Goal: Task Accomplishment & Management: Use online tool/utility

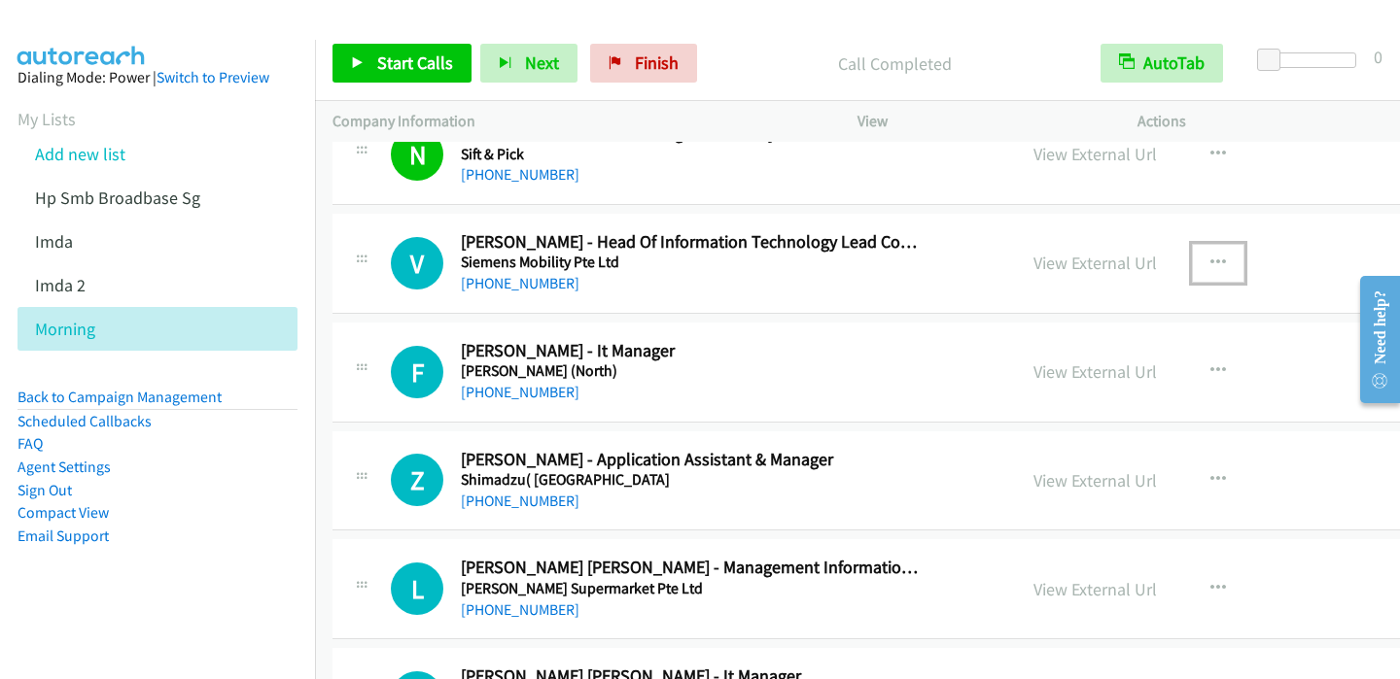
click at [1210, 260] on icon "button" at bounding box center [1218, 264] width 16 height 16
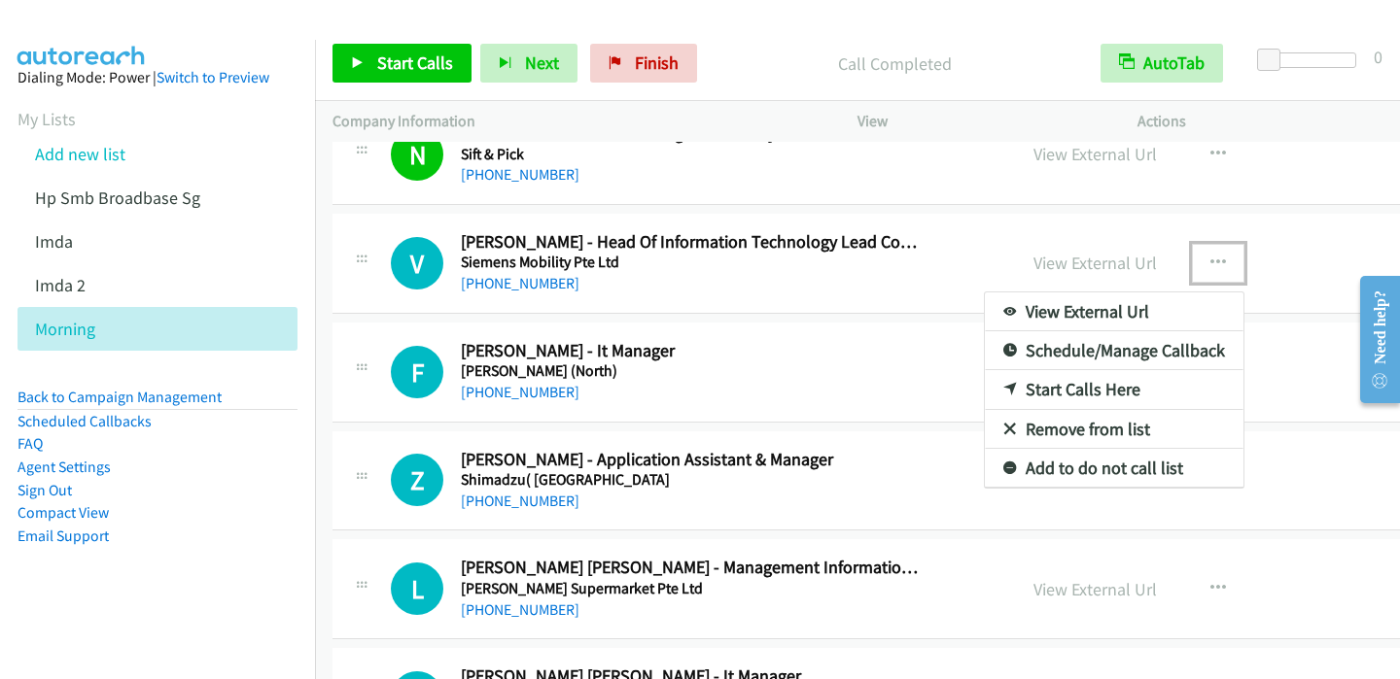
click at [1007, 390] on link "Start Calls Here" at bounding box center [1114, 389] width 259 height 39
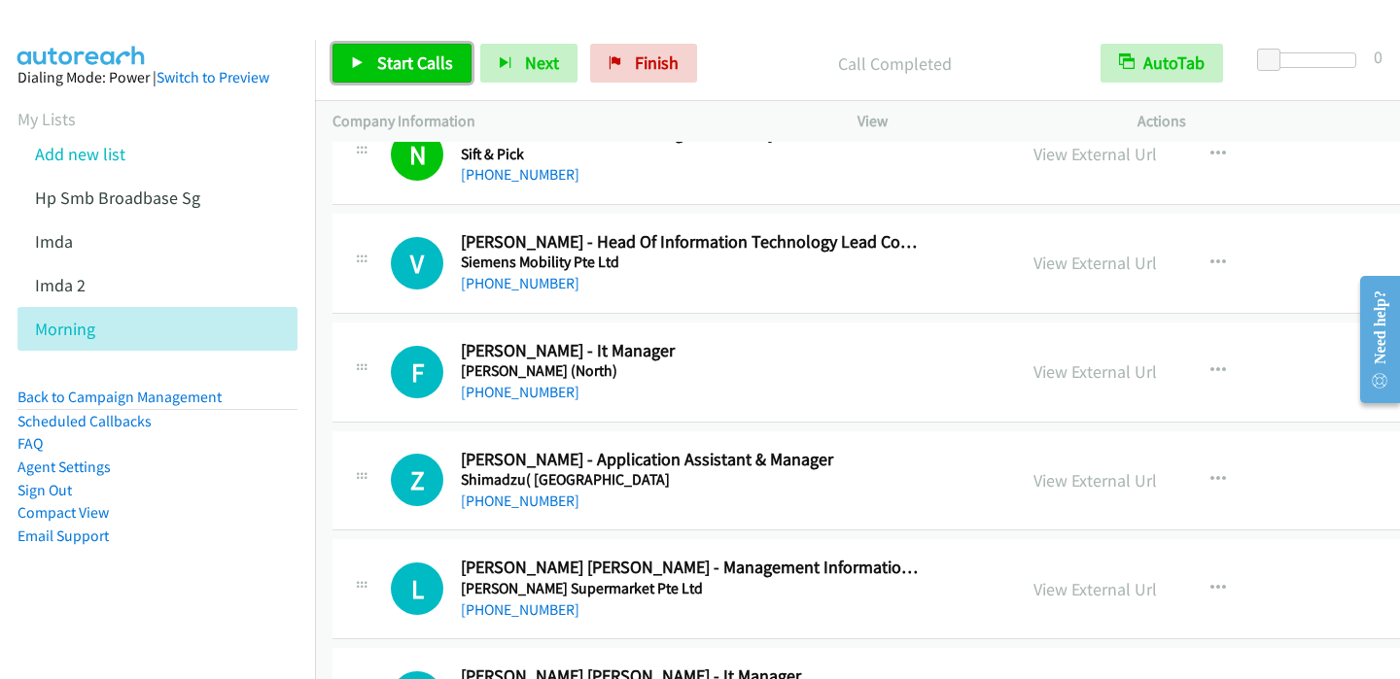
click at [350, 58] on link "Start Calls" at bounding box center [401, 63] width 139 height 39
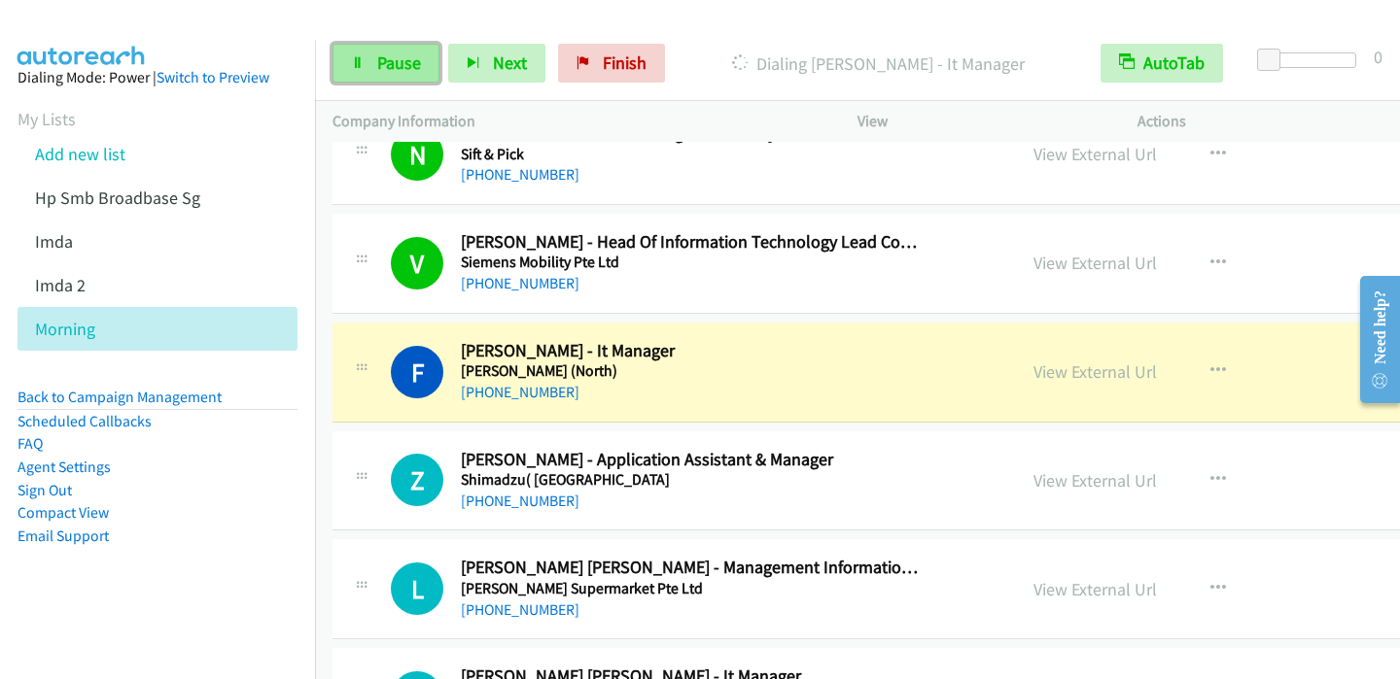
click at [377, 68] on span "Pause" at bounding box center [399, 63] width 44 height 22
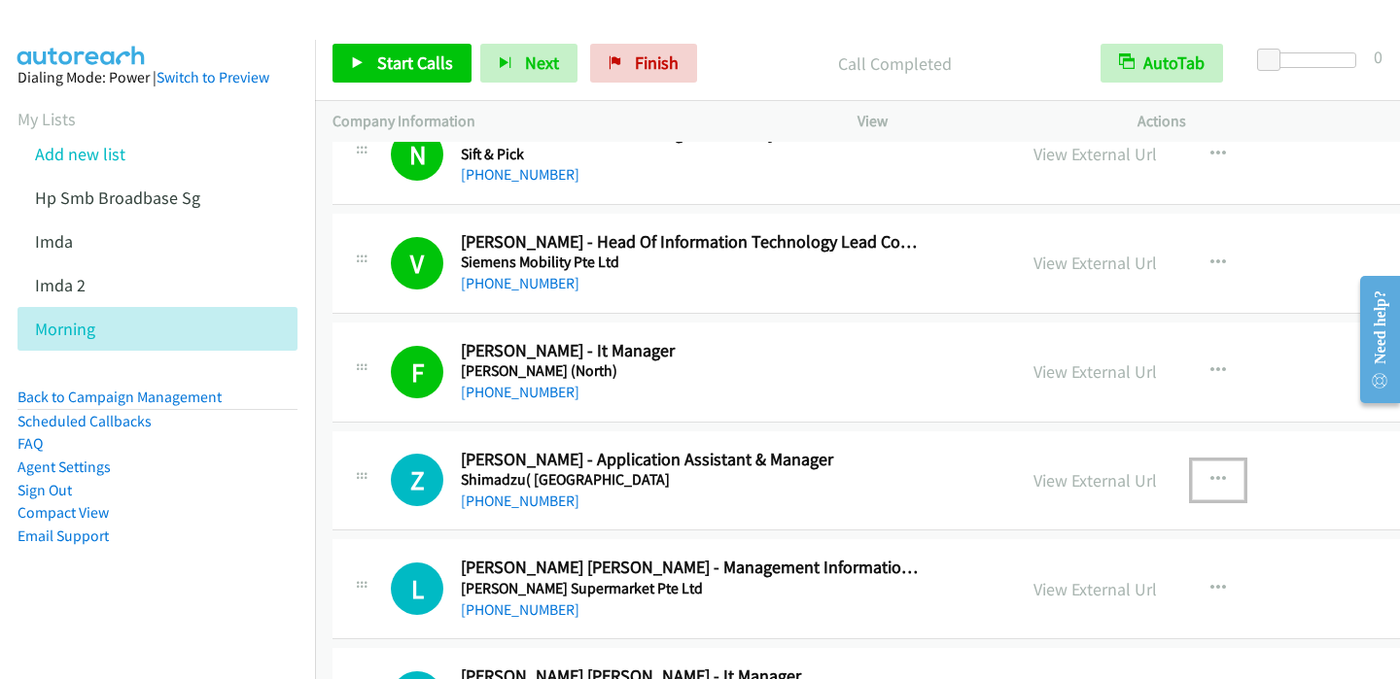
click at [1210, 474] on icon "button" at bounding box center [1218, 480] width 16 height 16
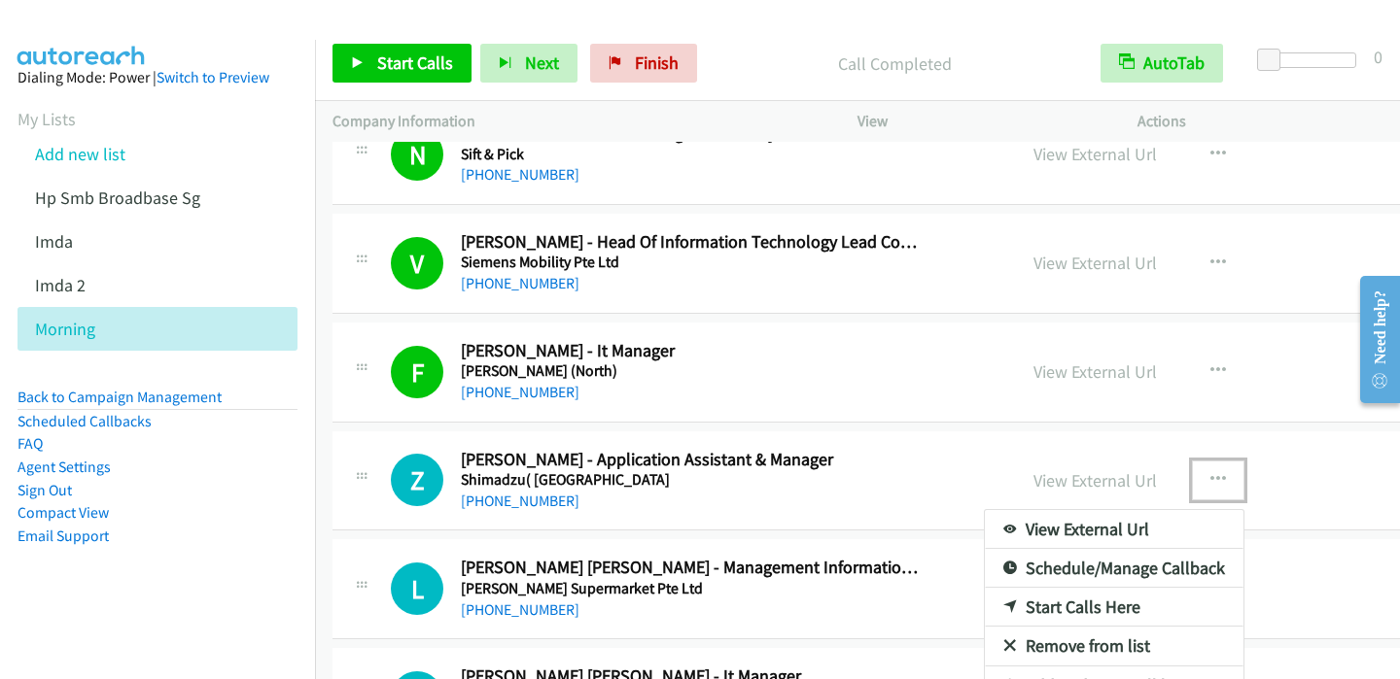
click at [985, 606] on link "Start Calls Here" at bounding box center [1114, 607] width 259 height 39
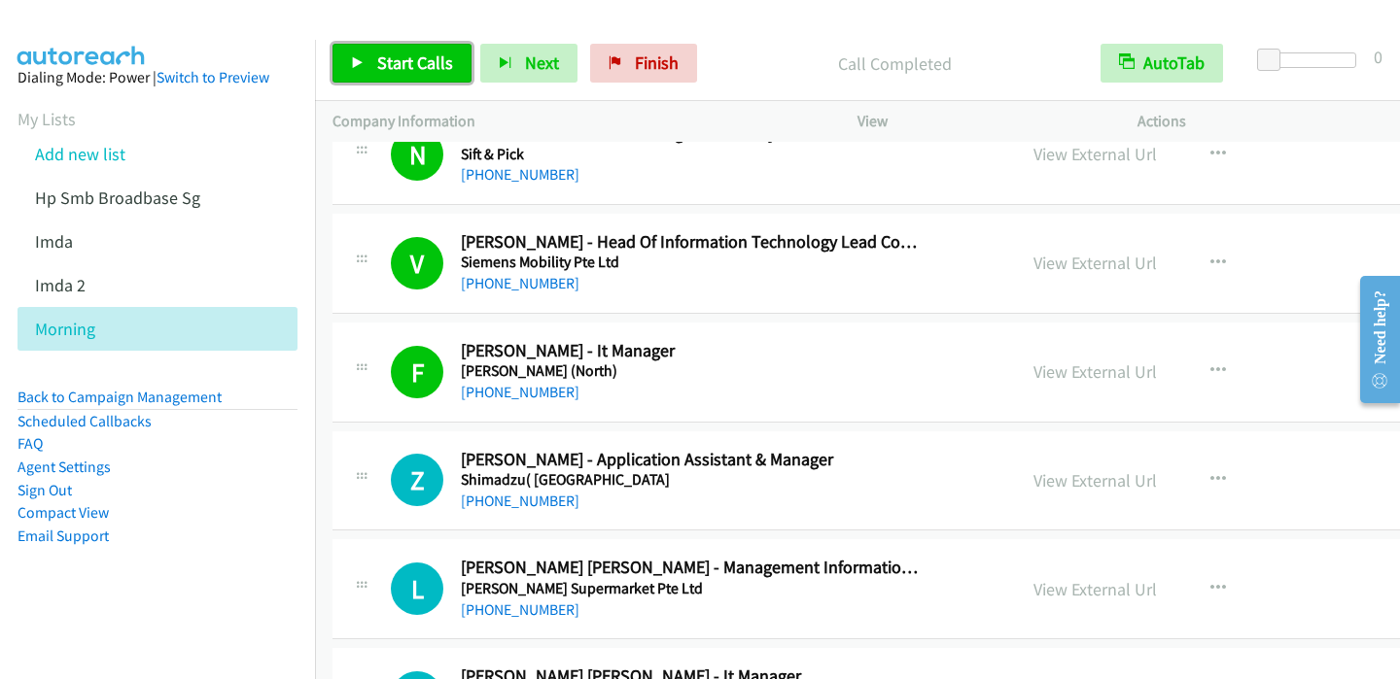
click at [357, 57] on icon at bounding box center [358, 64] width 14 height 14
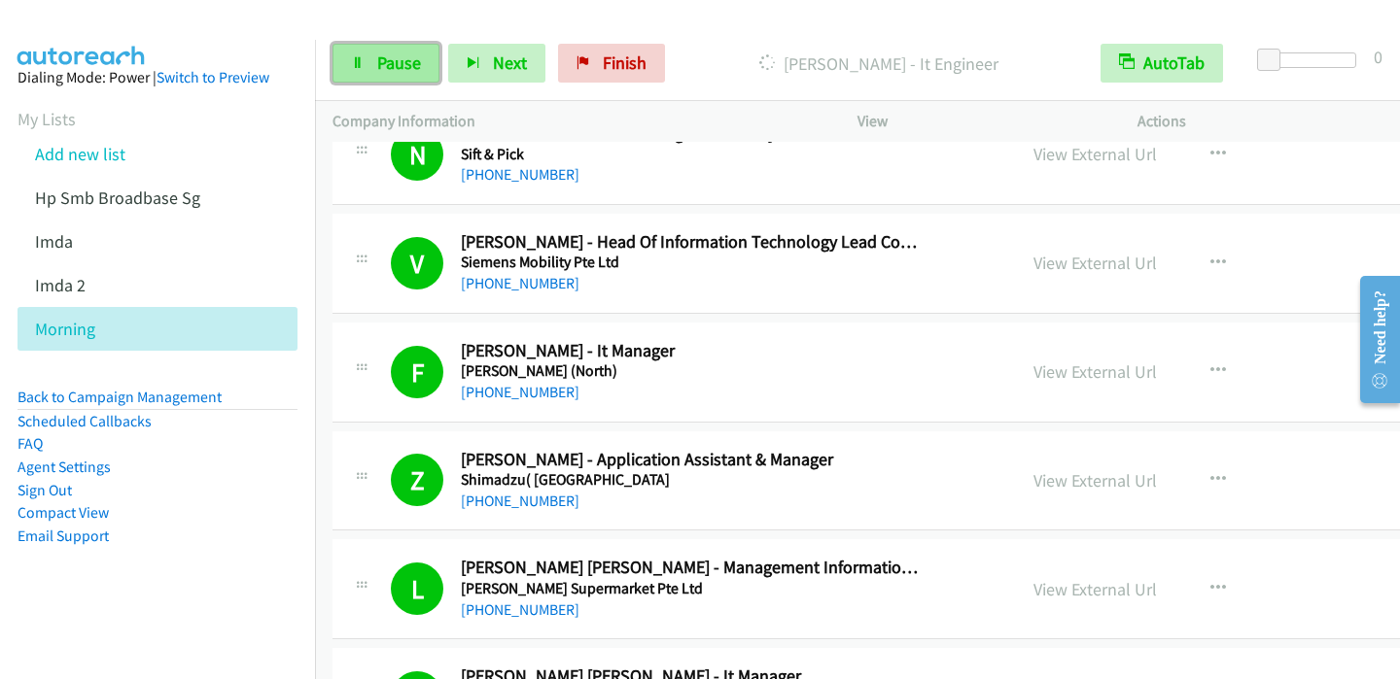
click at [369, 61] on link "Pause" at bounding box center [385, 63] width 107 height 39
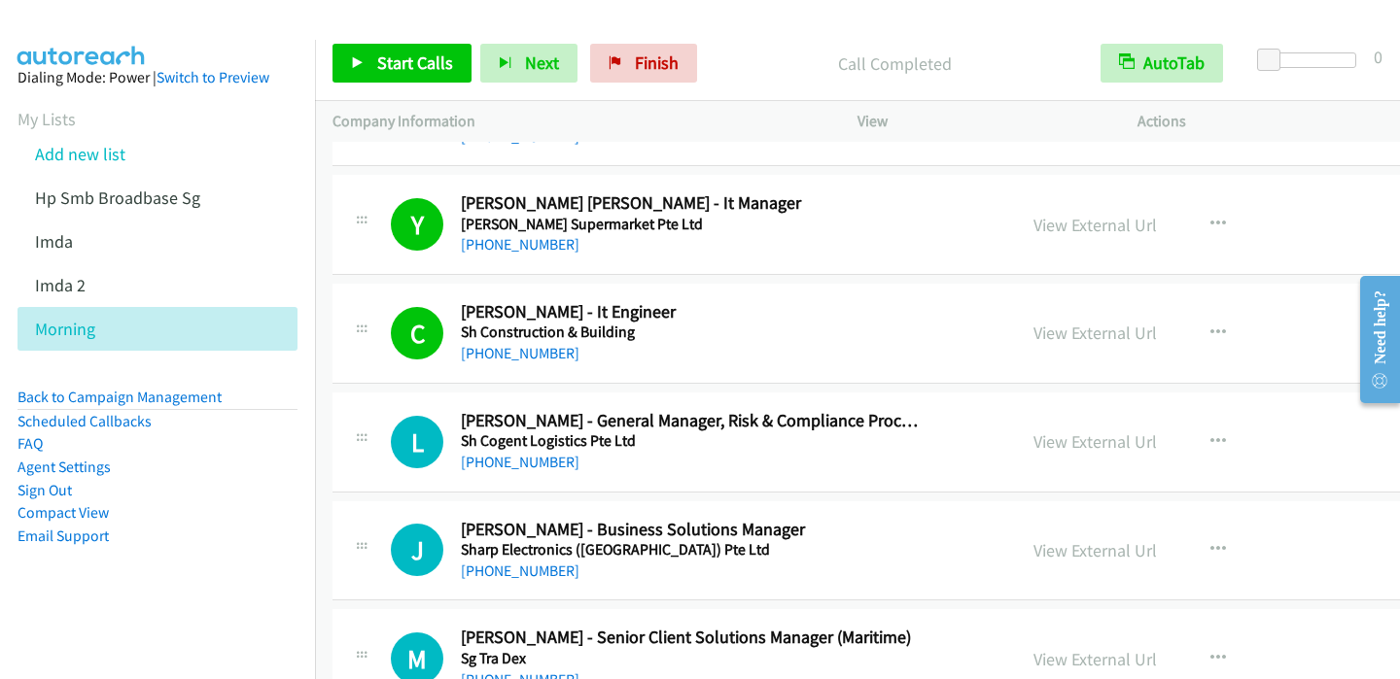
scroll to position [2002, 0]
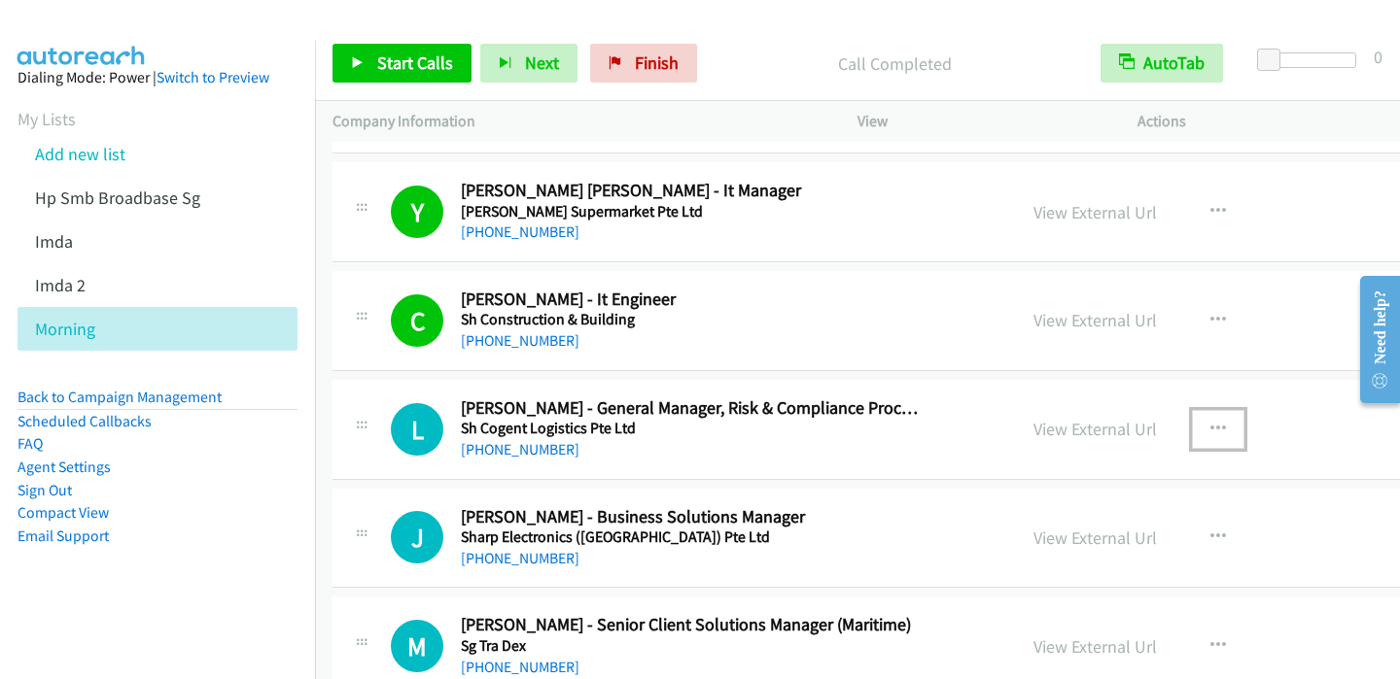
click at [1210, 422] on icon "button" at bounding box center [1218, 430] width 16 height 16
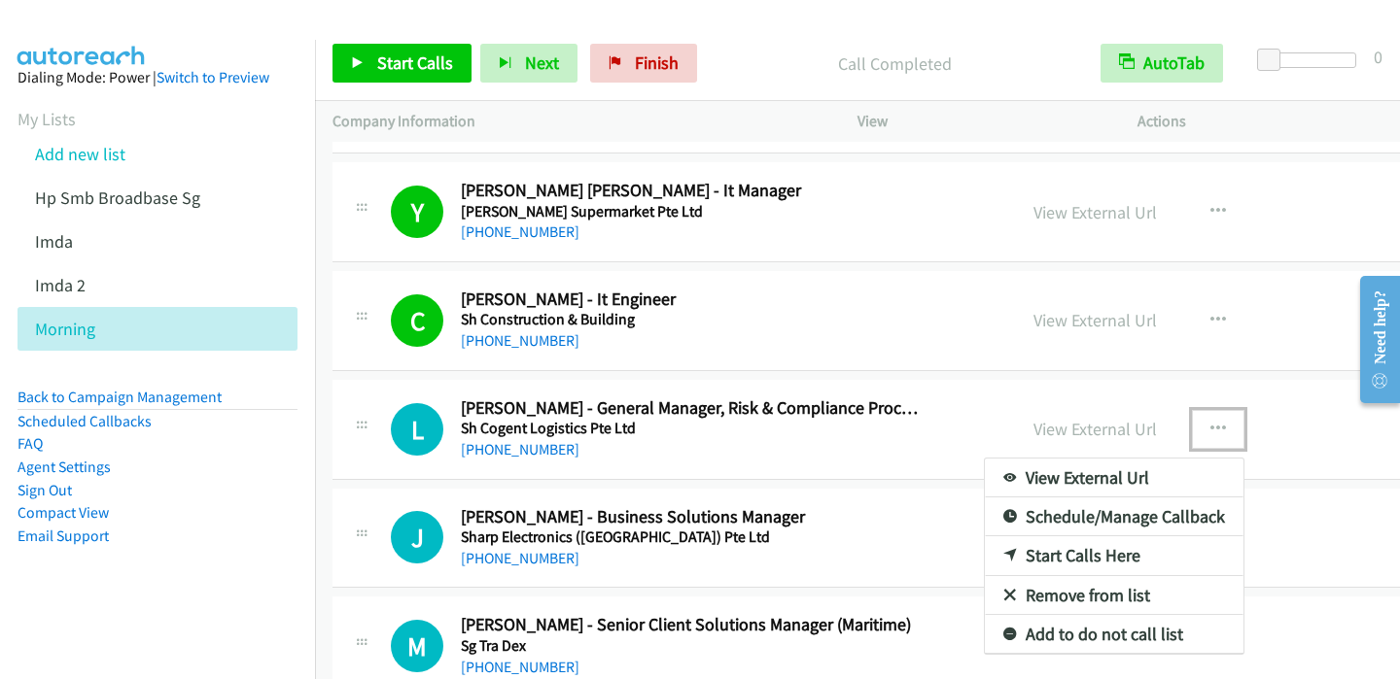
click at [1008, 548] on link "Start Calls Here" at bounding box center [1114, 556] width 259 height 39
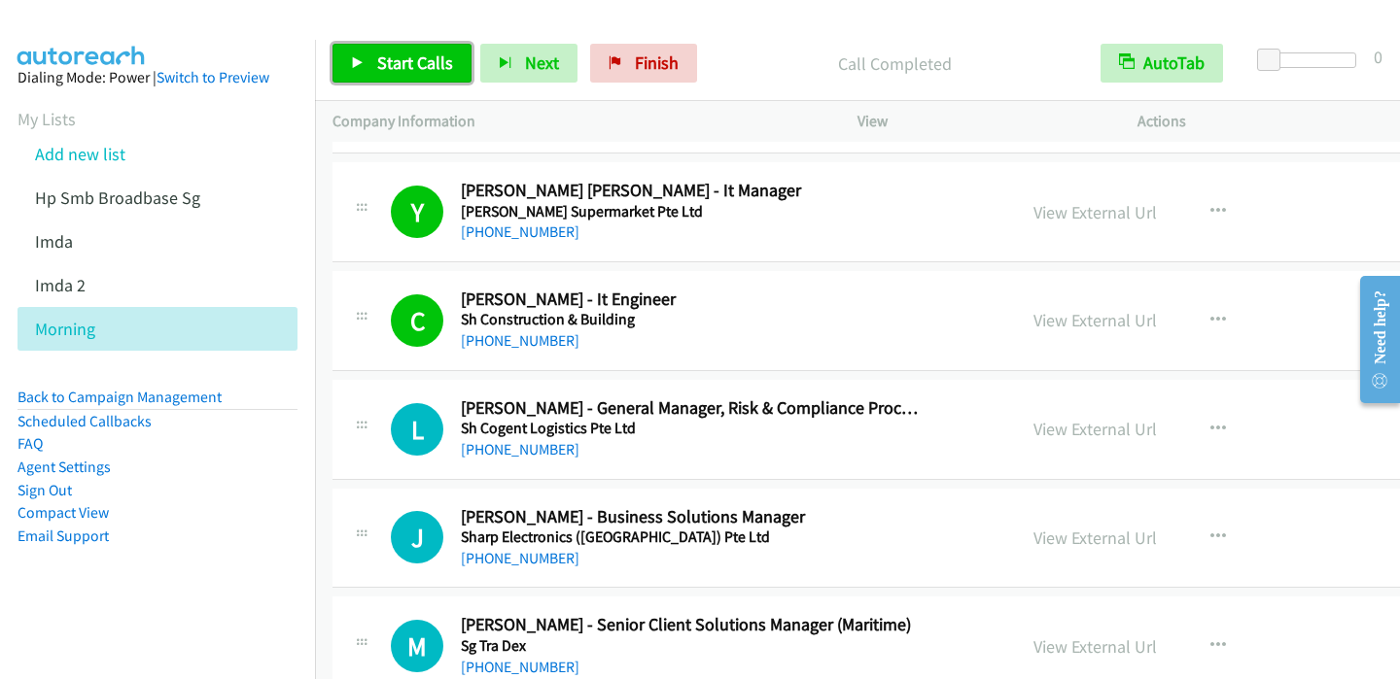
click at [354, 62] on icon at bounding box center [358, 64] width 14 height 14
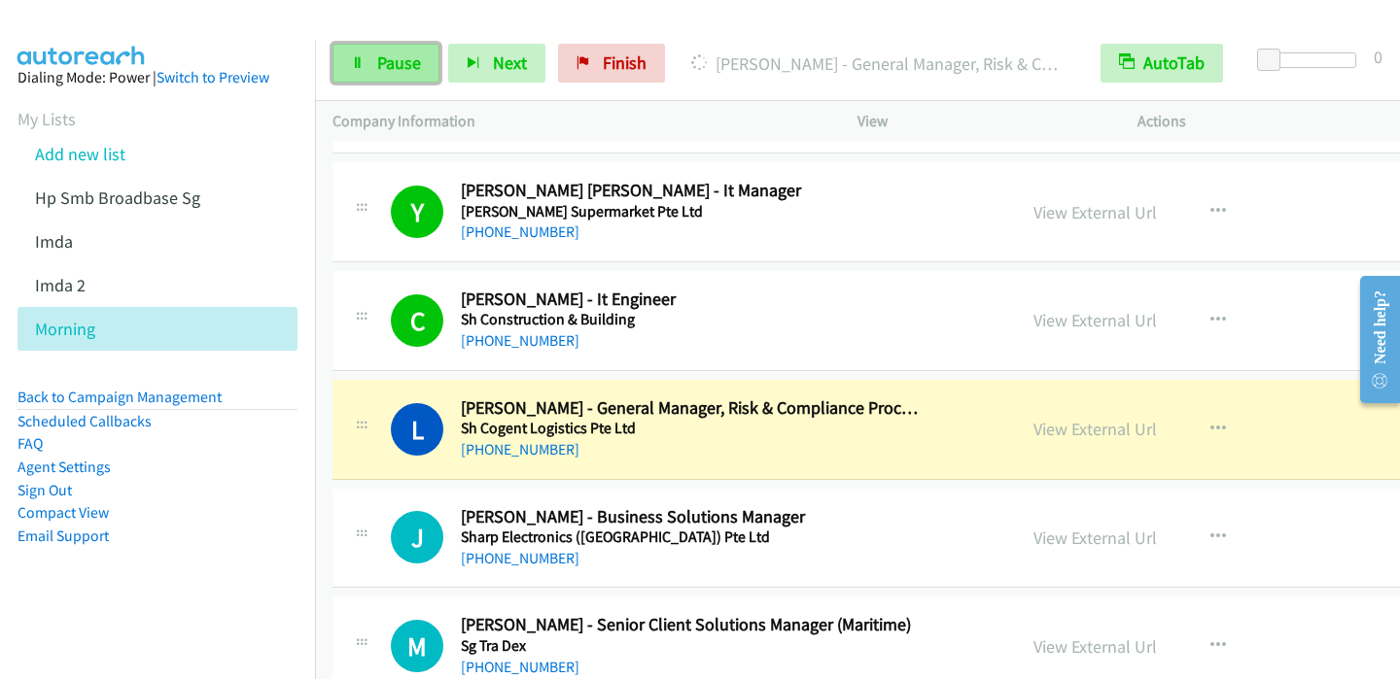
click at [357, 68] on icon at bounding box center [358, 64] width 14 height 14
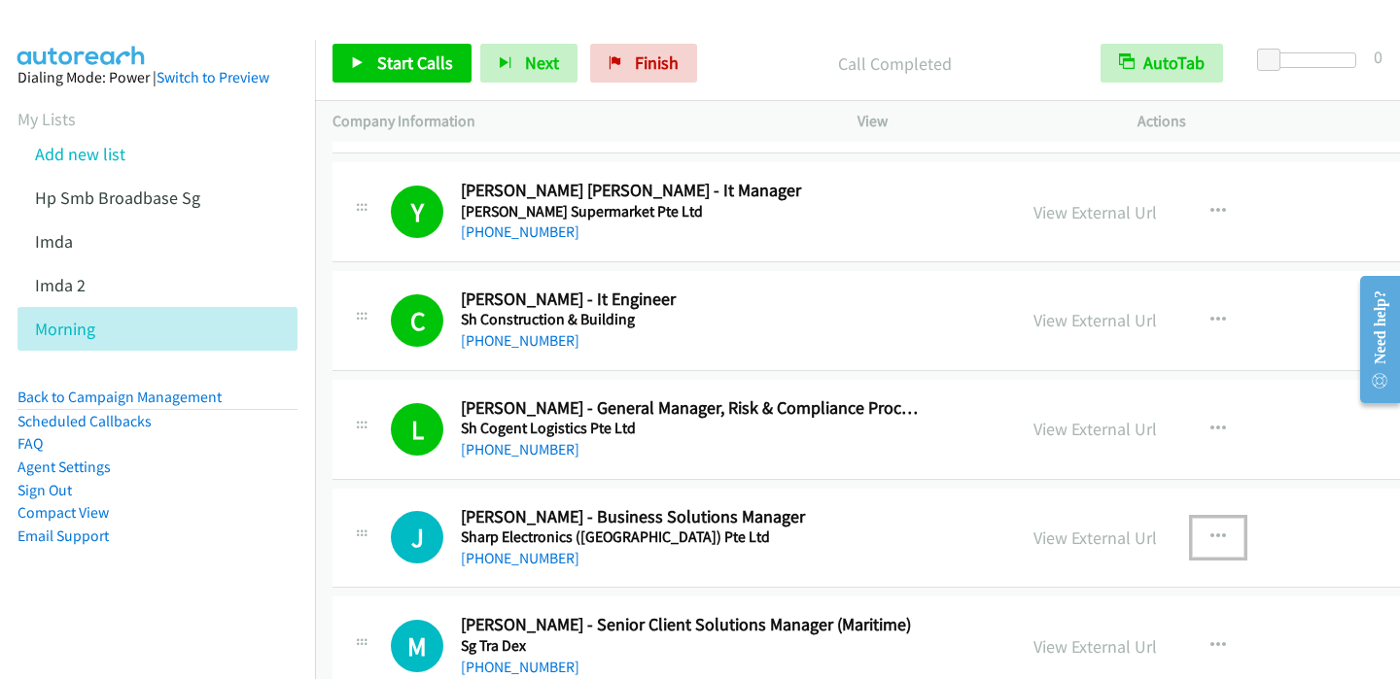
click at [1210, 531] on icon "button" at bounding box center [1218, 538] width 16 height 16
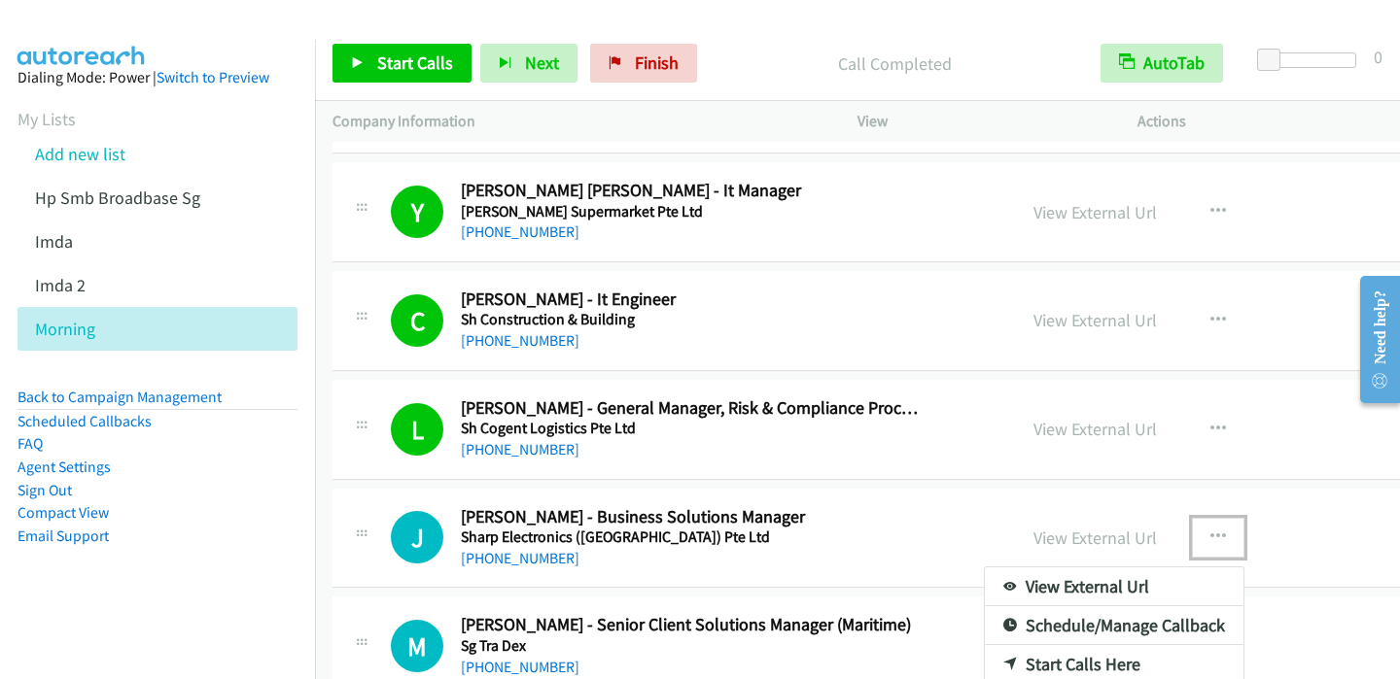
click at [1025, 655] on link "Start Calls Here" at bounding box center [1114, 664] width 259 height 39
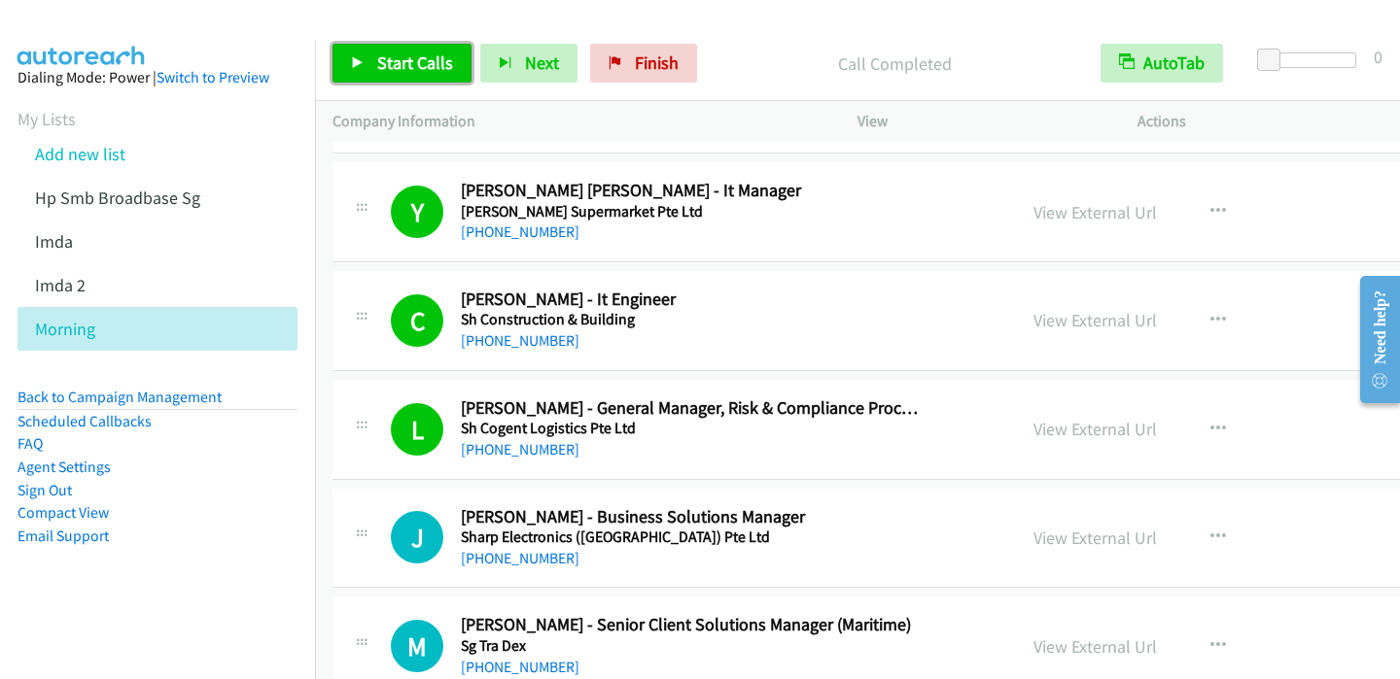
click at [354, 65] on icon at bounding box center [358, 64] width 14 height 14
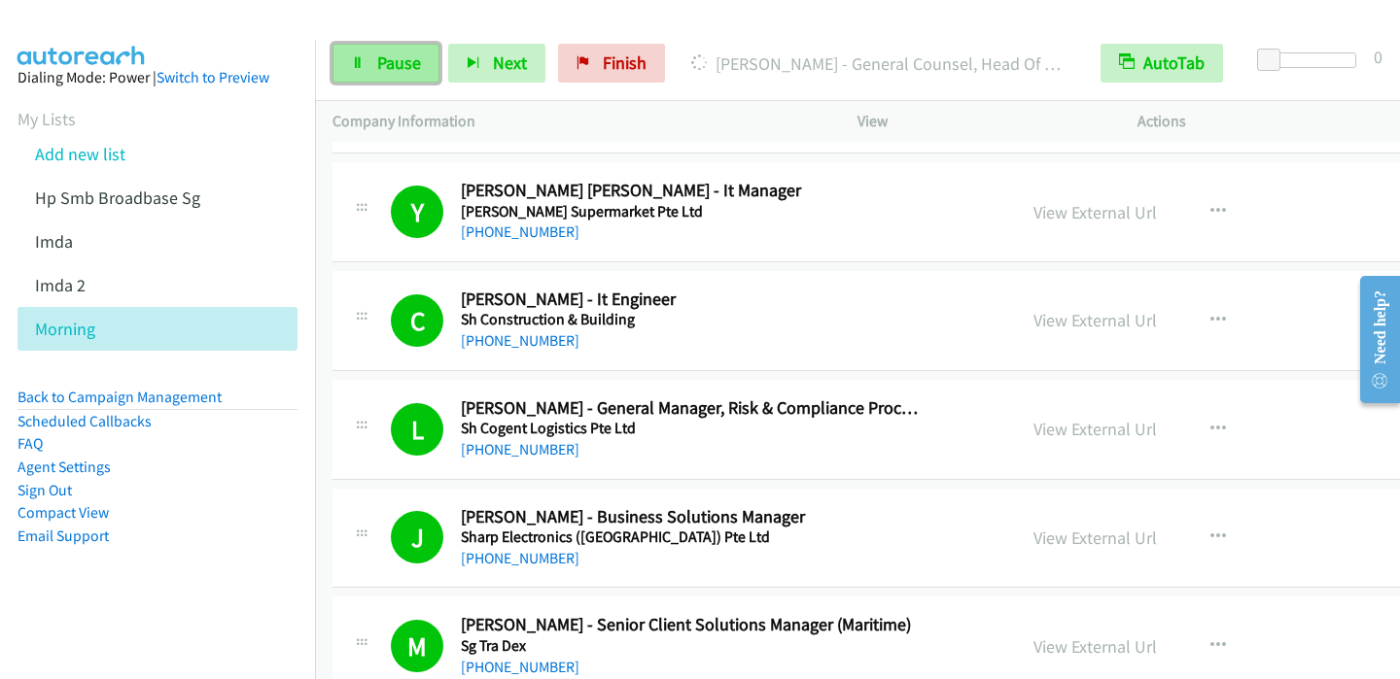
click at [370, 63] on link "Pause" at bounding box center [385, 63] width 107 height 39
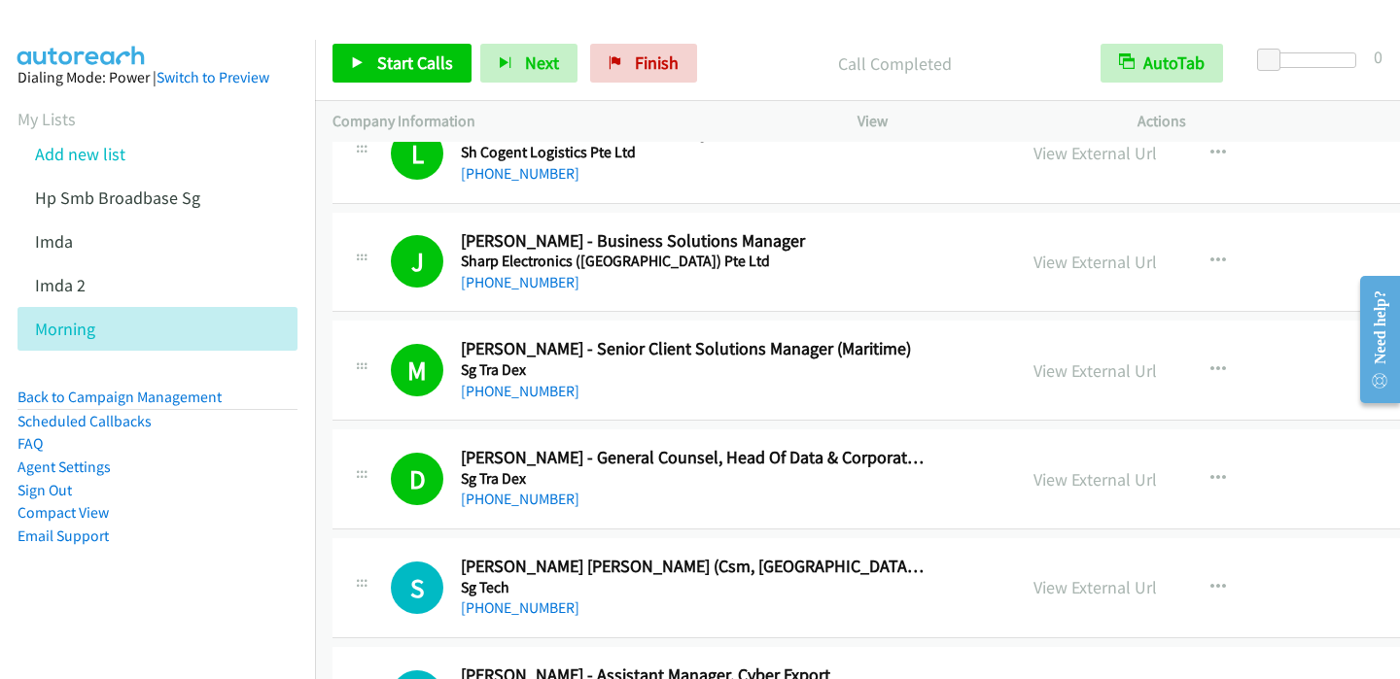
scroll to position [2391, 0]
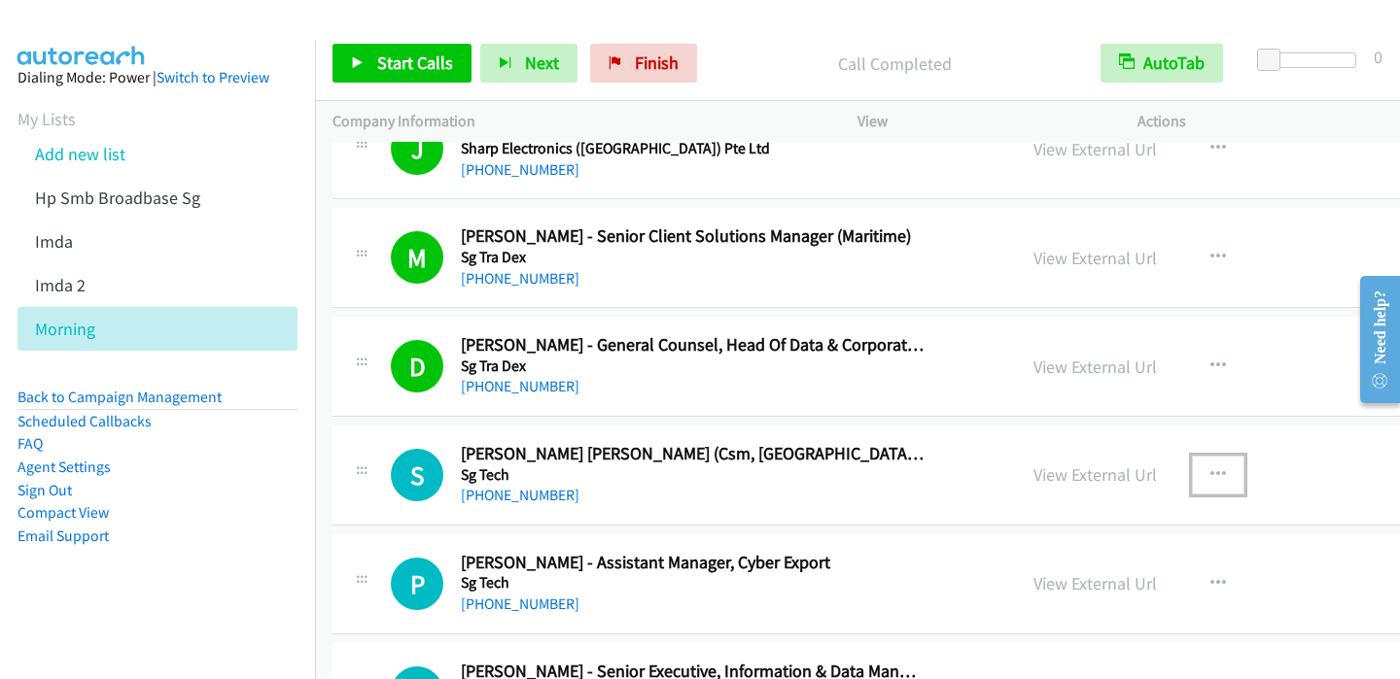
click at [1210, 470] on icon "button" at bounding box center [1218, 475] width 16 height 16
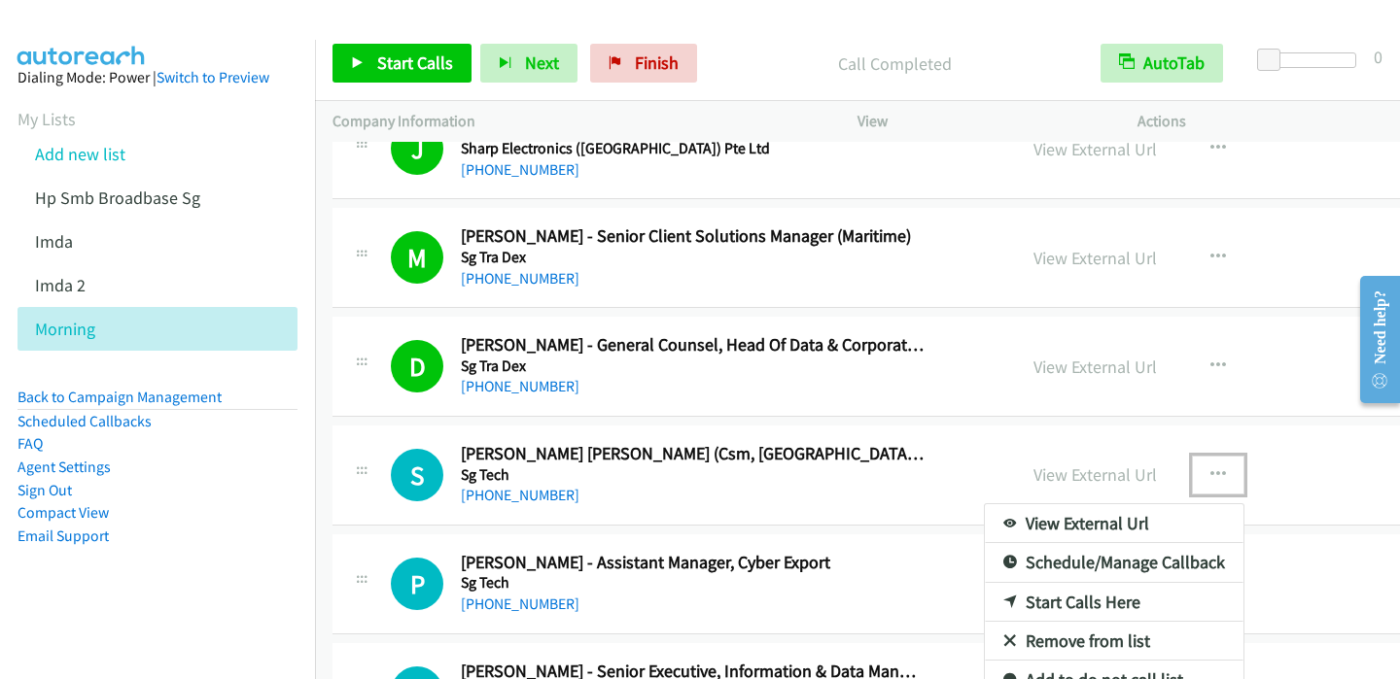
click at [1013, 602] on link "Start Calls Here" at bounding box center [1114, 602] width 259 height 39
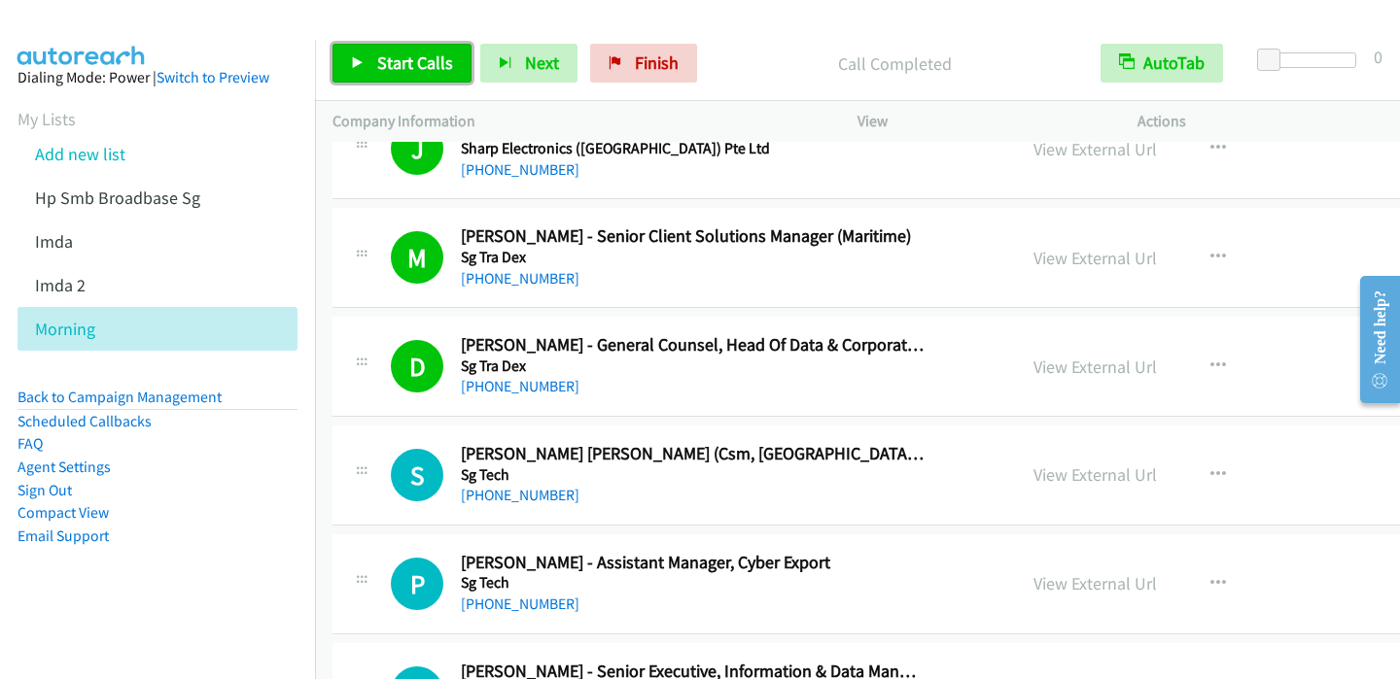
click at [353, 66] on icon at bounding box center [358, 64] width 14 height 14
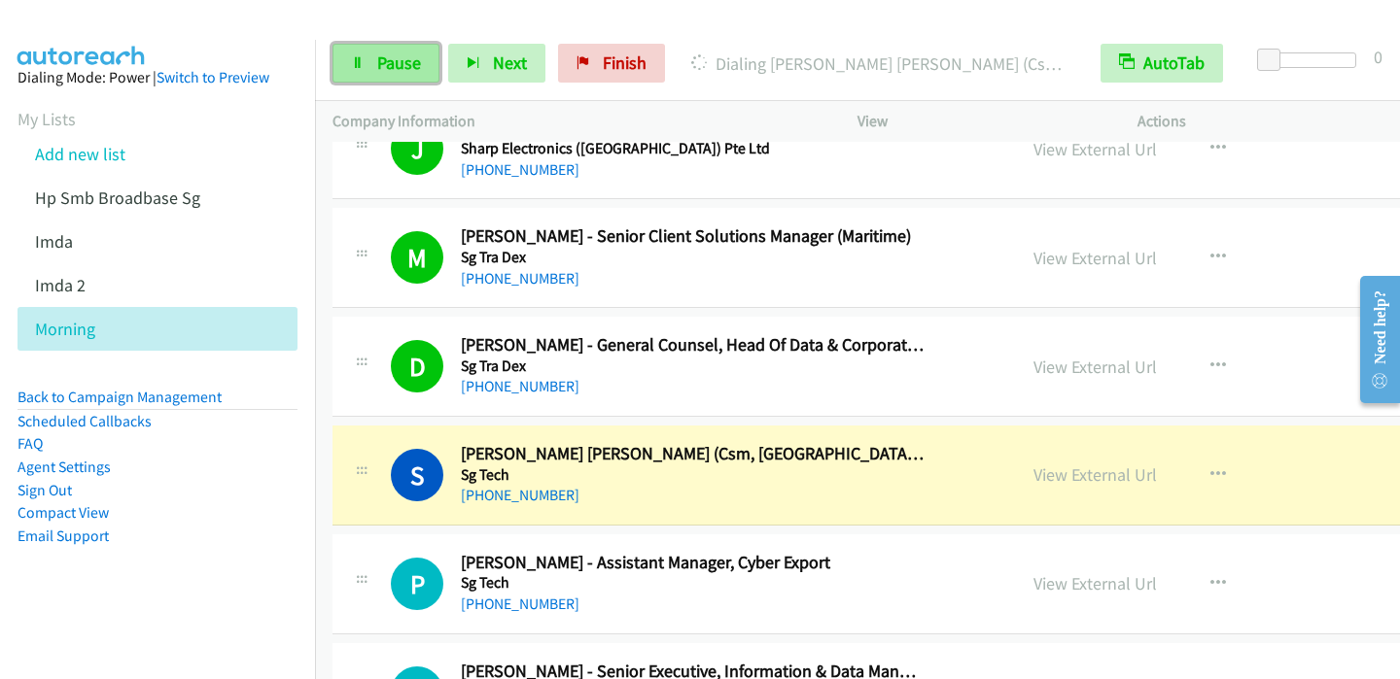
click at [391, 72] on span "Pause" at bounding box center [399, 63] width 44 height 22
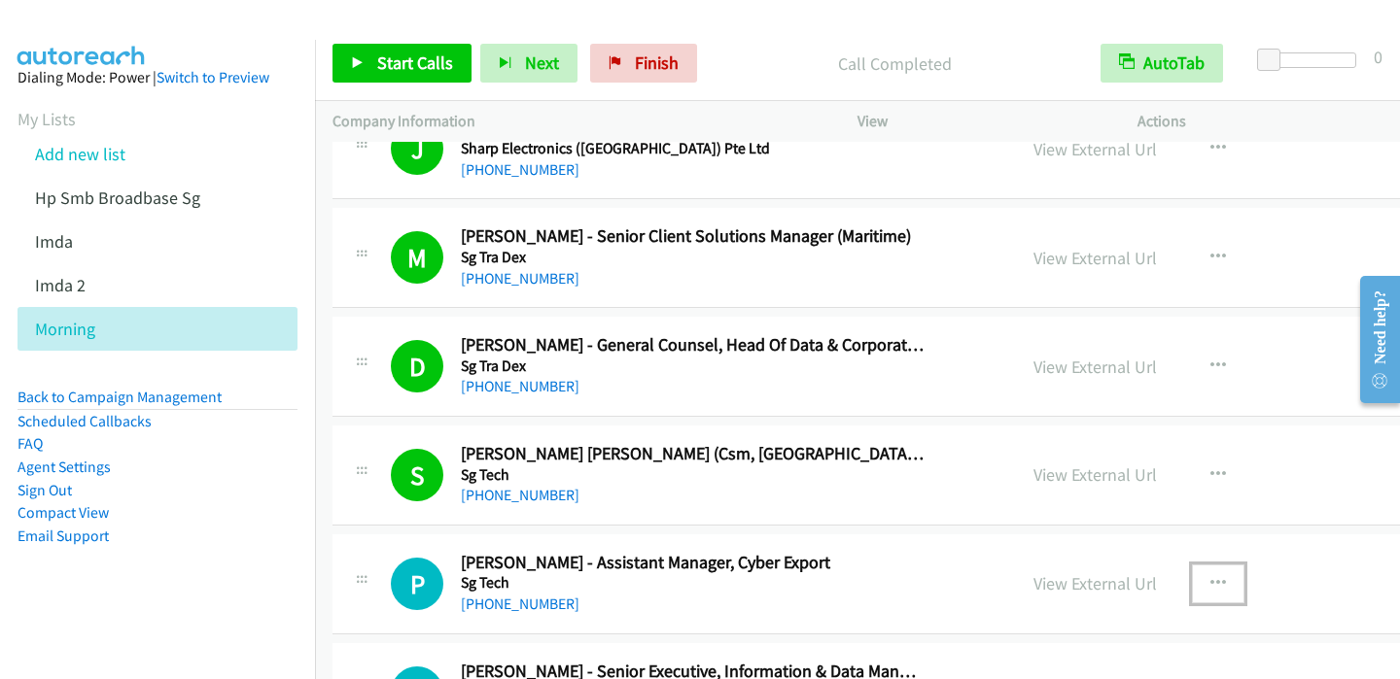
click at [1210, 576] on icon "button" at bounding box center [1218, 584] width 16 height 16
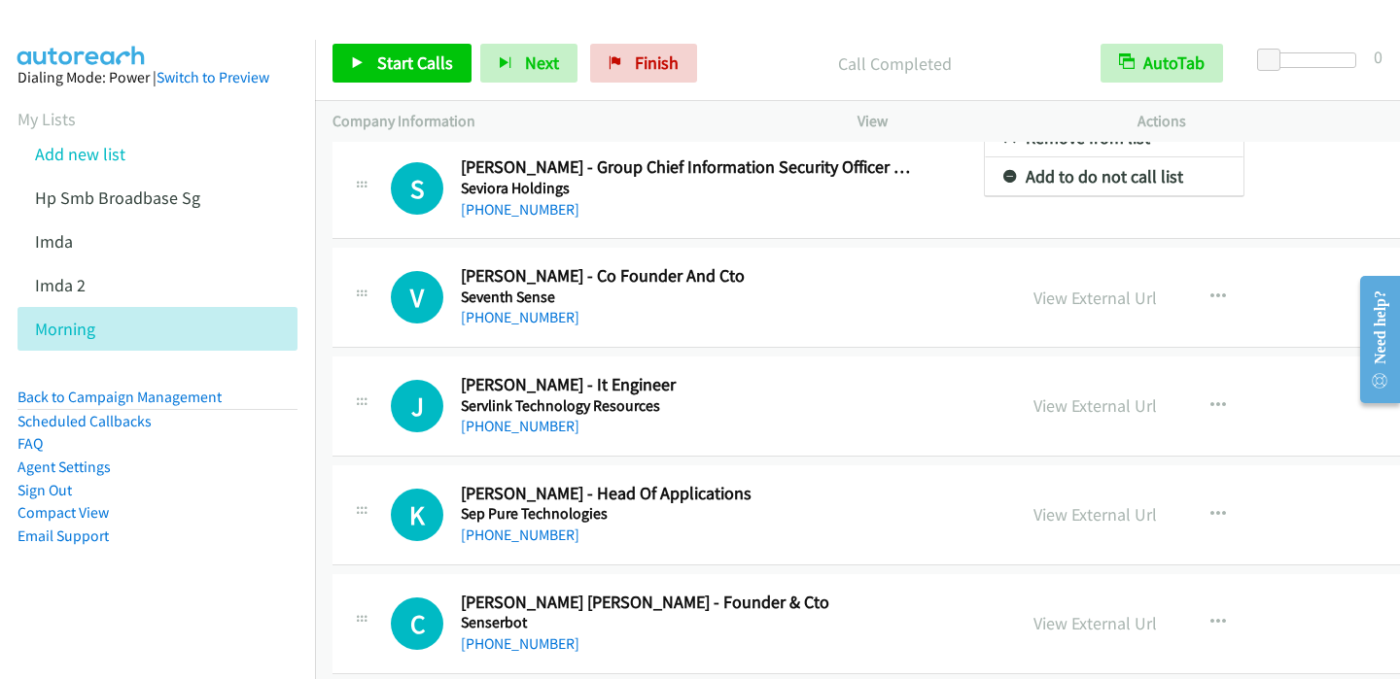
scroll to position [2329, 0]
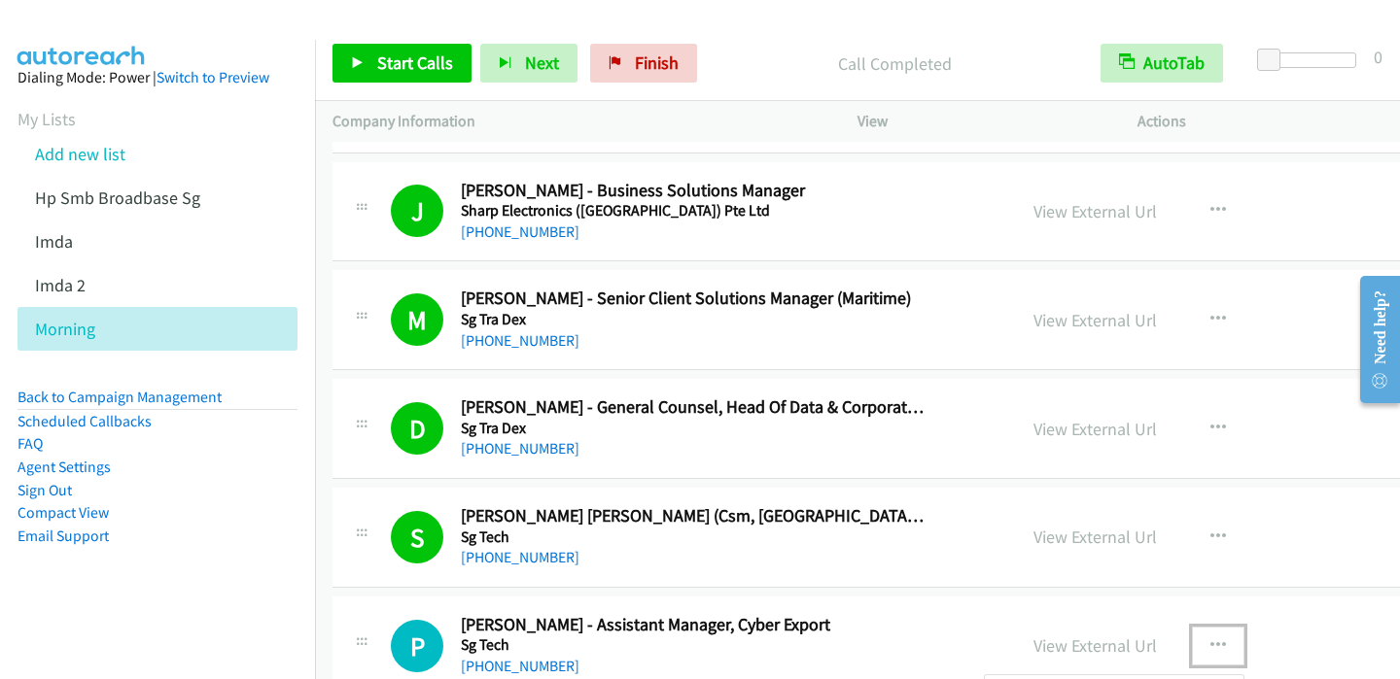
click at [1130, 637] on div at bounding box center [700, 339] width 1400 height 679
click at [1210, 639] on icon "button" at bounding box center [1218, 647] width 16 height 16
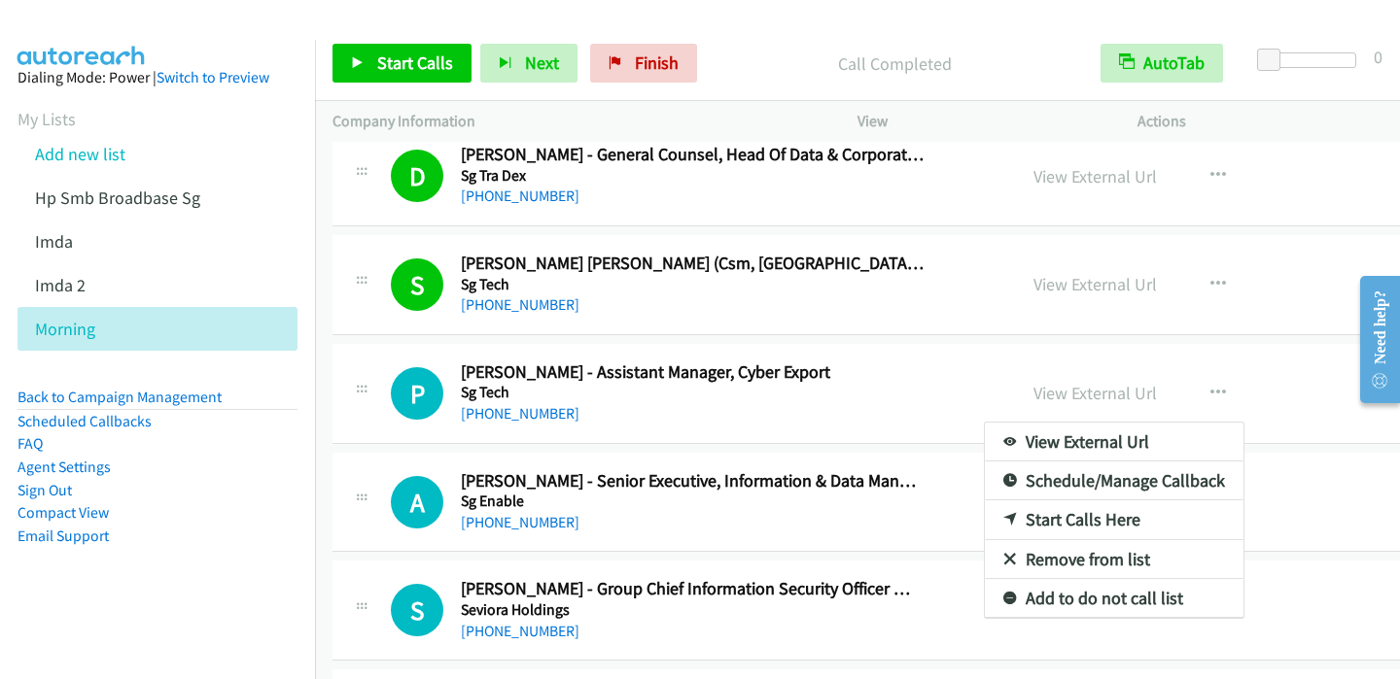
scroll to position [2601, 0]
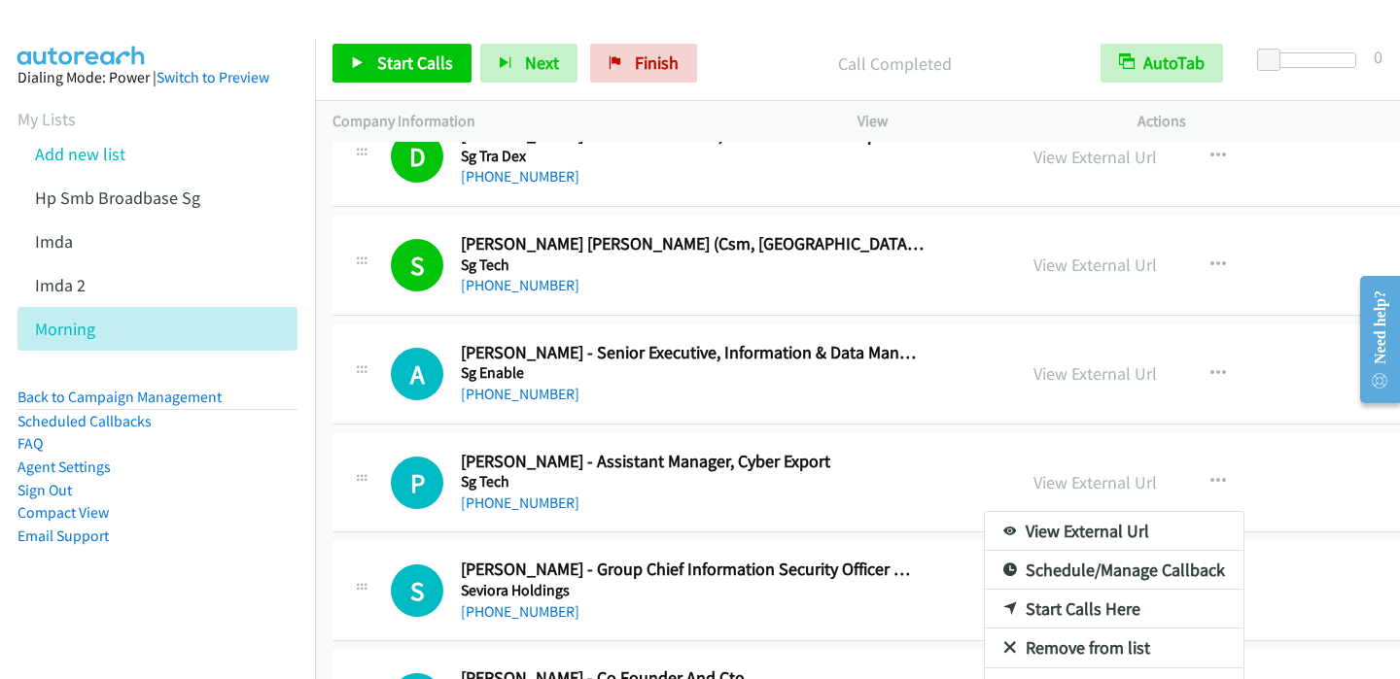
click at [356, 55] on div at bounding box center [700, 339] width 1400 height 679
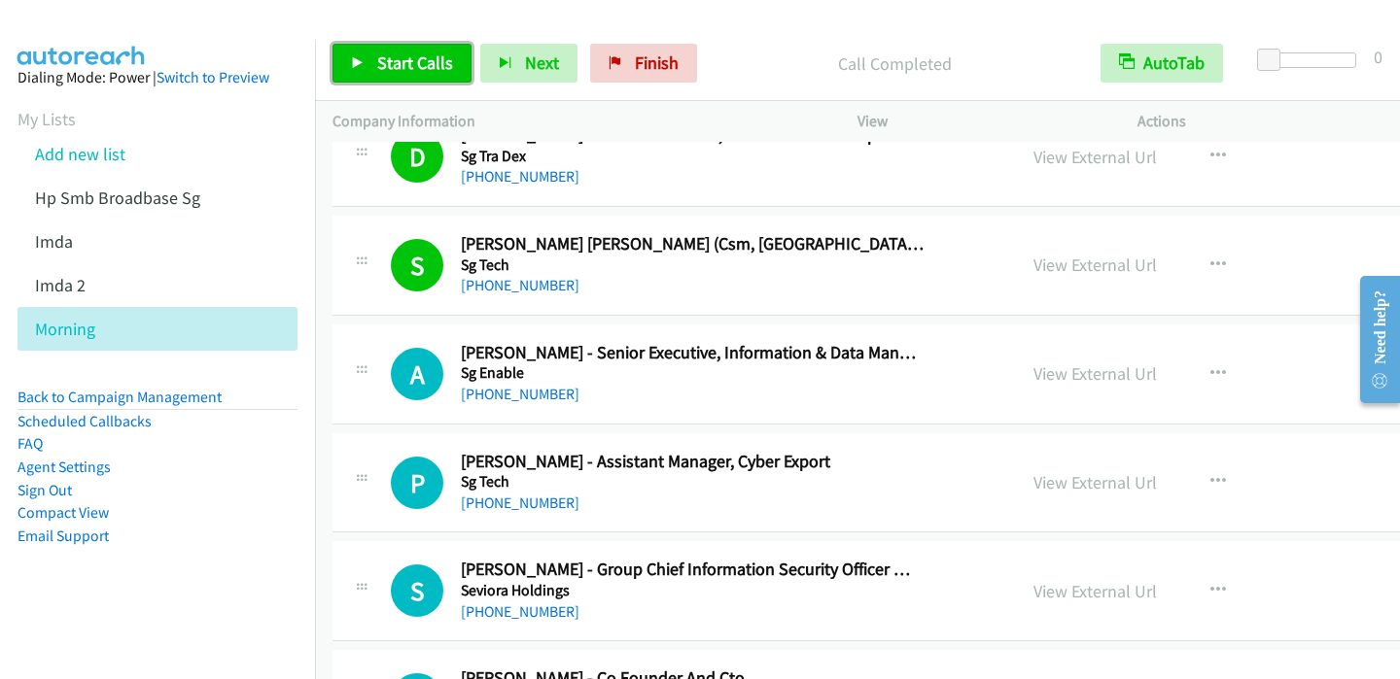
click at [356, 57] on icon at bounding box center [358, 64] width 14 height 14
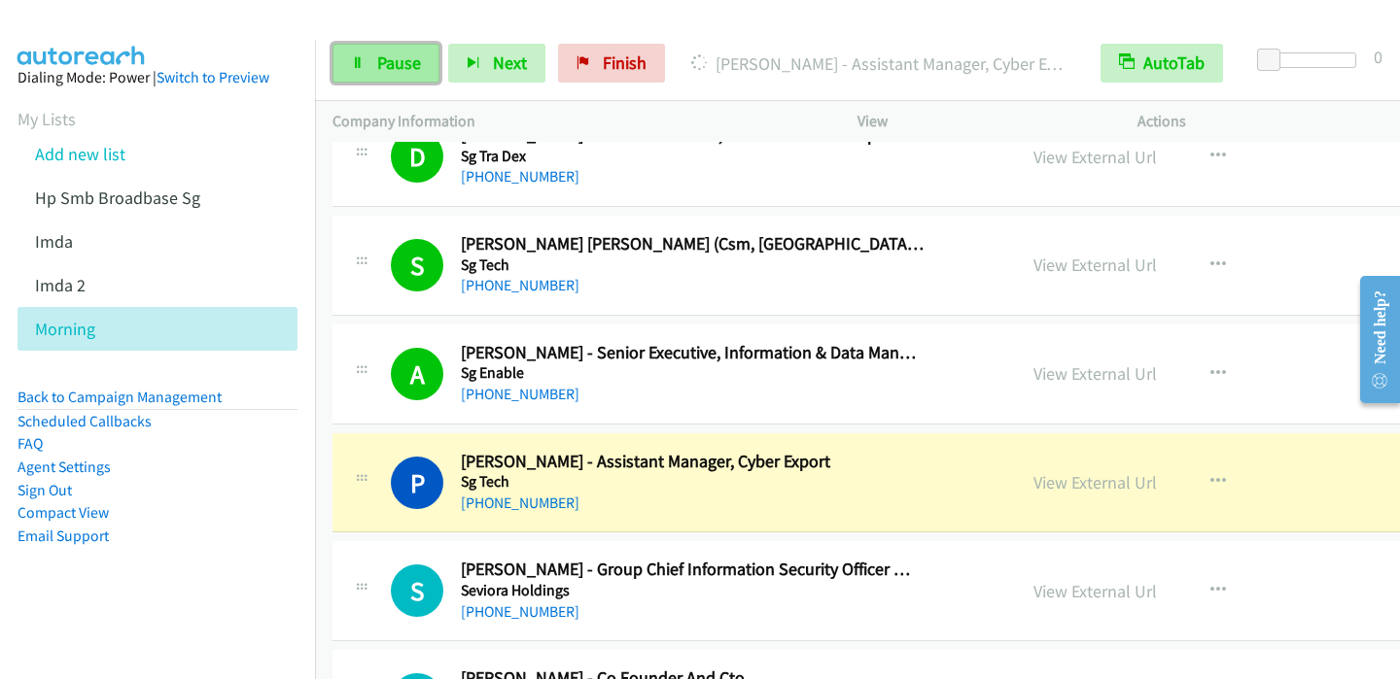
click at [381, 70] on span "Pause" at bounding box center [399, 63] width 44 height 22
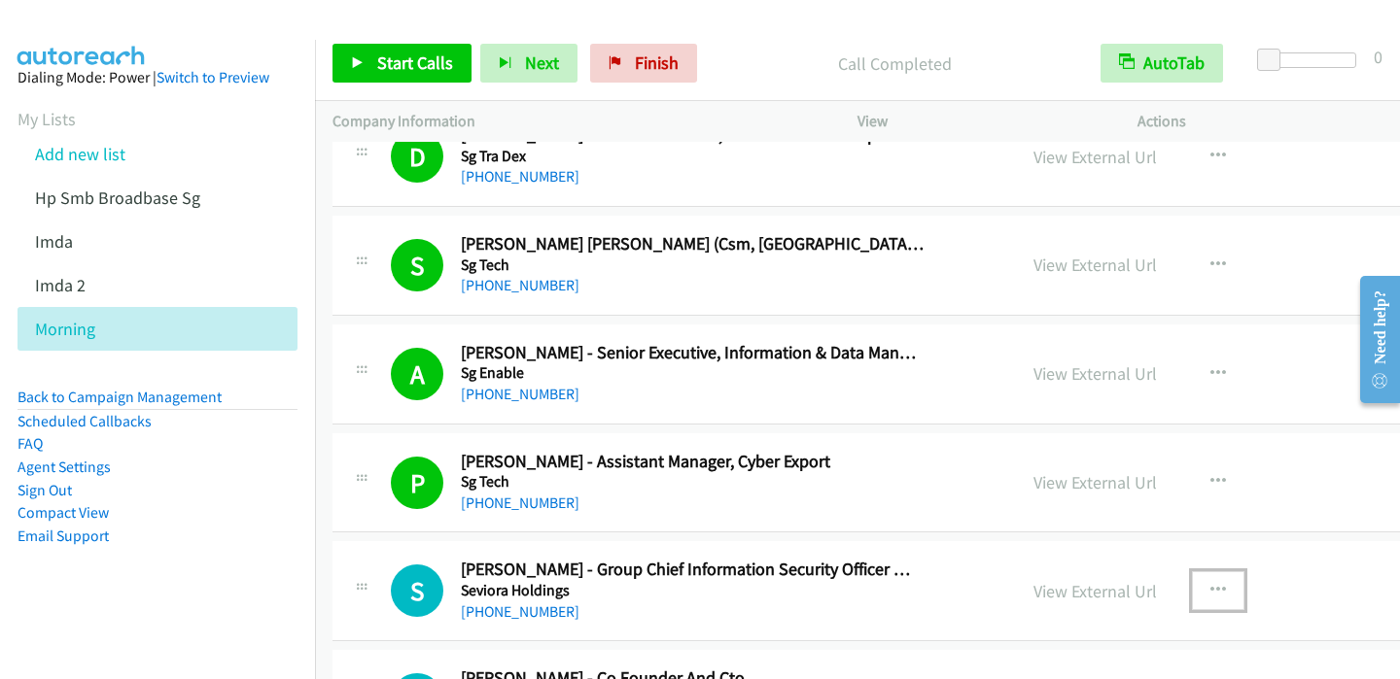
click at [1192, 585] on button "button" at bounding box center [1218, 590] width 52 height 39
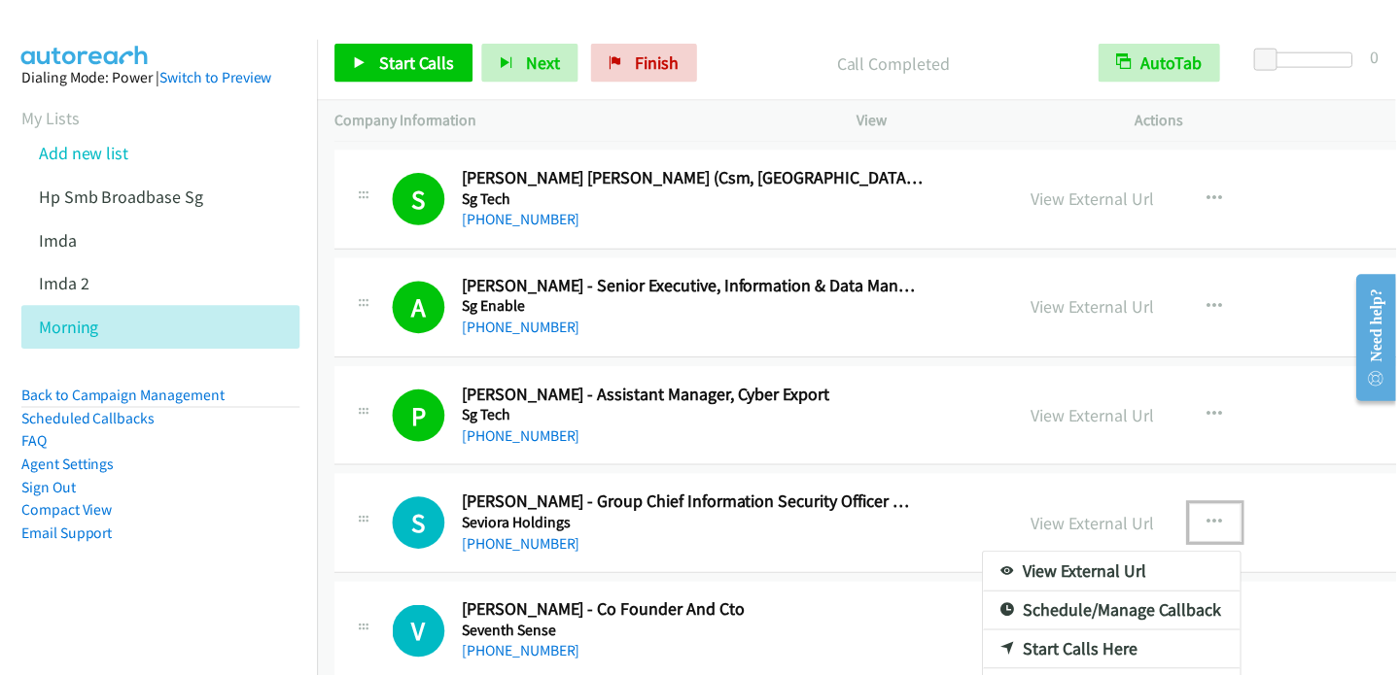
scroll to position [2679, 0]
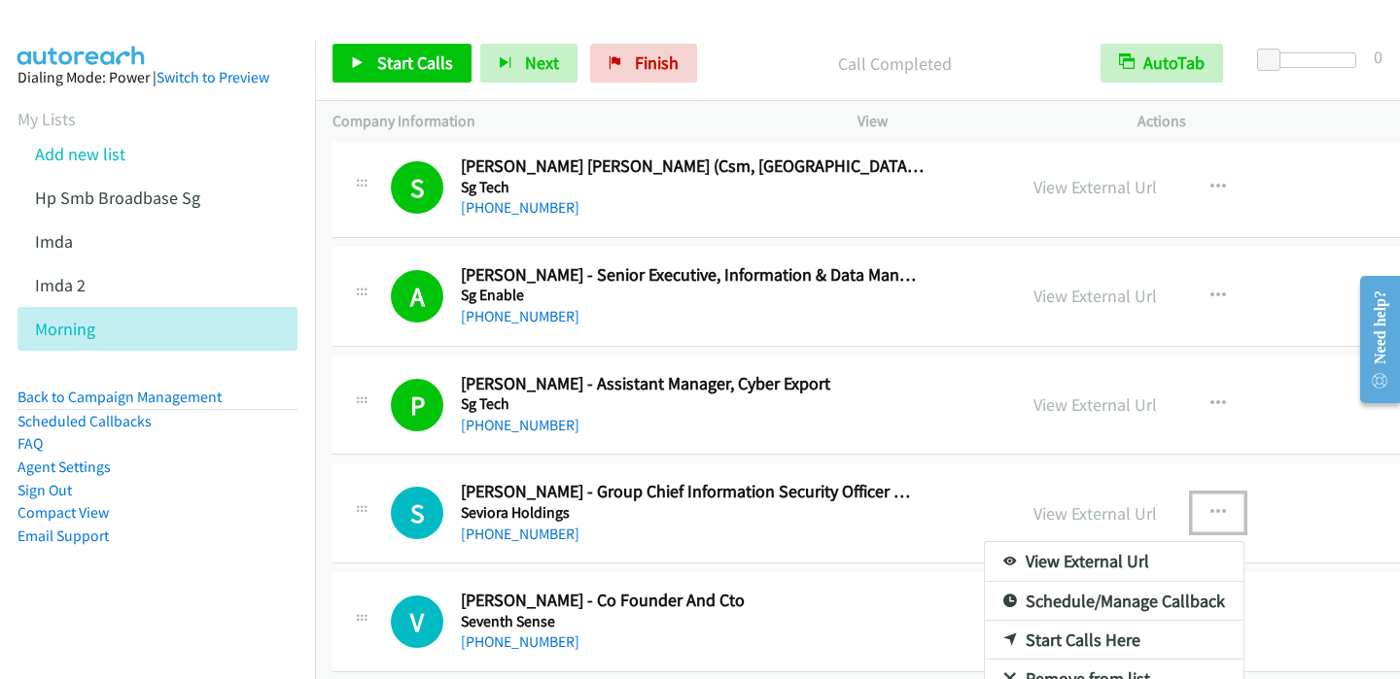
click at [1003, 635] on icon at bounding box center [1010, 642] width 14 height 14
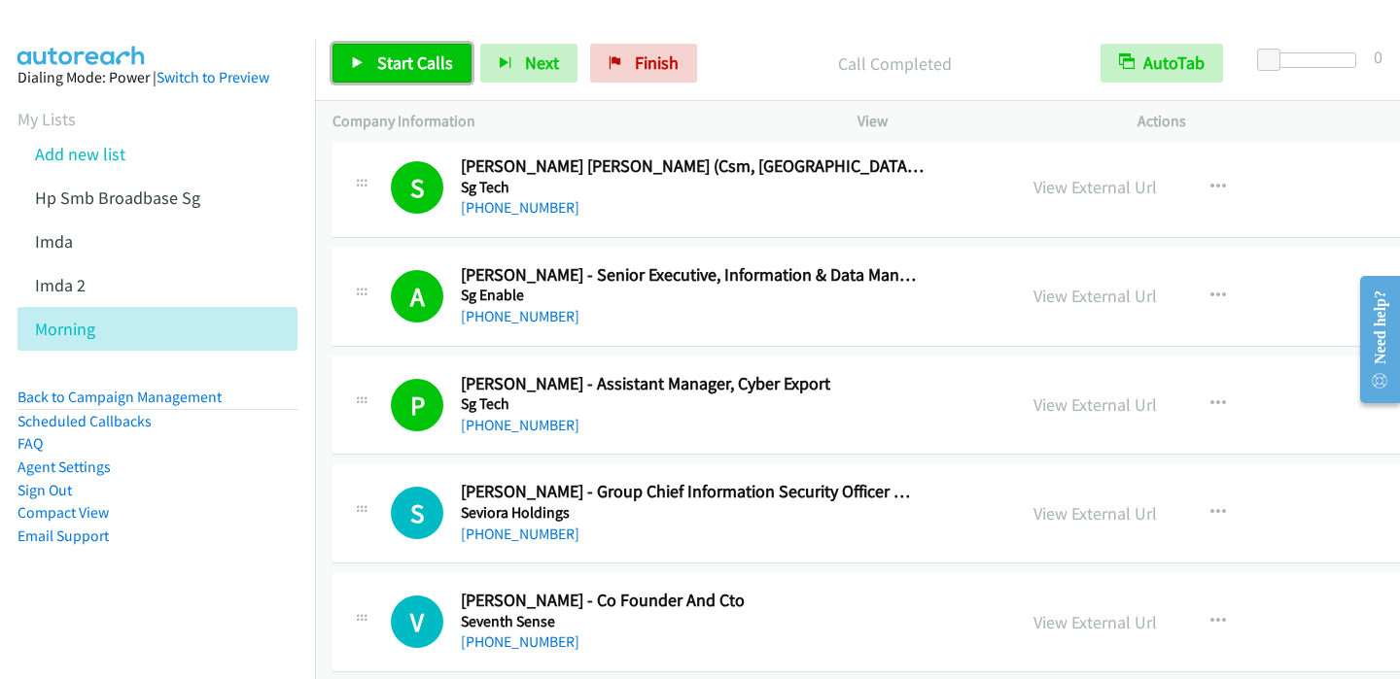
click at [358, 61] on icon at bounding box center [358, 64] width 14 height 14
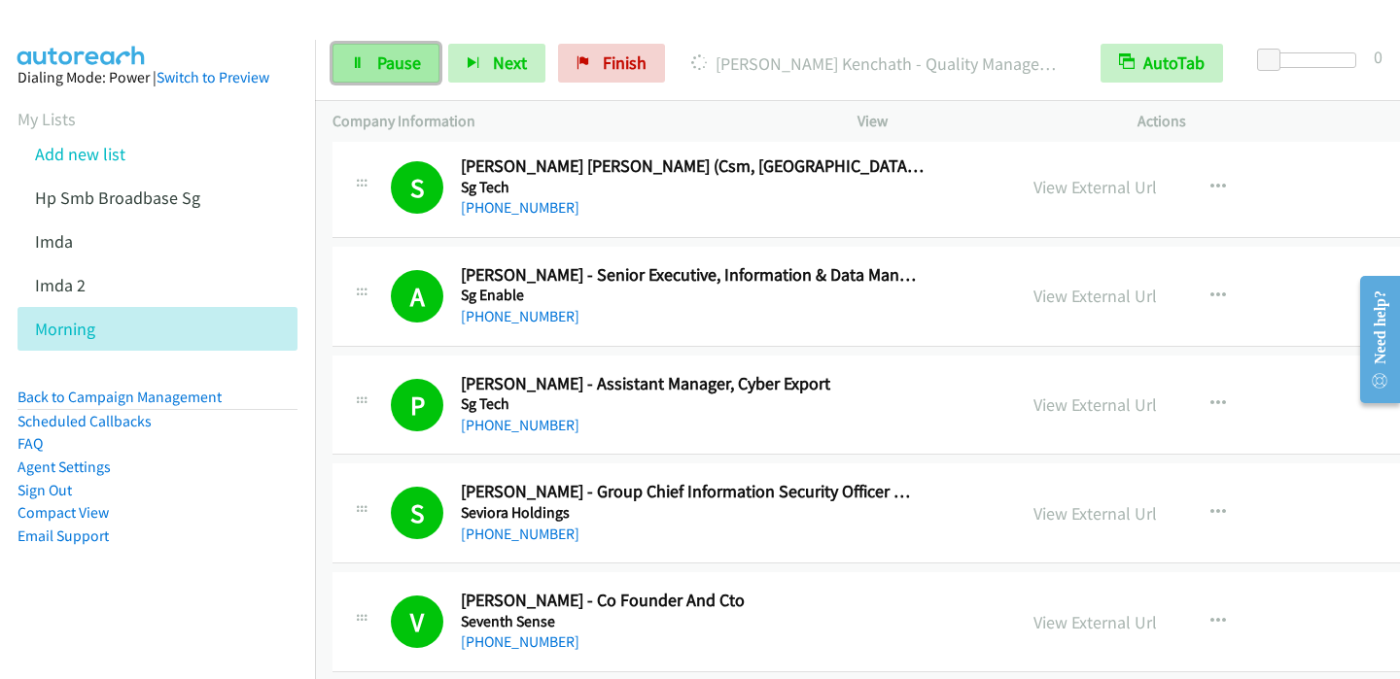
click at [366, 66] on link "Pause" at bounding box center [385, 63] width 107 height 39
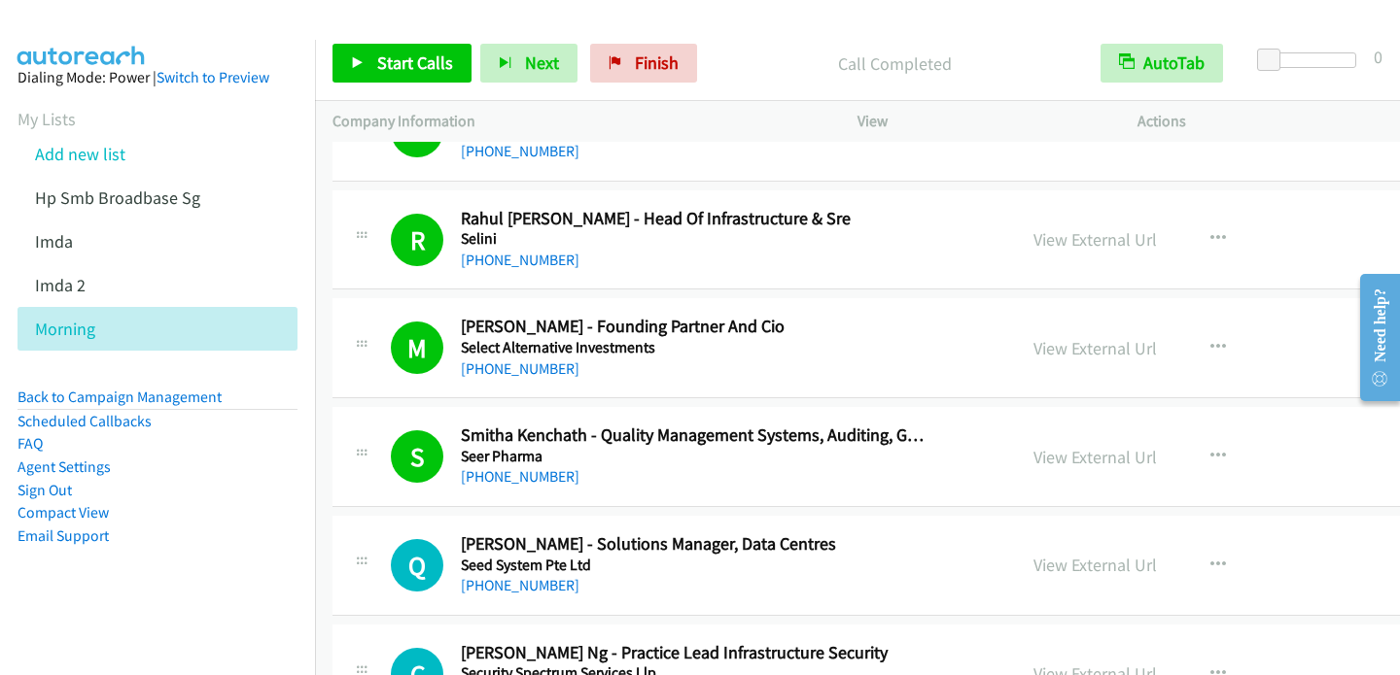
scroll to position [4234, 0]
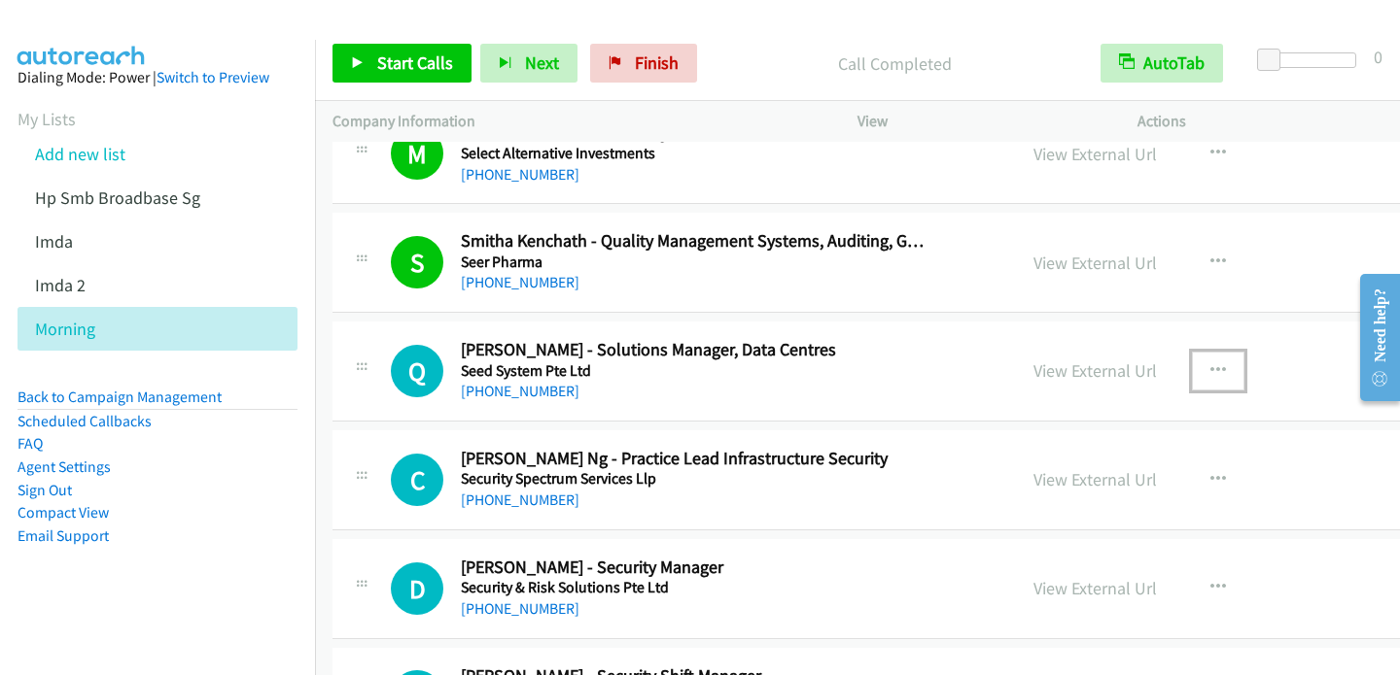
click at [1210, 364] on icon "button" at bounding box center [1218, 372] width 16 height 16
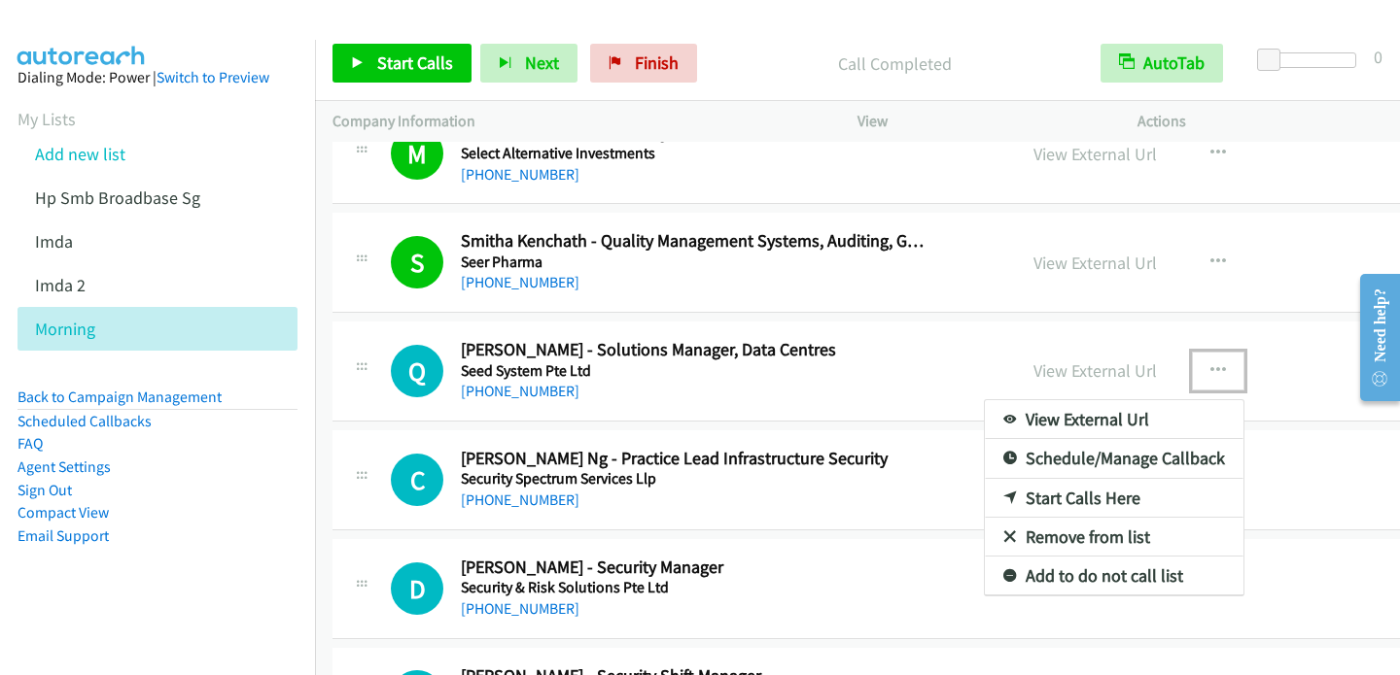
click at [1003, 493] on icon at bounding box center [1010, 500] width 14 height 14
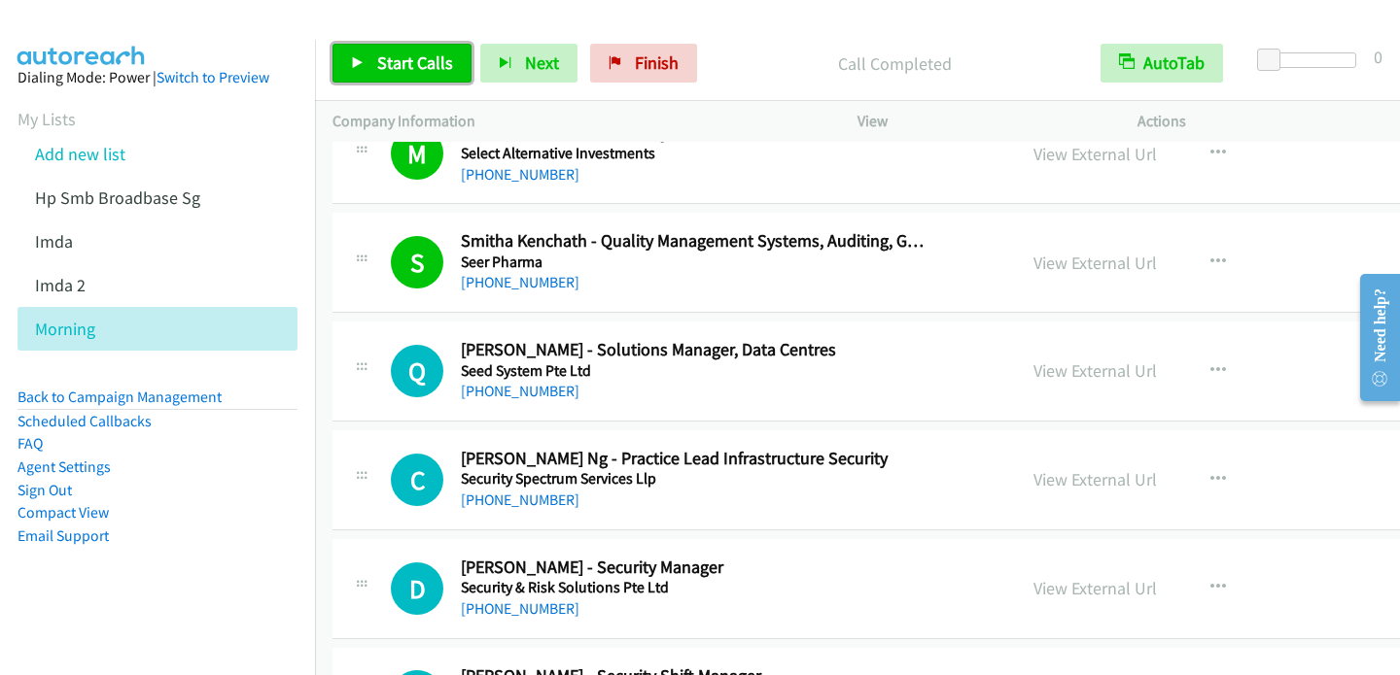
click at [348, 61] on link "Start Calls" at bounding box center [401, 63] width 139 height 39
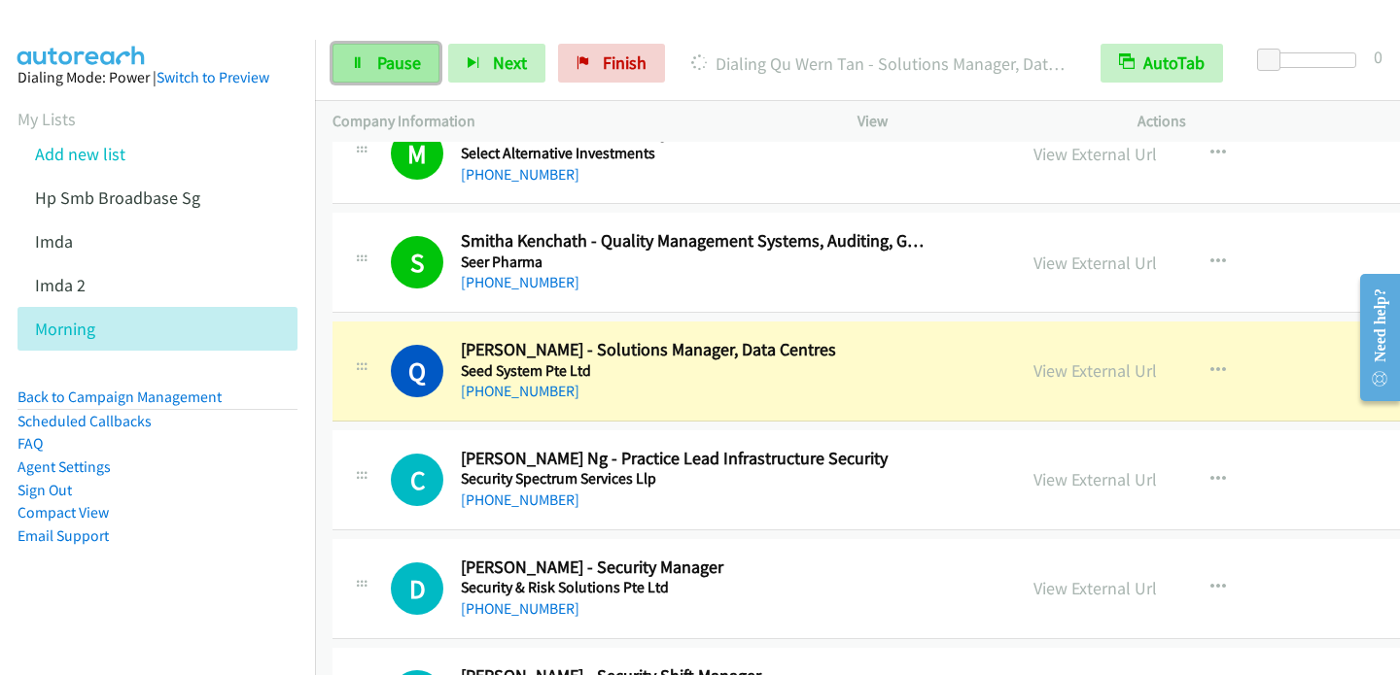
click at [382, 50] on link "Pause" at bounding box center [385, 63] width 107 height 39
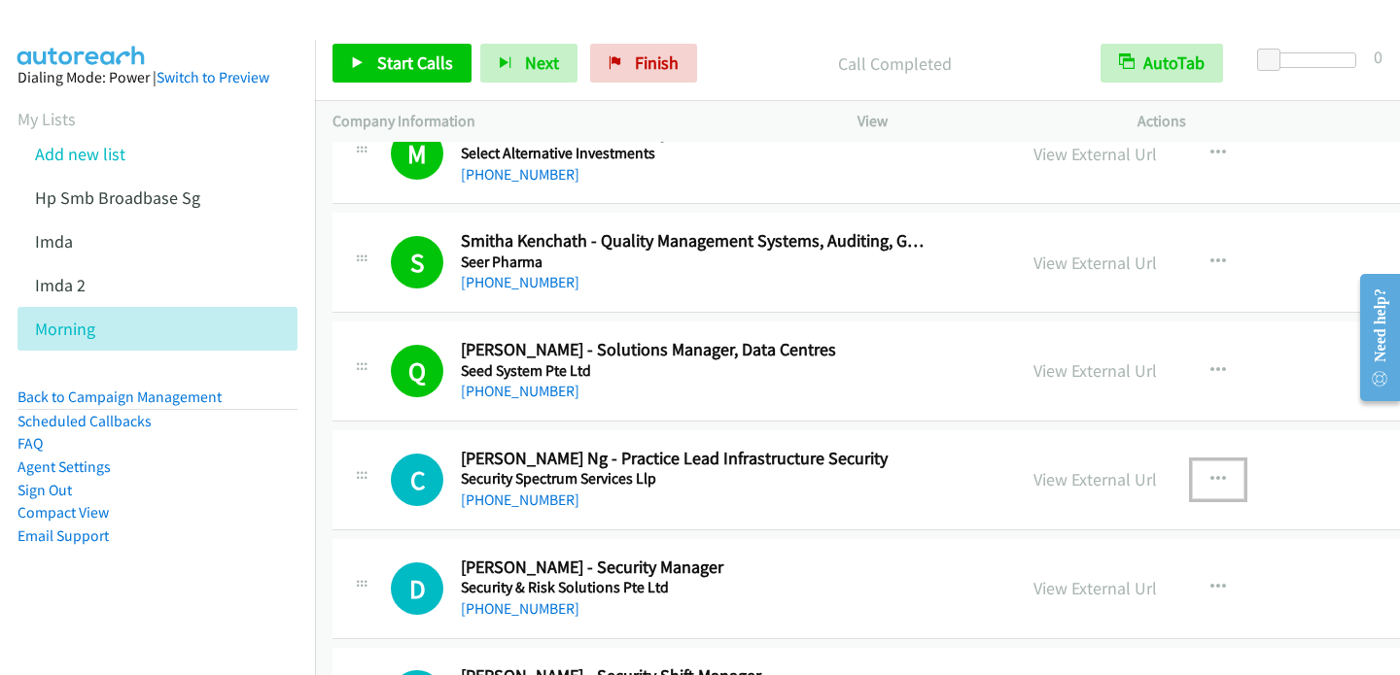
click at [1210, 472] on icon "button" at bounding box center [1218, 480] width 16 height 16
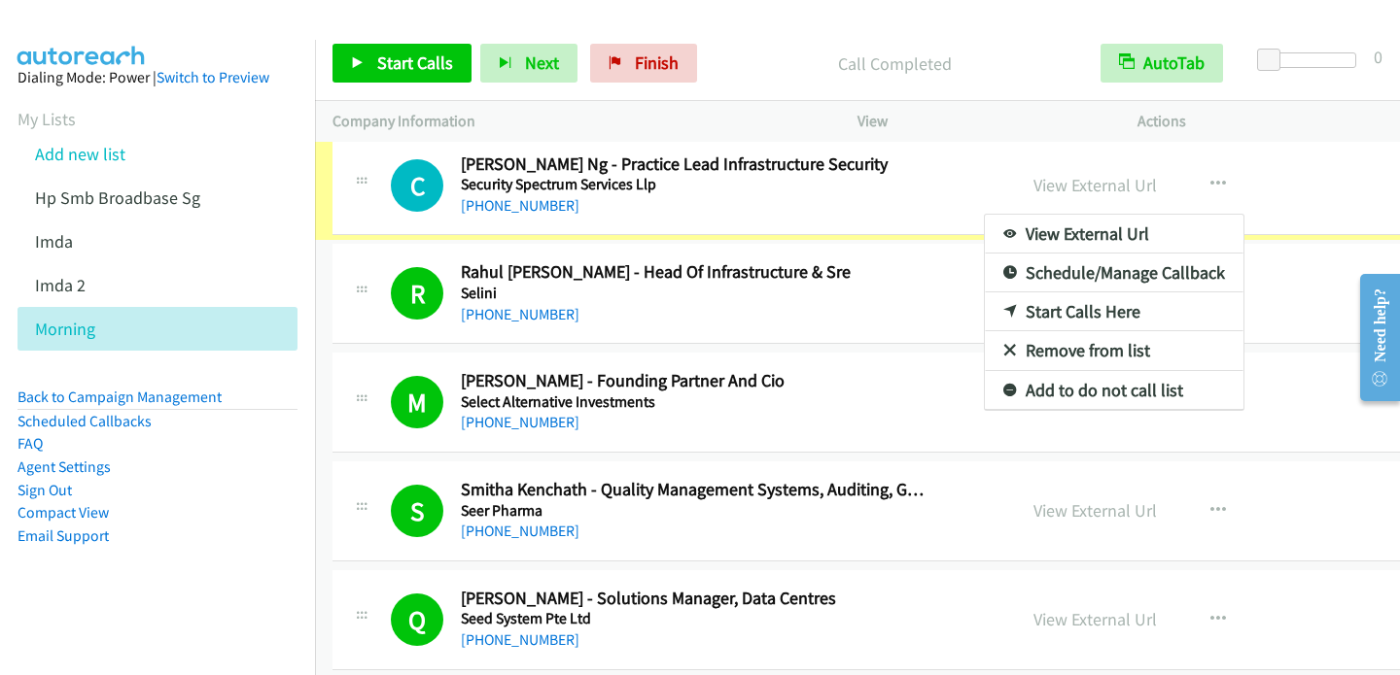
scroll to position [4035, 0]
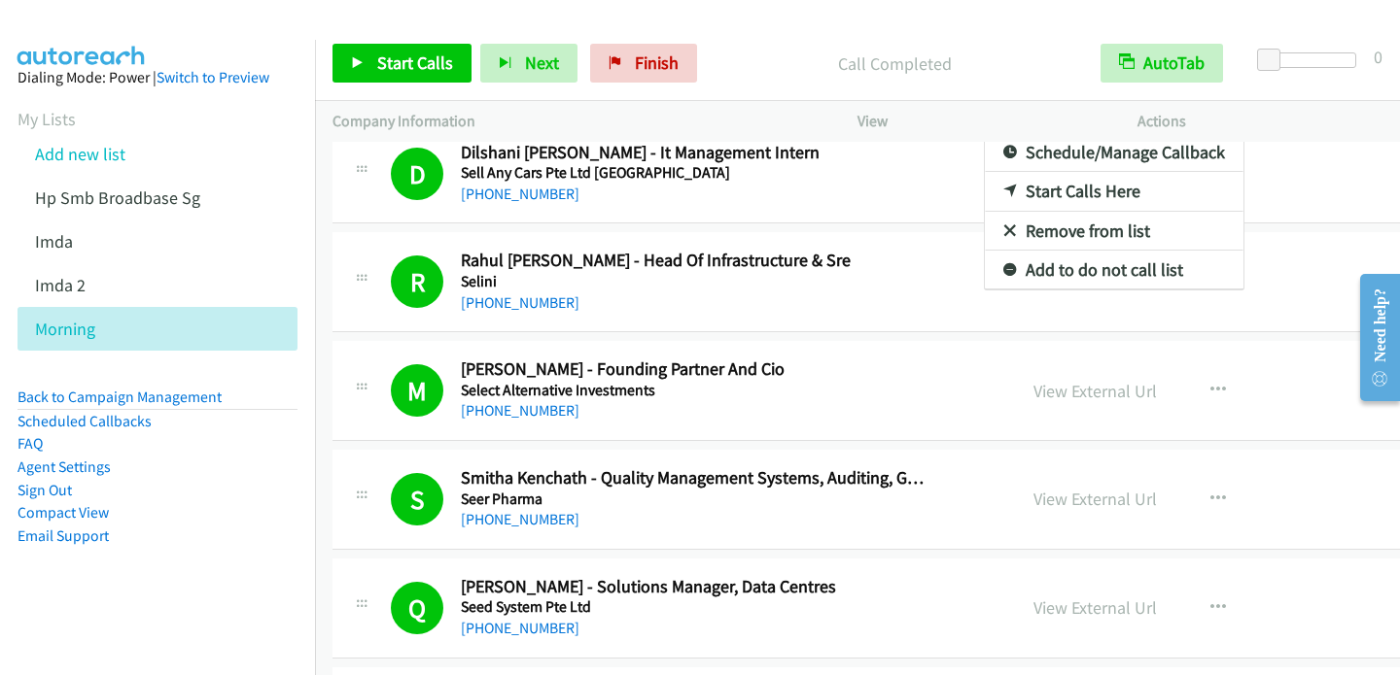
click at [351, 62] on div at bounding box center [700, 337] width 1400 height 675
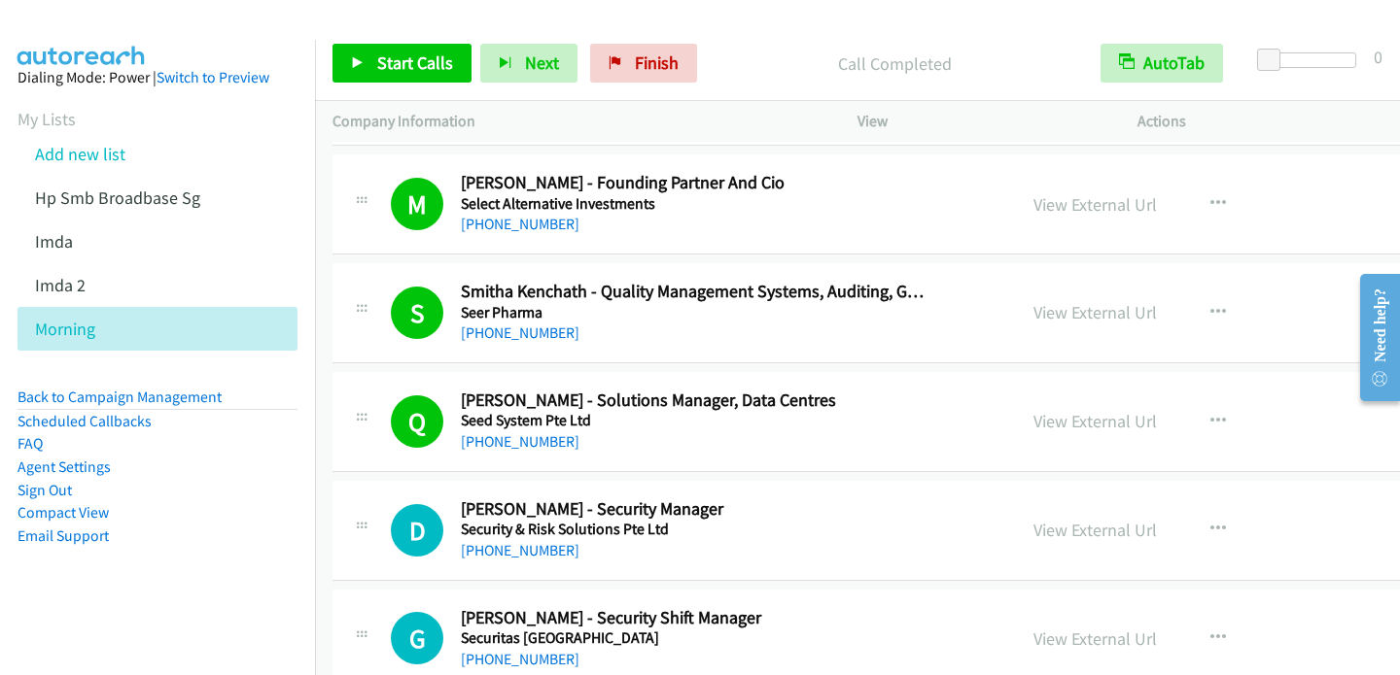
scroll to position [4553, 0]
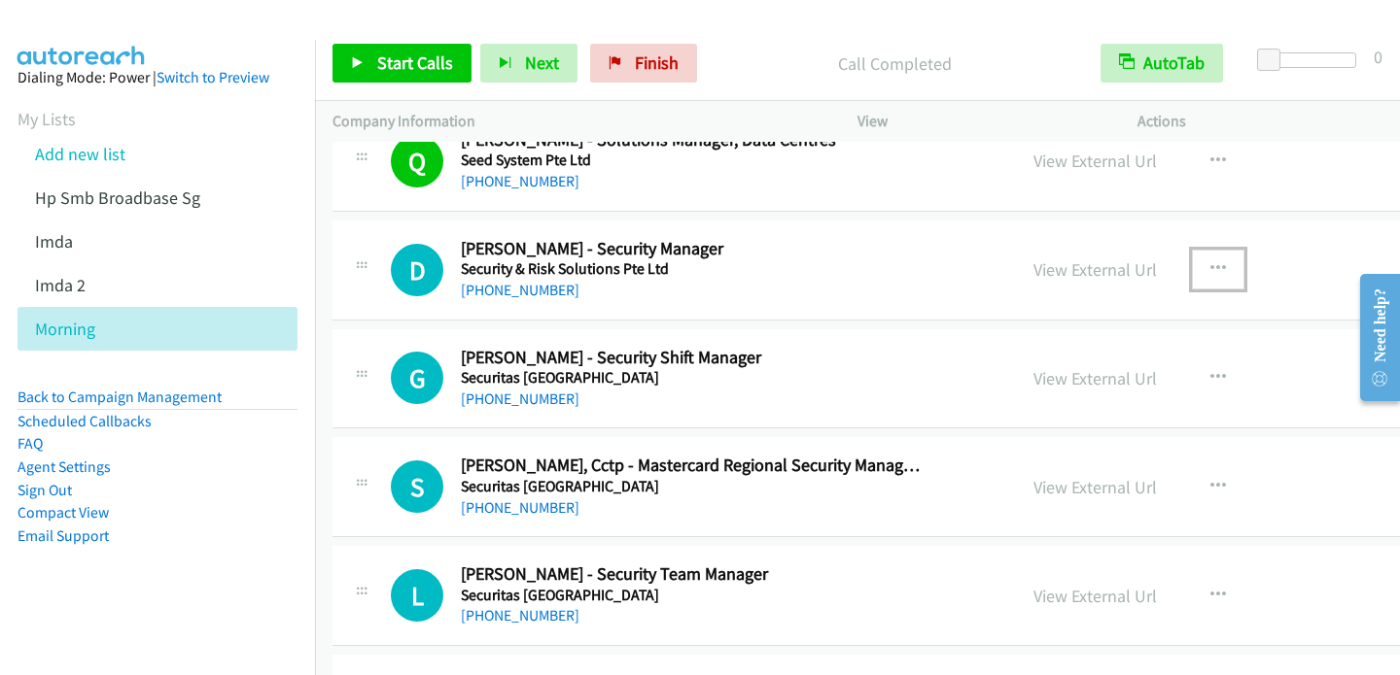
click at [1210, 261] on icon "button" at bounding box center [1218, 269] width 16 height 16
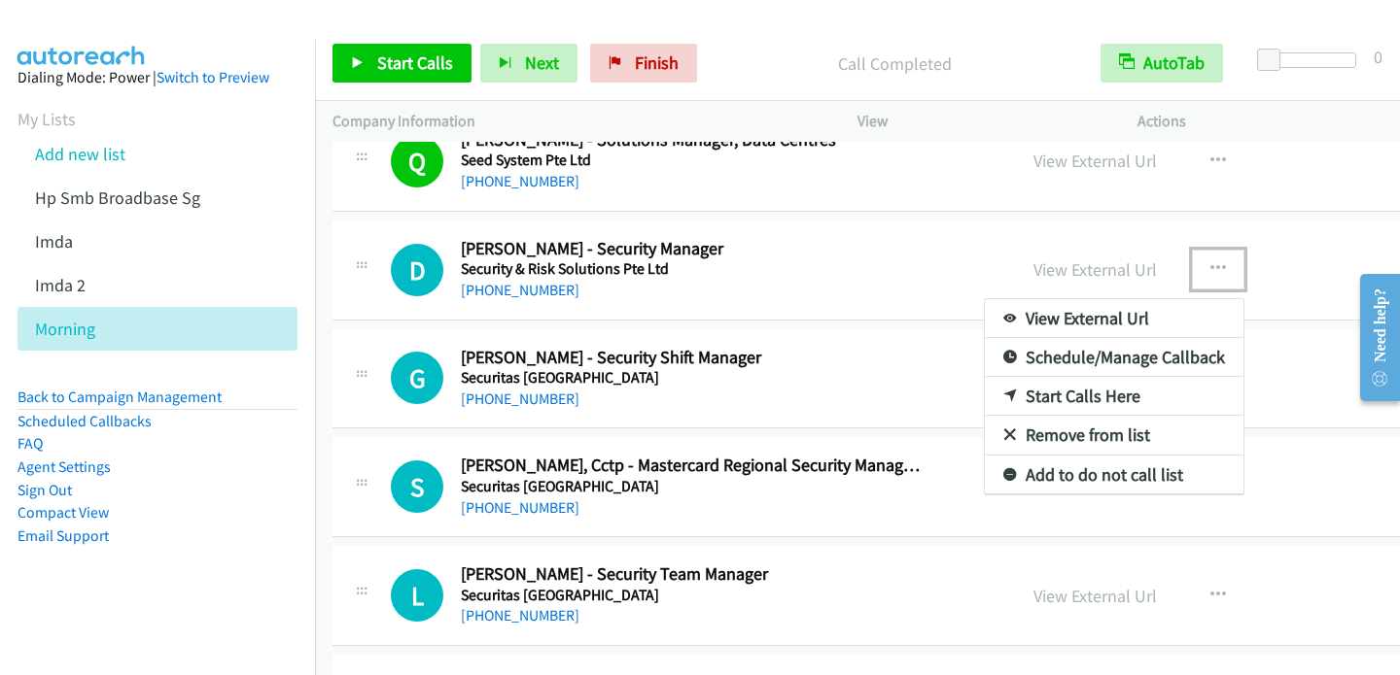
click at [985, 381] on link "Start Calls Here" at bounding box center [1114, 396] width 259 height 39
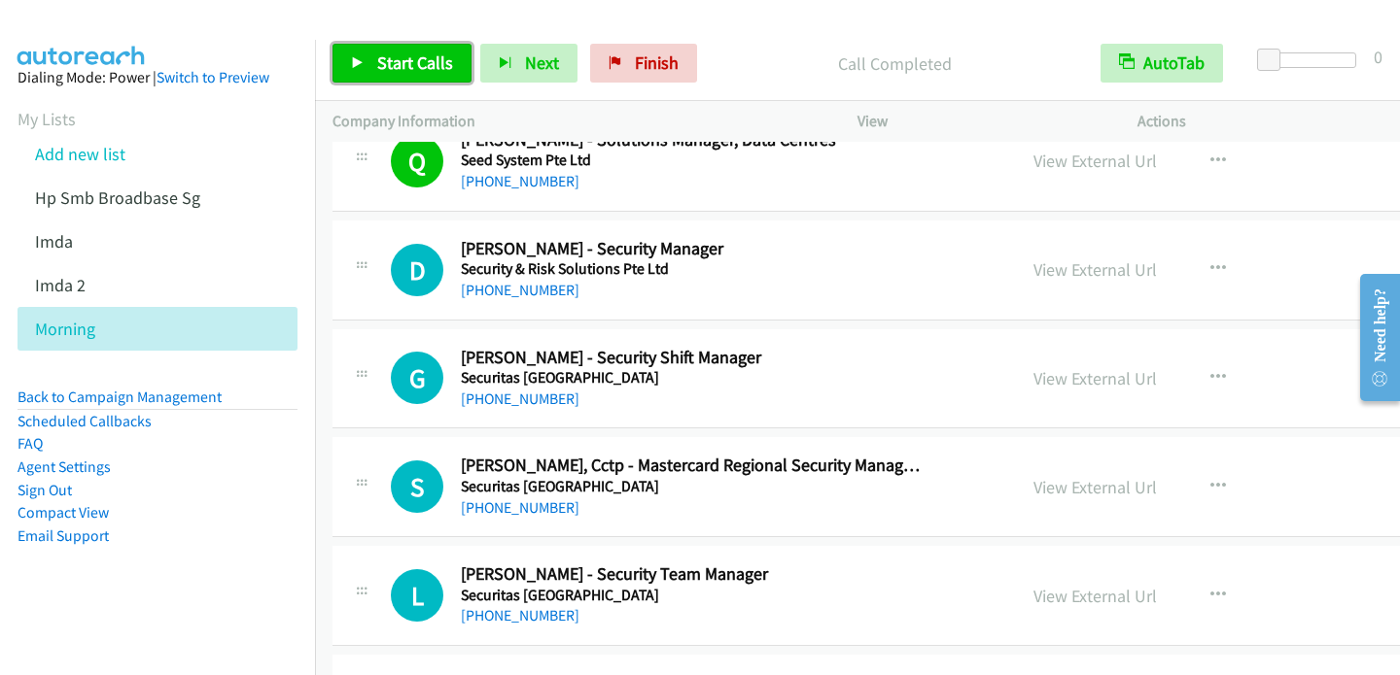
click at [386, 56] on span "Start Calls" at bounding box center [415, 63] width 76 height 22
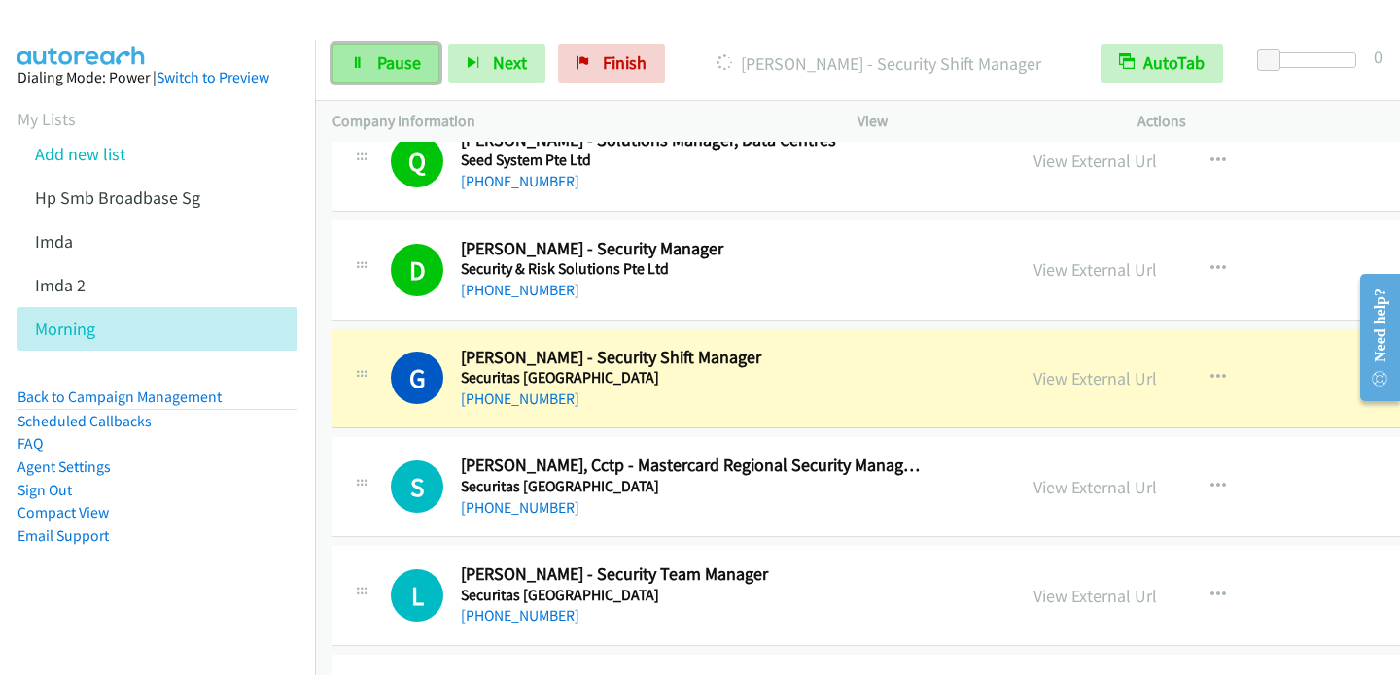
click at [360, 64] on icon at bounding box center [358, 64] width 14 height 14
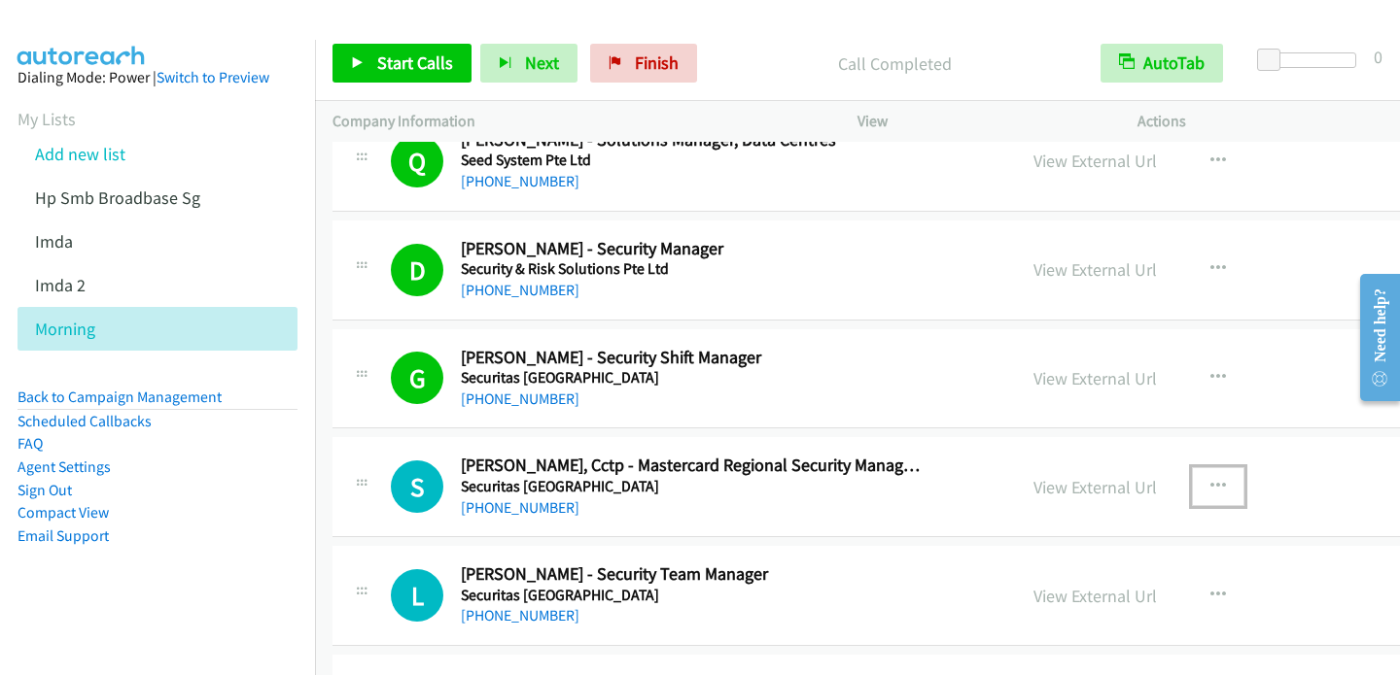
click at [1210, 479] on icon "button" at bounding box center [1218, 487] width 16 height 16
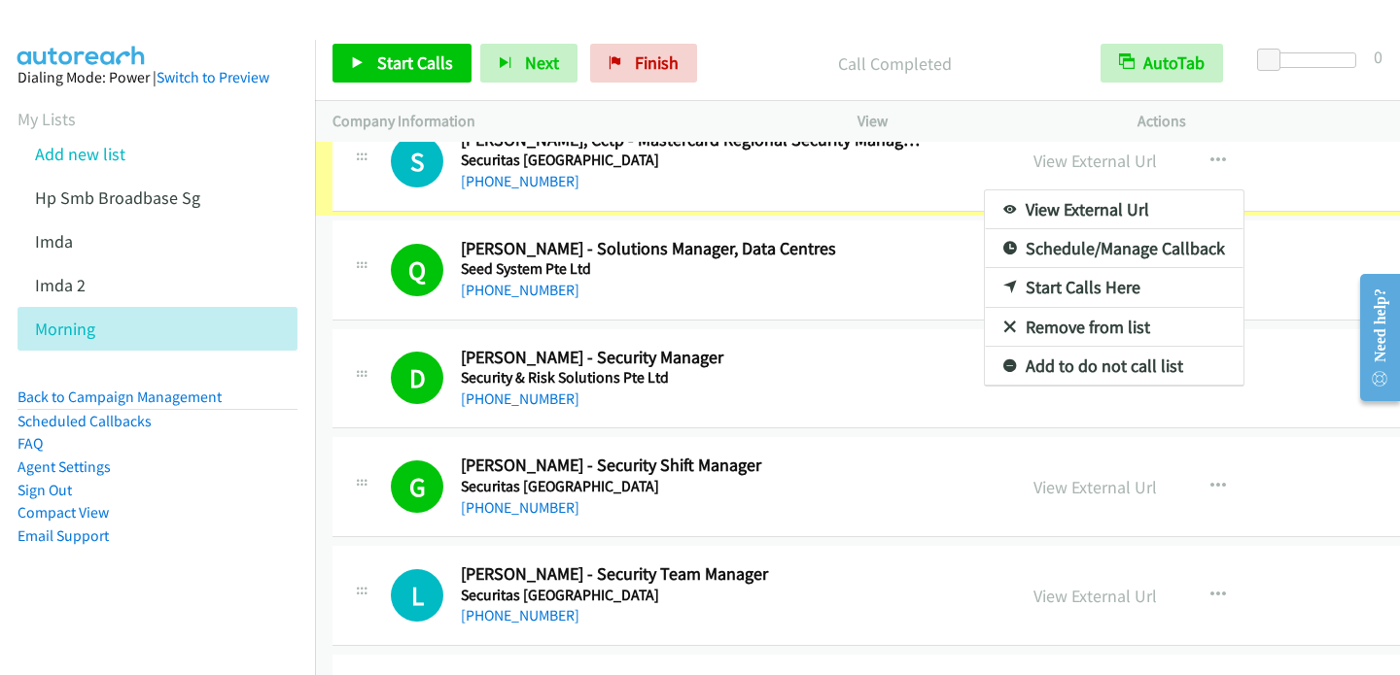
scroll to position [4623, 0]
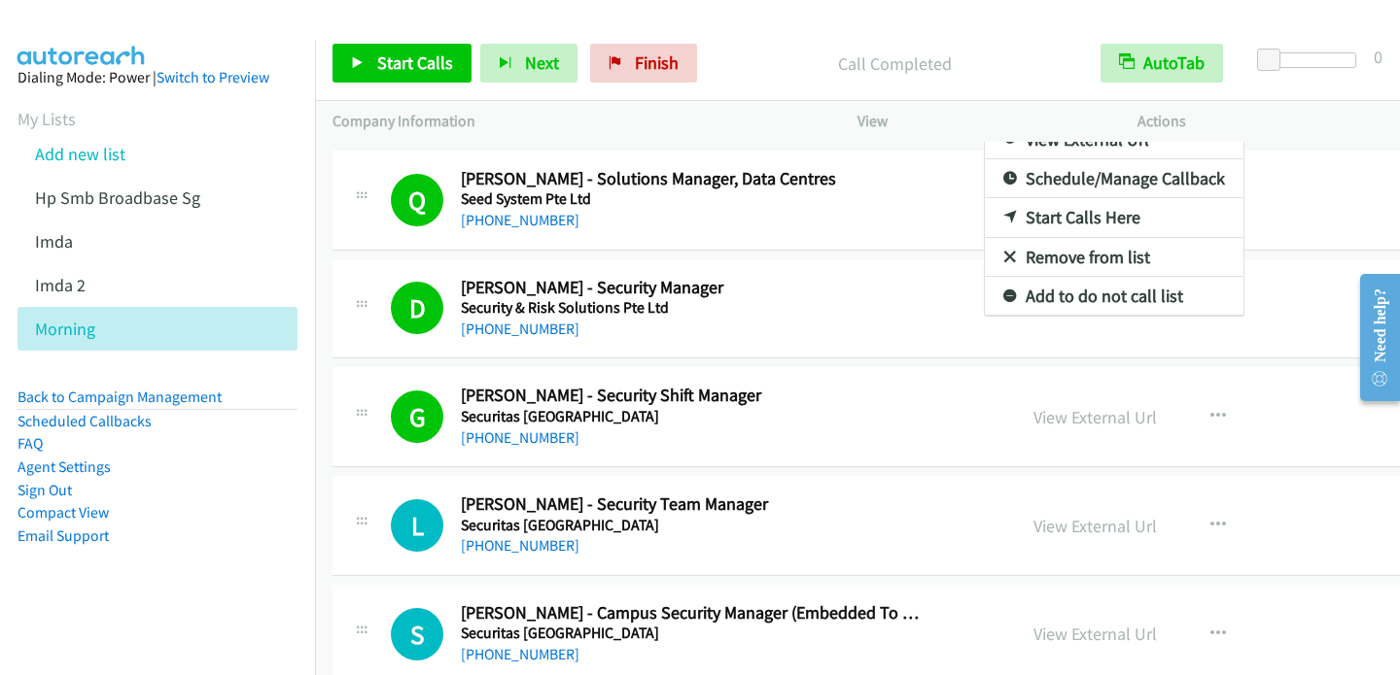
click at [358, 61] on div at bounding box center [700, 337] width 1400 height 675
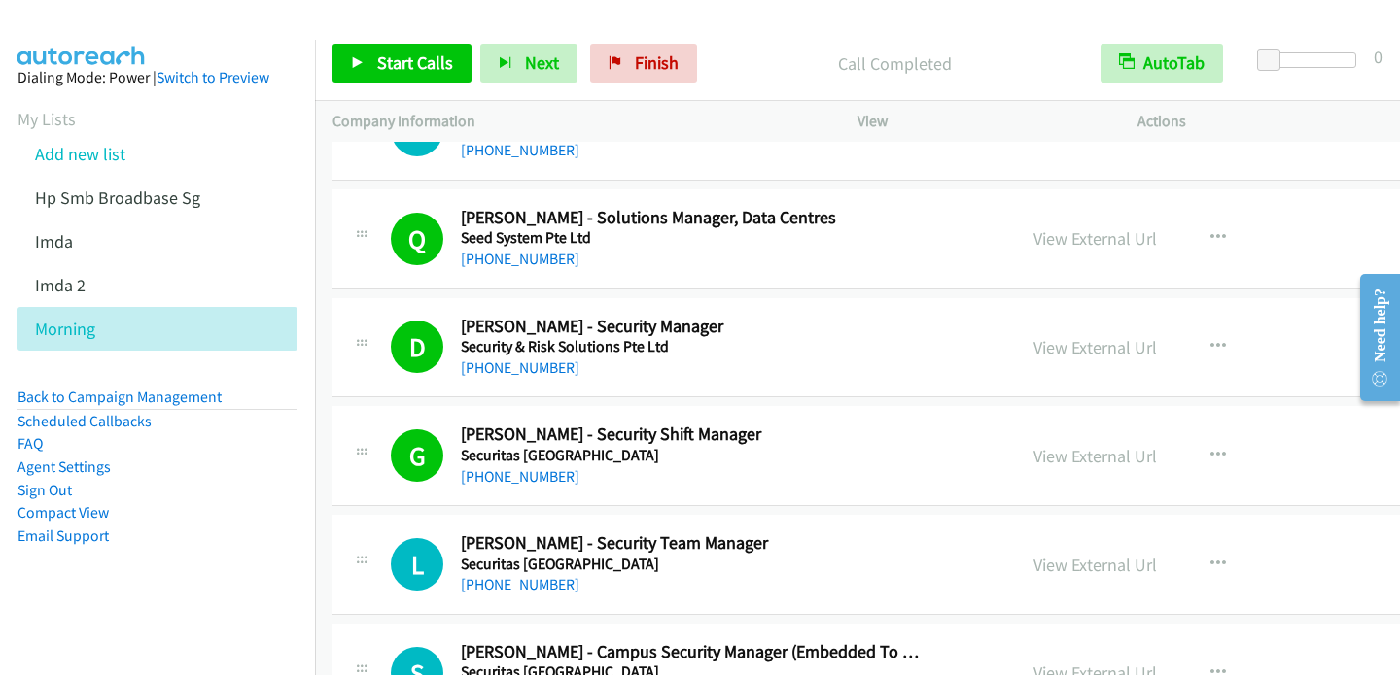
scroll to position [4681, 0]
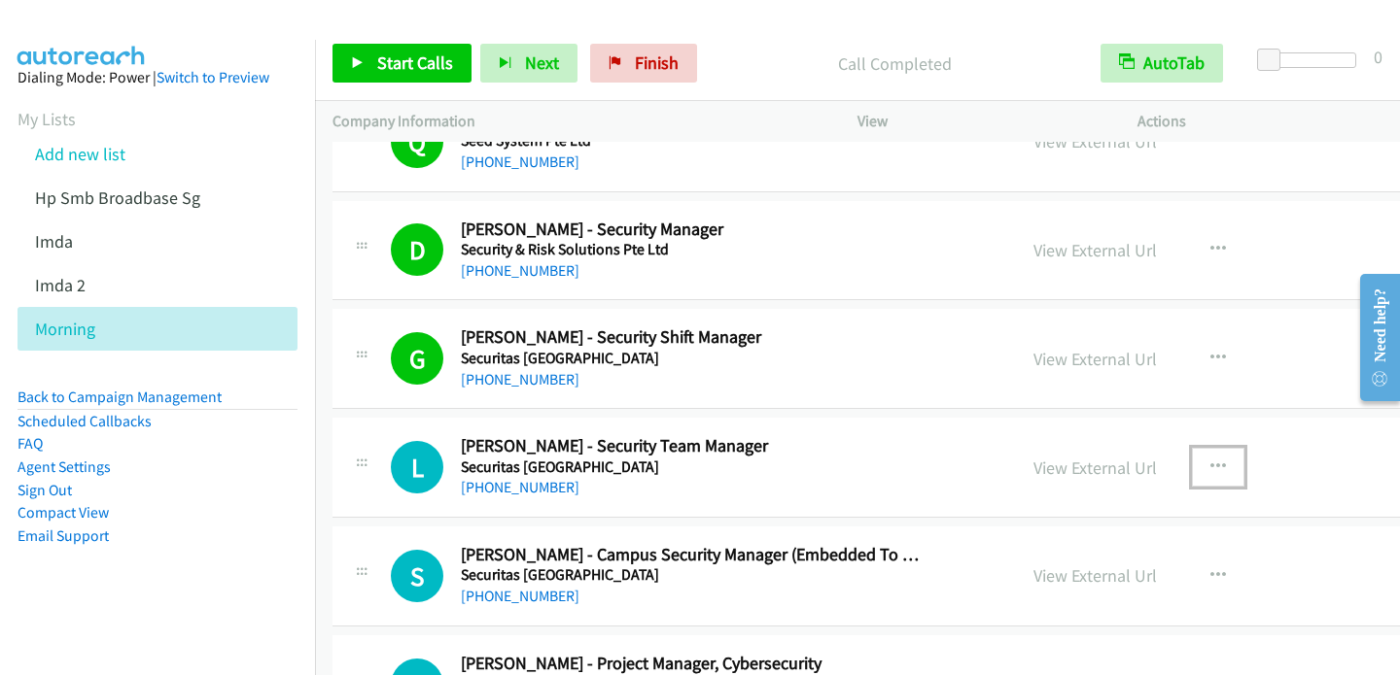
click at [1210, 460] on icon "button" at bounding box center [1218, 468] width 16 height 16
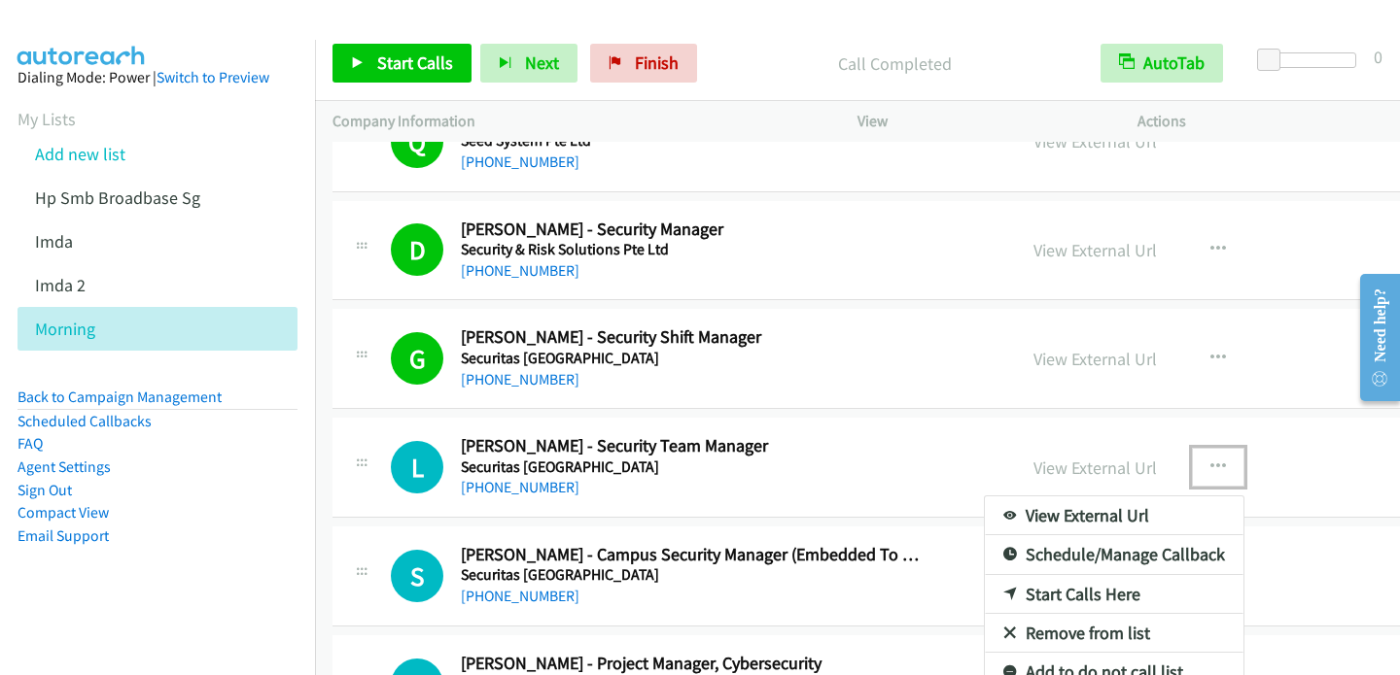
click at [985, 586] on link "Start Calls Here" at bounding box center [1114, 594] width 259 height 39
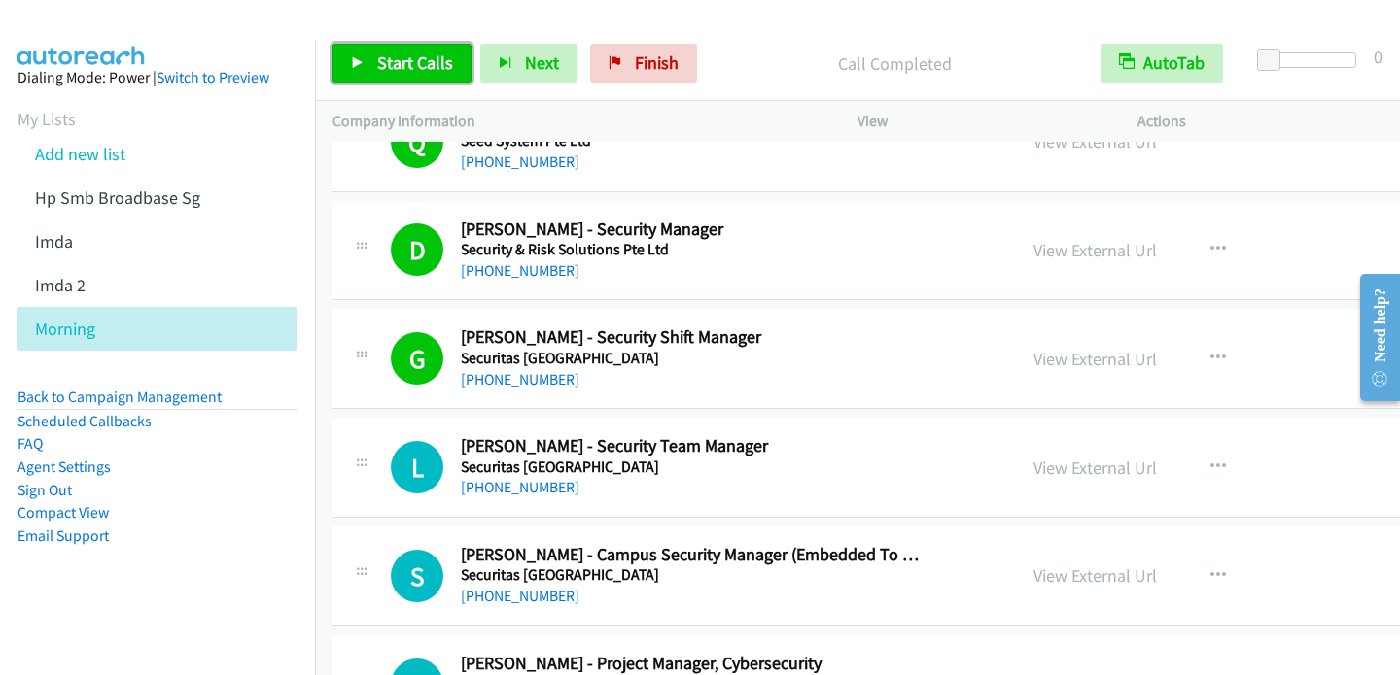
click at [374, 62] on link "Start Calls" at bounding box center [401, 63] width 139 height 39
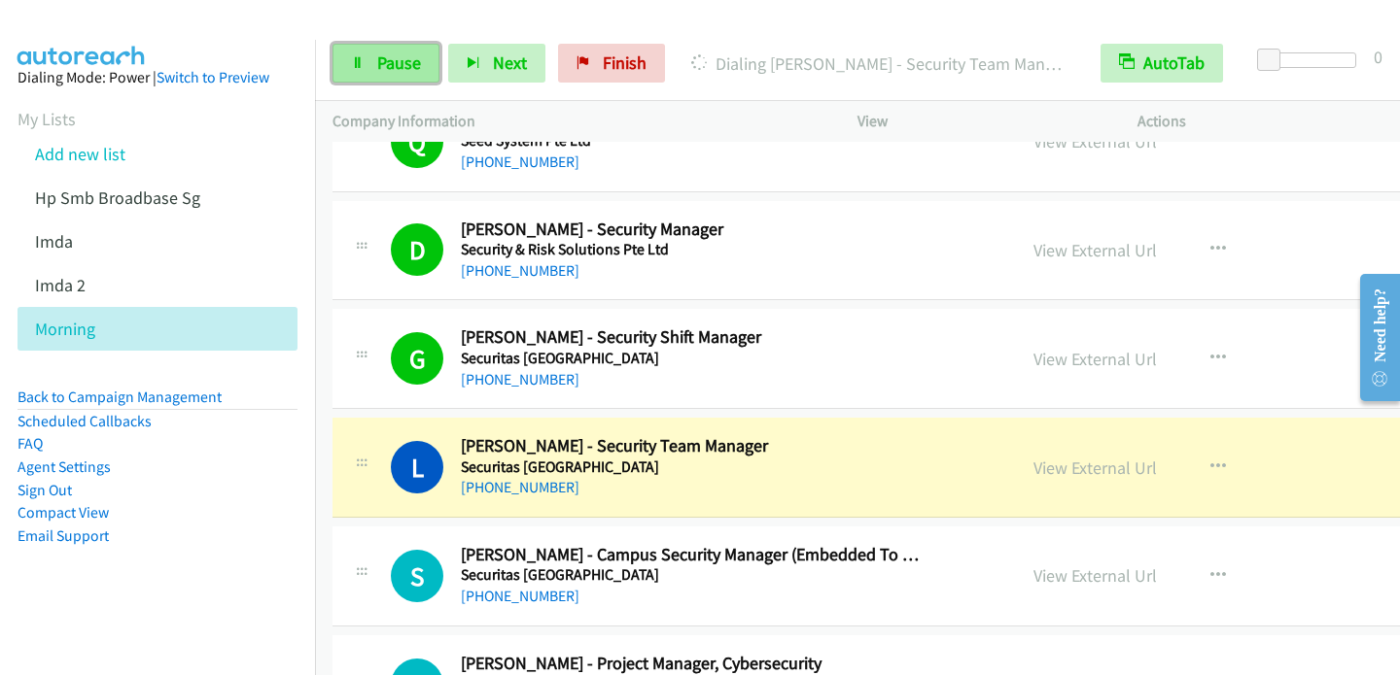
click at [355, 61] on icon at bounding box center [358, 64] width 14 height 14
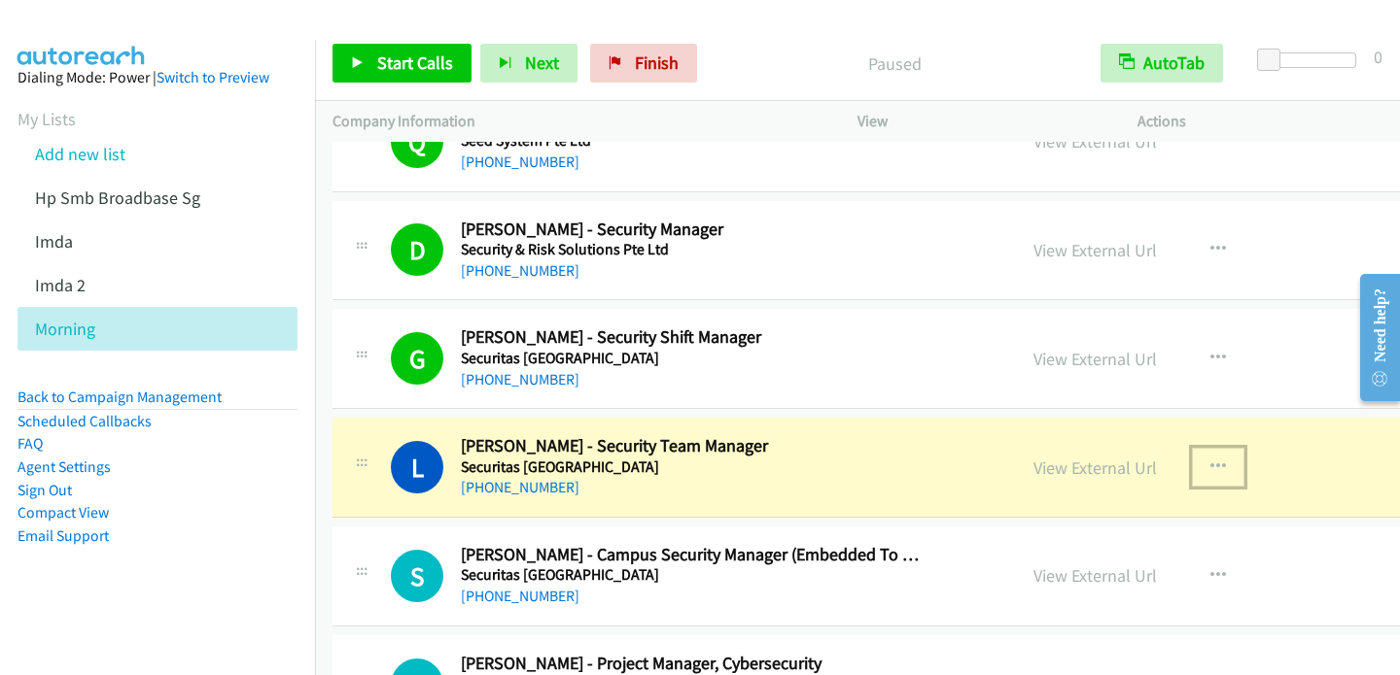
click at [1210, 460] on icon "button" at bounding box center [1218, 468] width 16 height 16
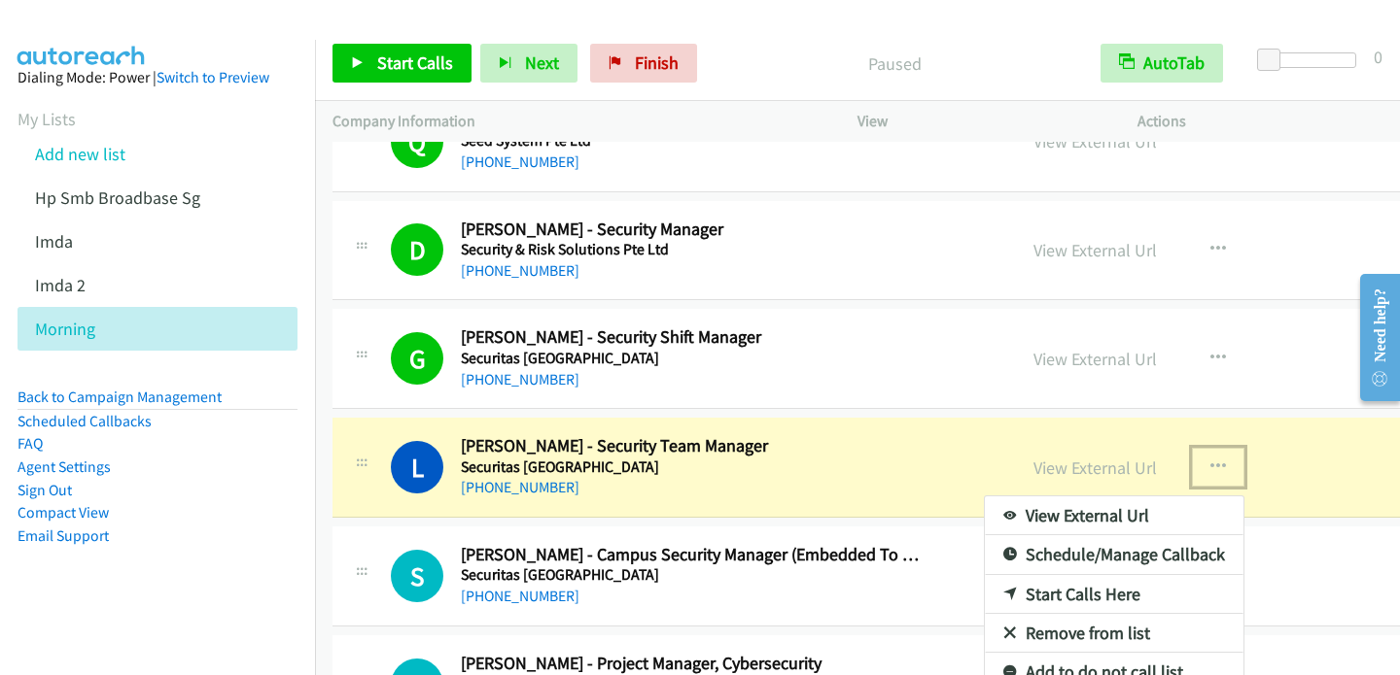
click at [318, 551] on div at bounding box center [700, 337] width 1400 height 675
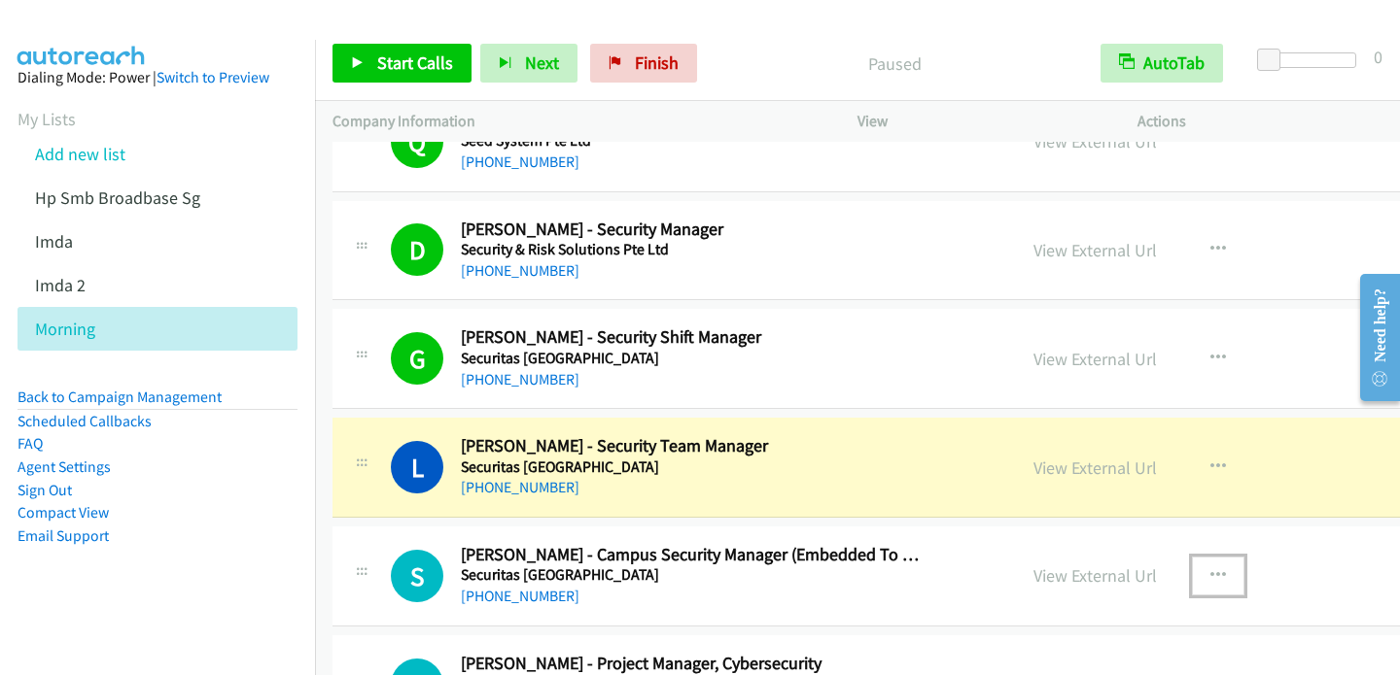
click at [1192, 568] on button "button" at bounding box center [1218, 576] width 52 height 39
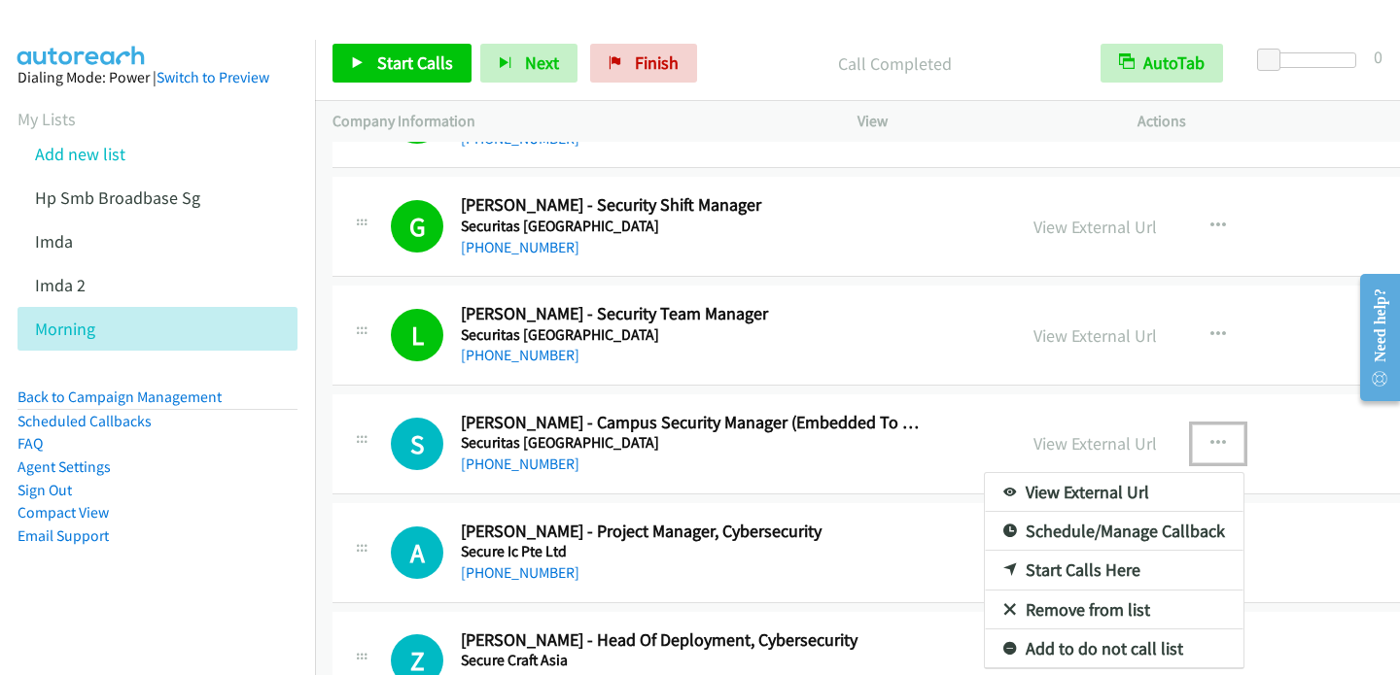
scroll to position [4836, 0]
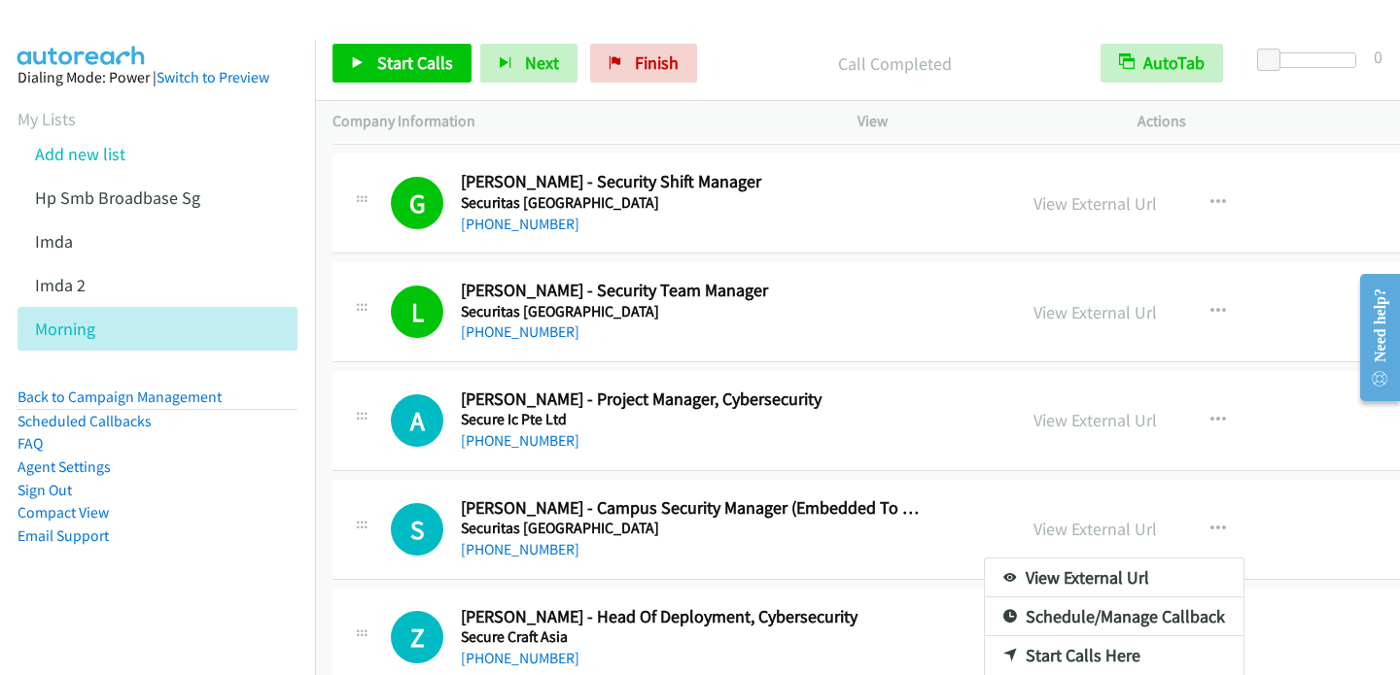
click at [1145, 407] on div at bounding box center [700, 337] width 1400 height 675
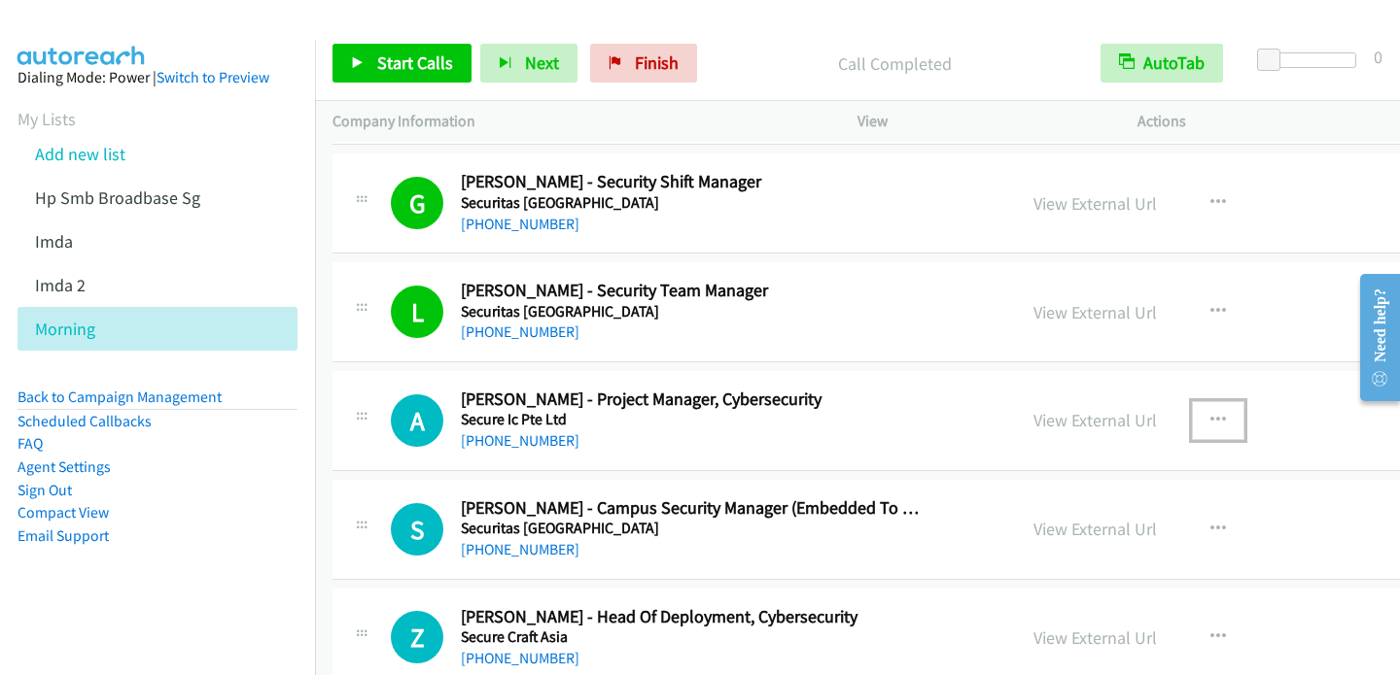
click at [1210, 413] on icon "button" at bounding box center [1218, 421] width 16 height 16
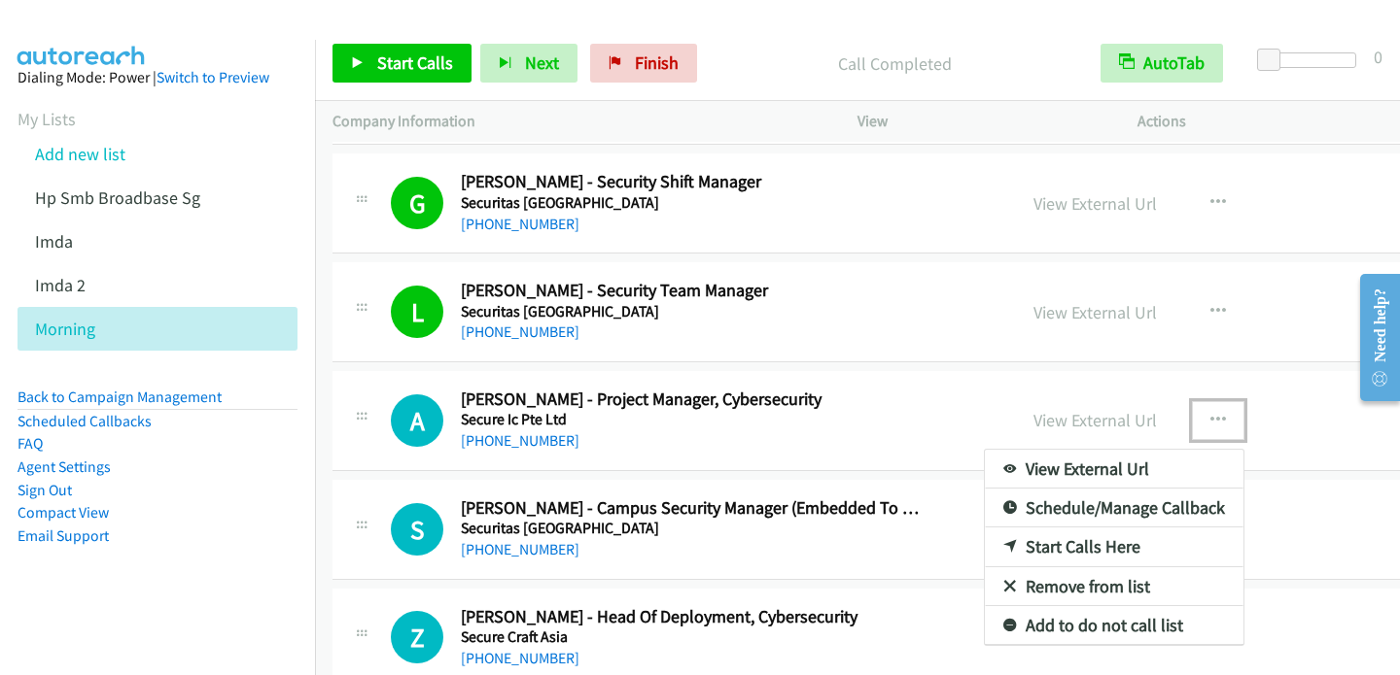
click at [1003, 541] on icon at bounding box center [1010, 548] width 14 height 14
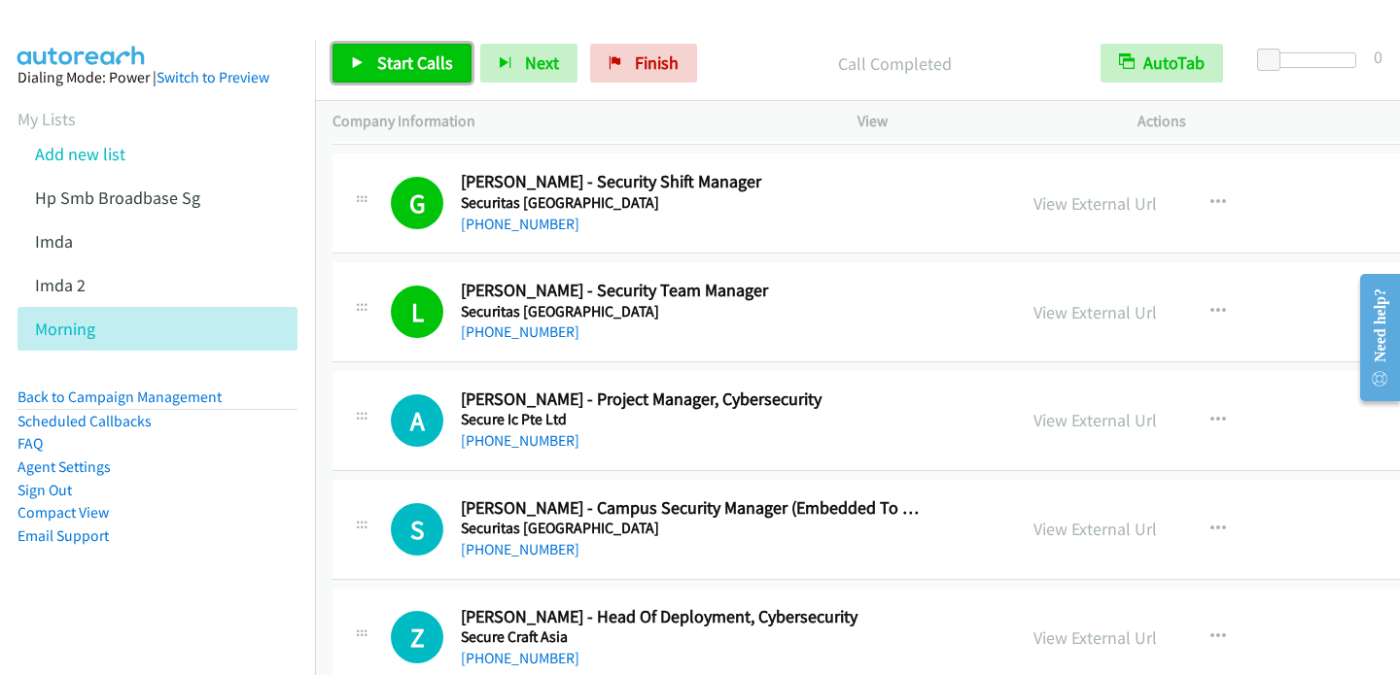
click at [384, 61] on span "Start Calls" at bounding box center [415, 63] width 76 height 22
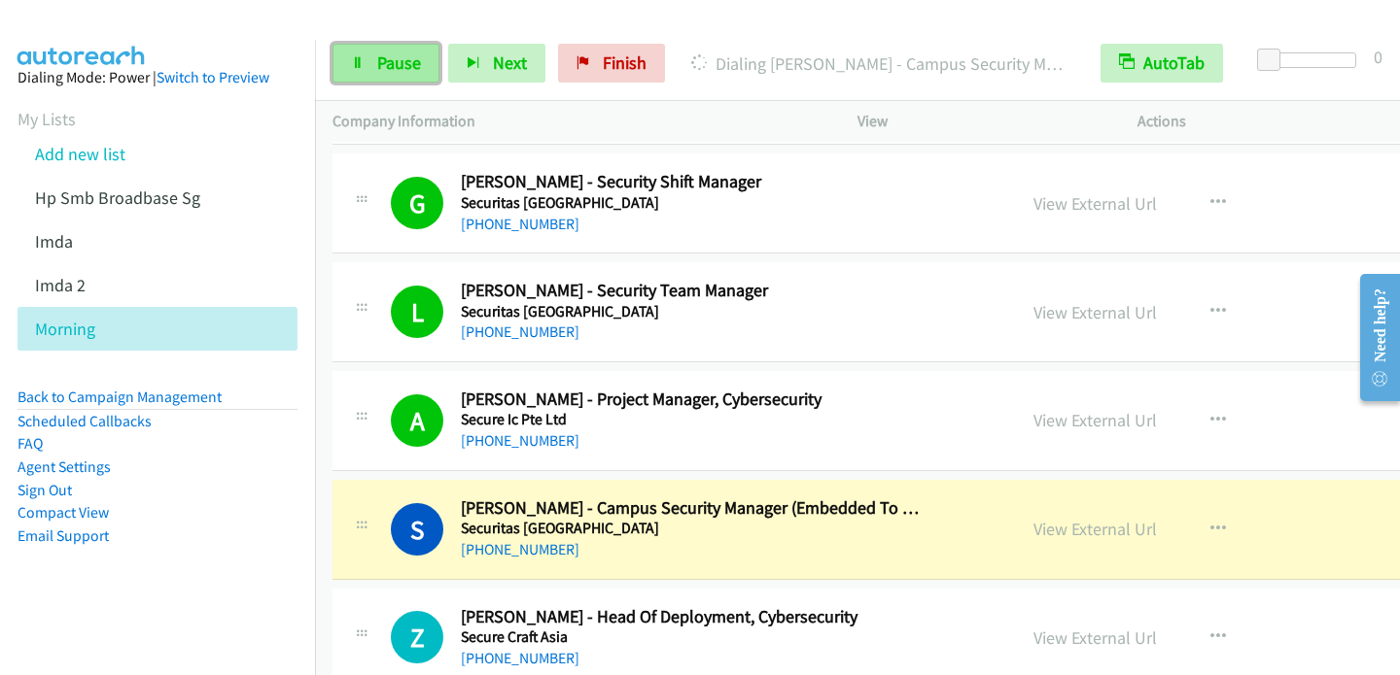
click at [384, 67] on span "Pause" at bounding box center [399, 63] width 44 height 22
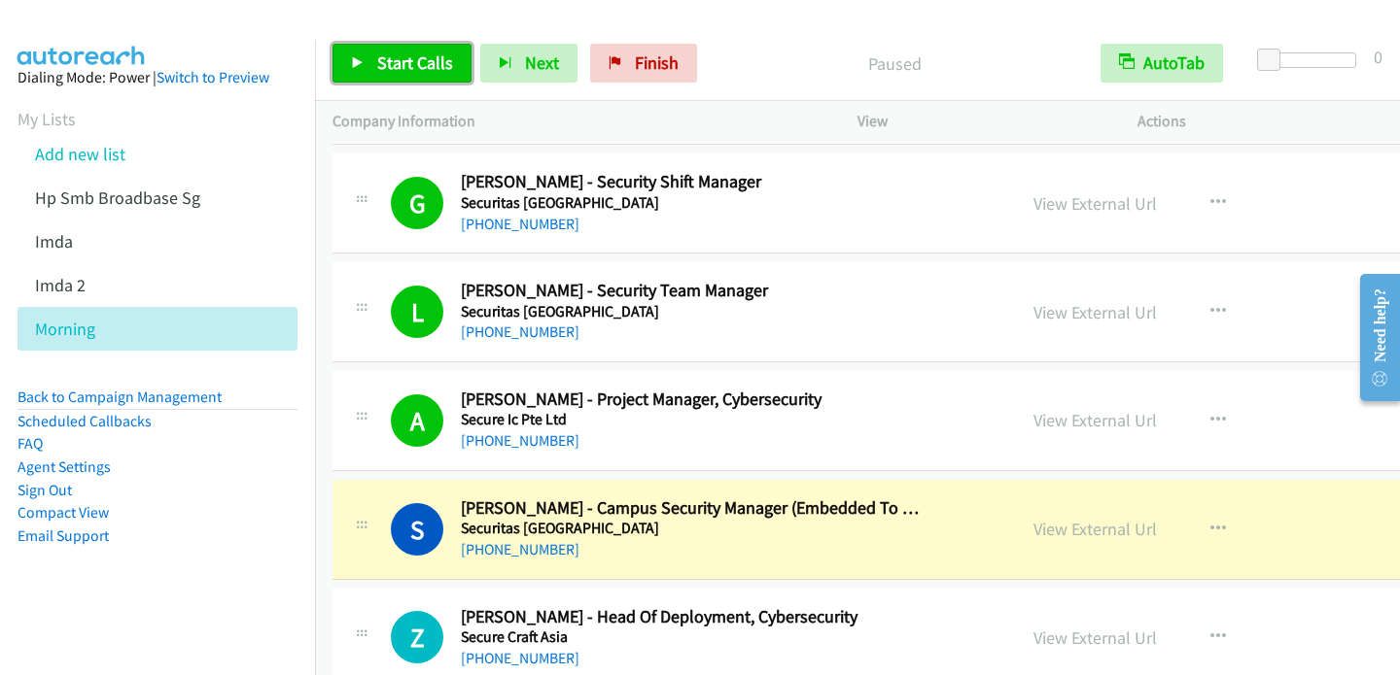
click at [362, 72] on link "Start Calls" at bounding box center [401, 63] width 139 height 39
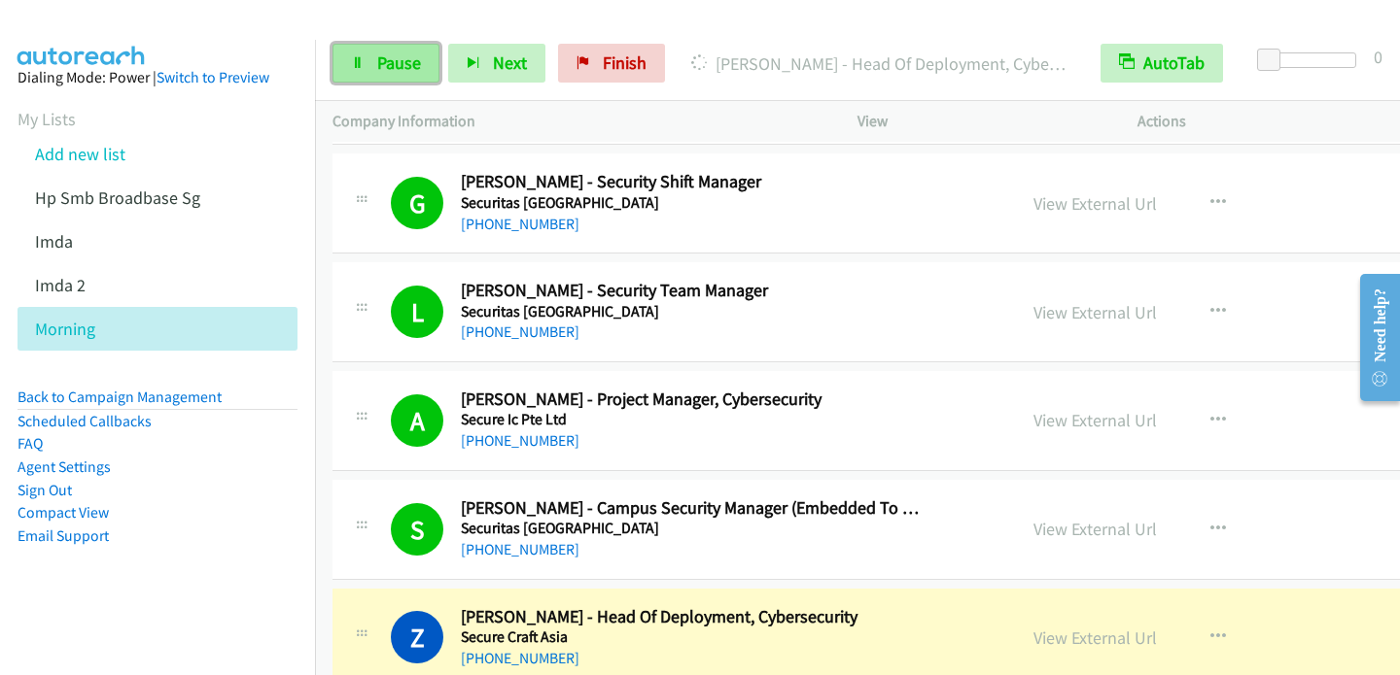
click at [352, 65] on icon at bounding box center [358, 64] width 14 height 14
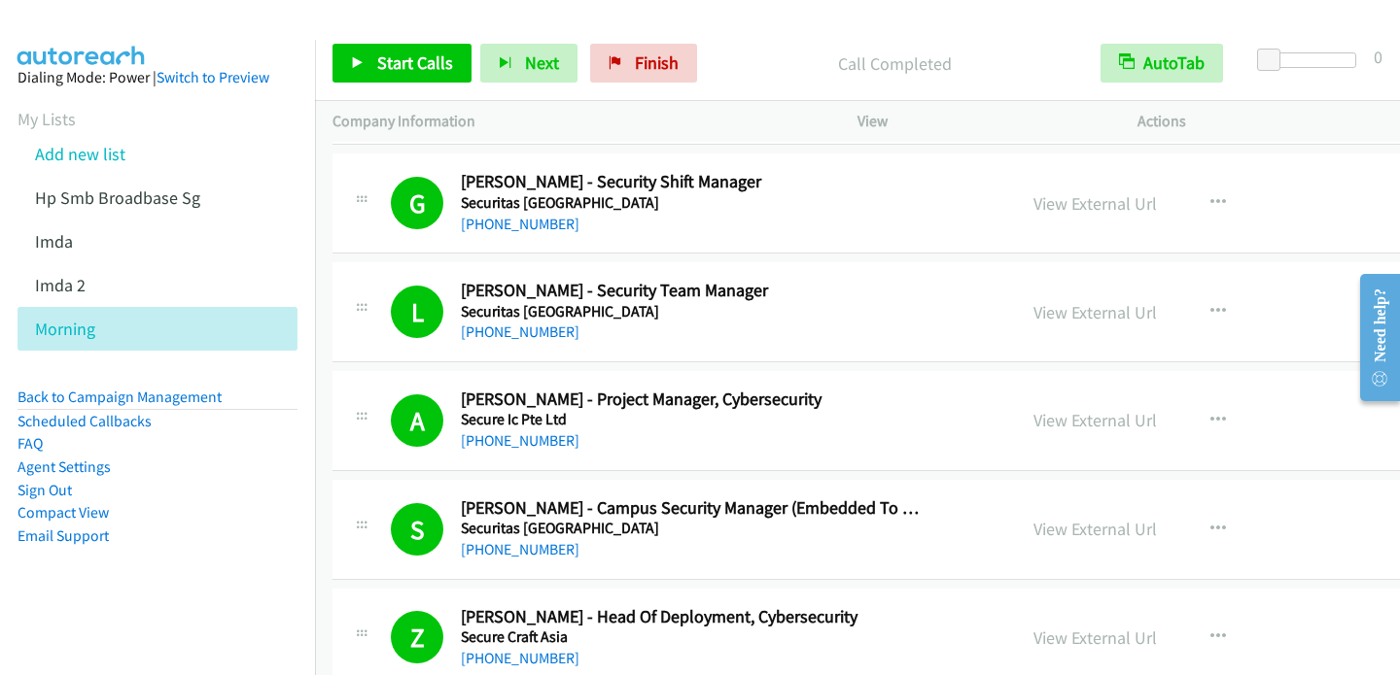
scroll to position [5031, 0]
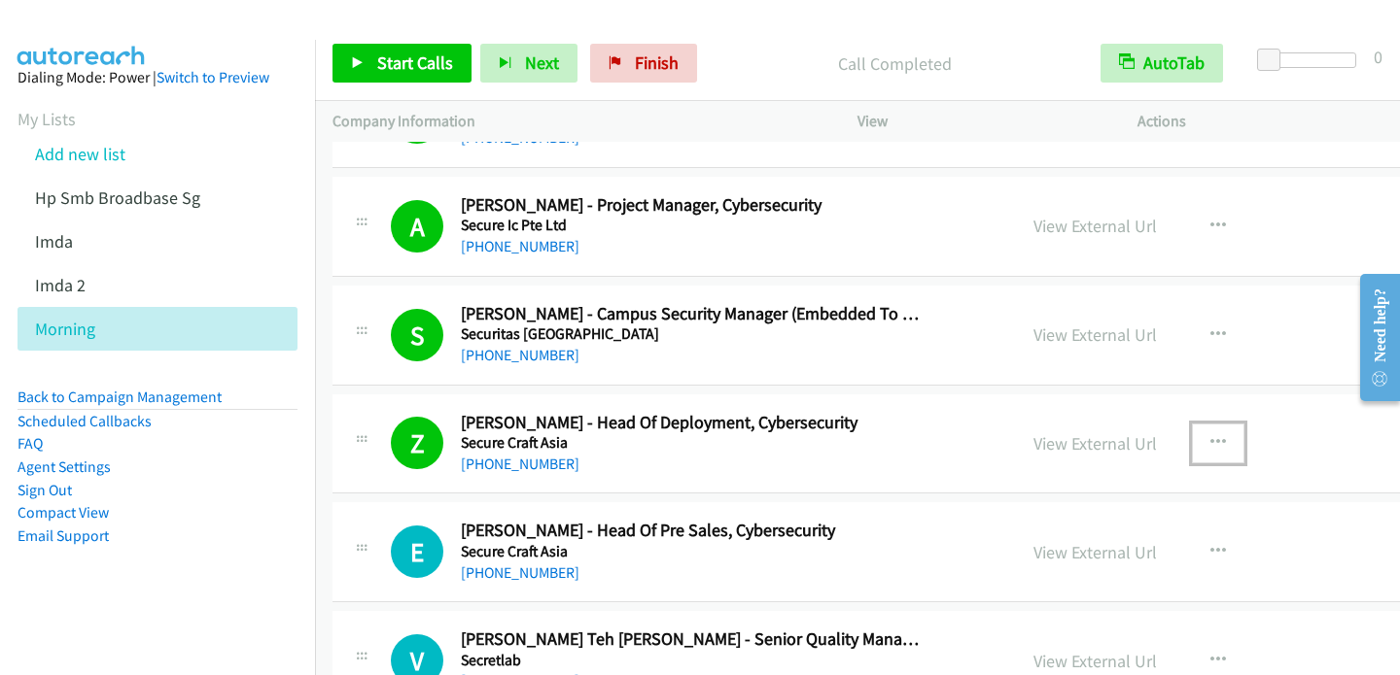
click at [1210, 435] on icon "button" at bounding box center [1218, 443] width 16 height 16
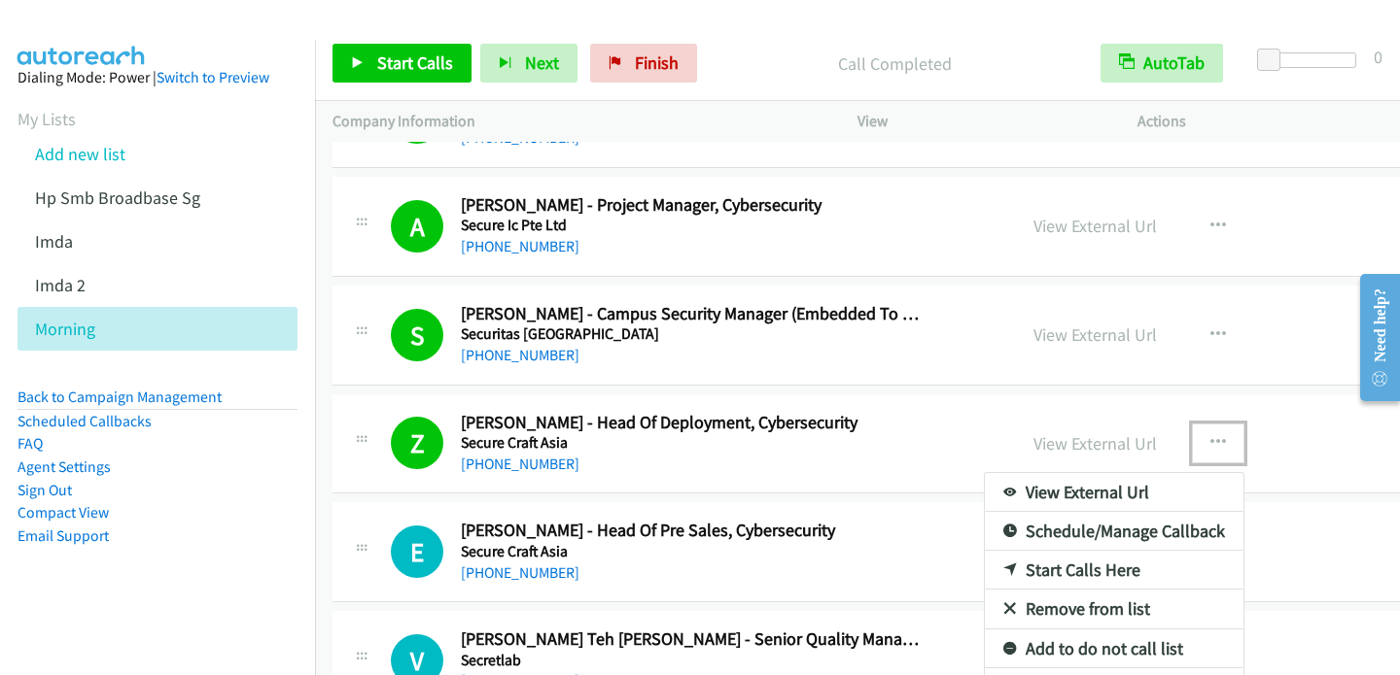
click at [1302, 567] on div at bounding box center [700, 337] width 1400 height 675
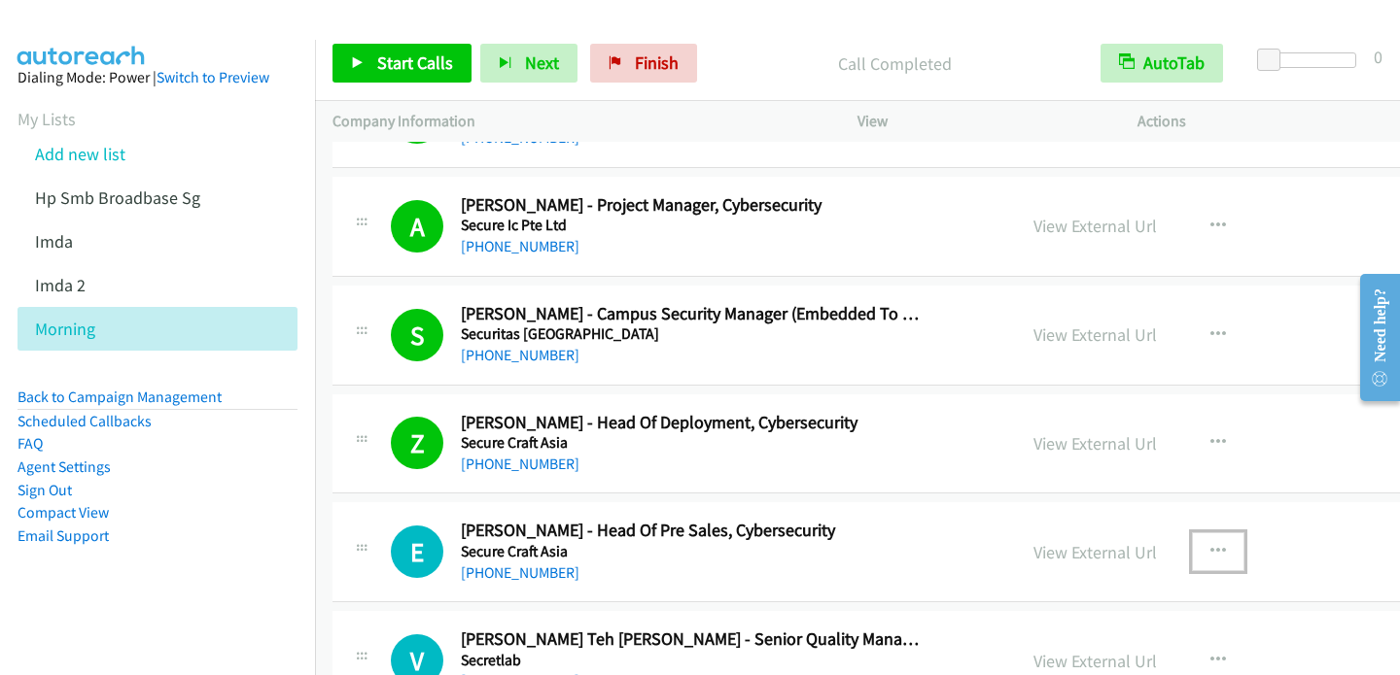
click at [1210, 544] on icon "button" at bounding box center [1218, 552] width 16 height 16
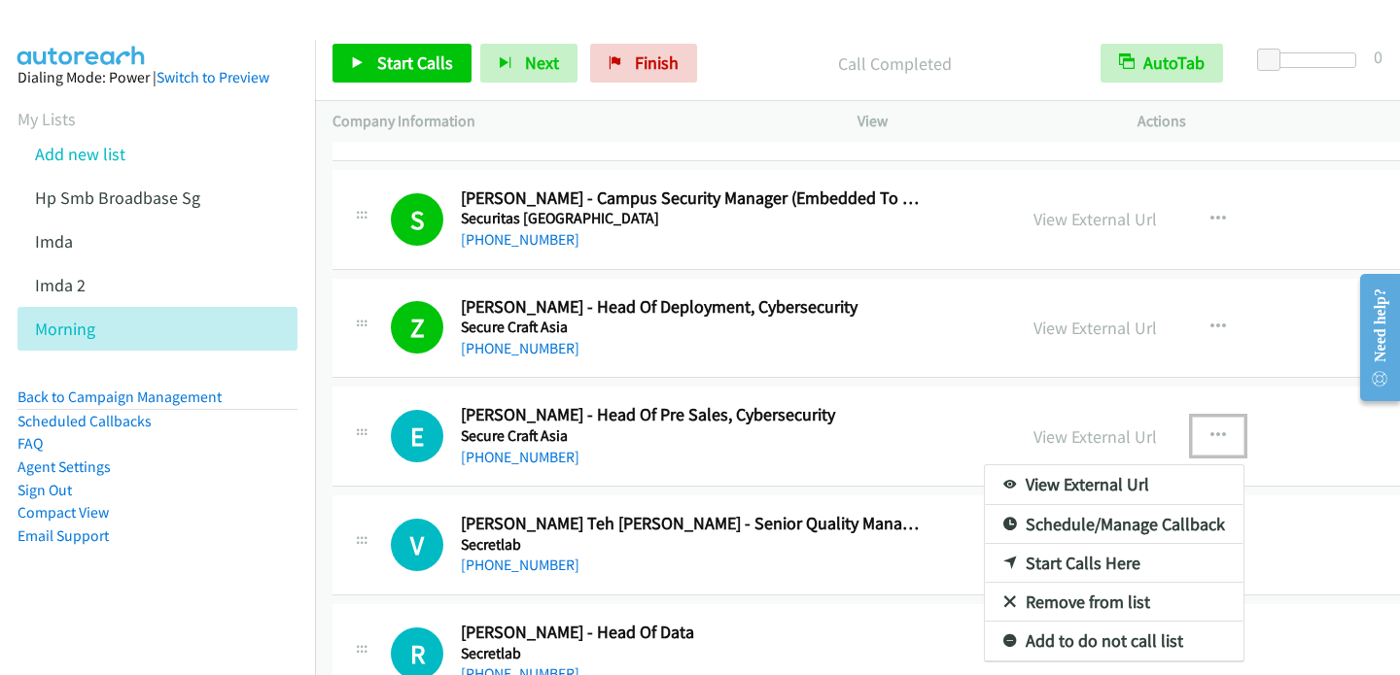
scroll to position [5147, 0]
click at [1036, 552] on link "Start Calls Here" at bounding box center [1114, 562] width 259 height 39
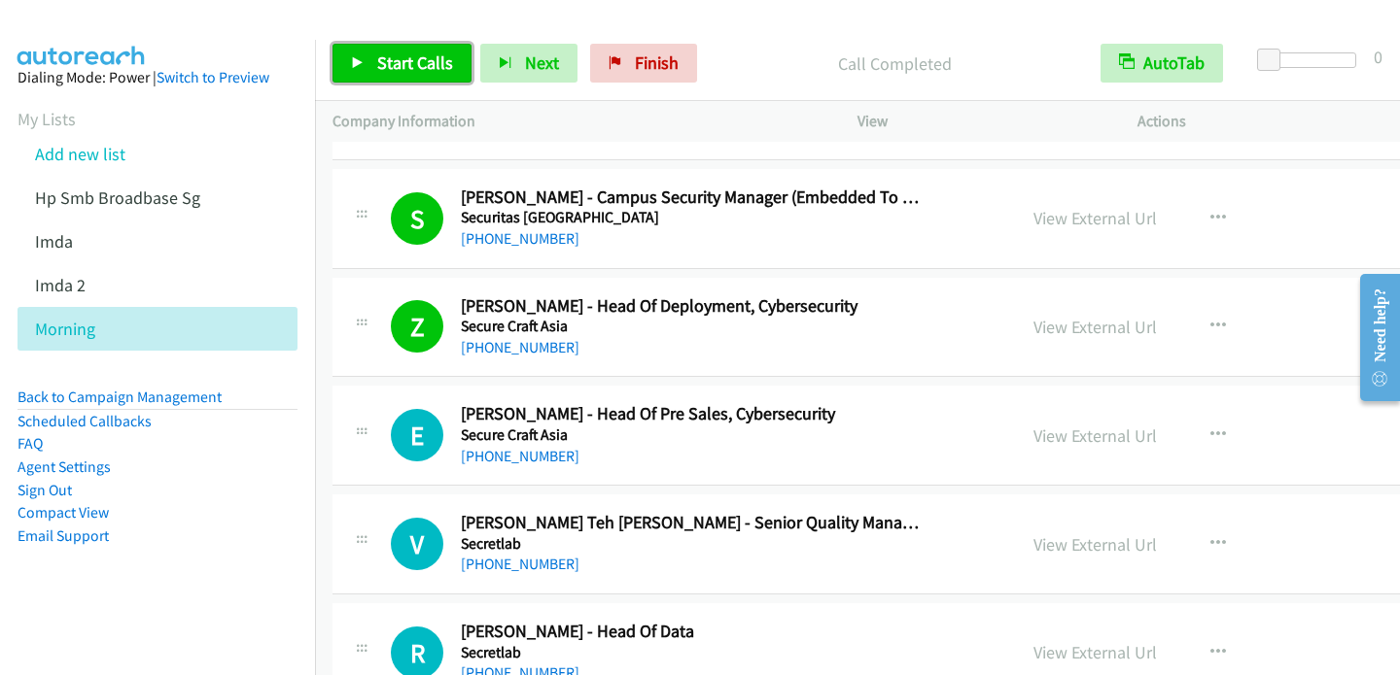
click at [397, 67] on span "Start Calls" at bounding box center [415, 63] width 76 height 22
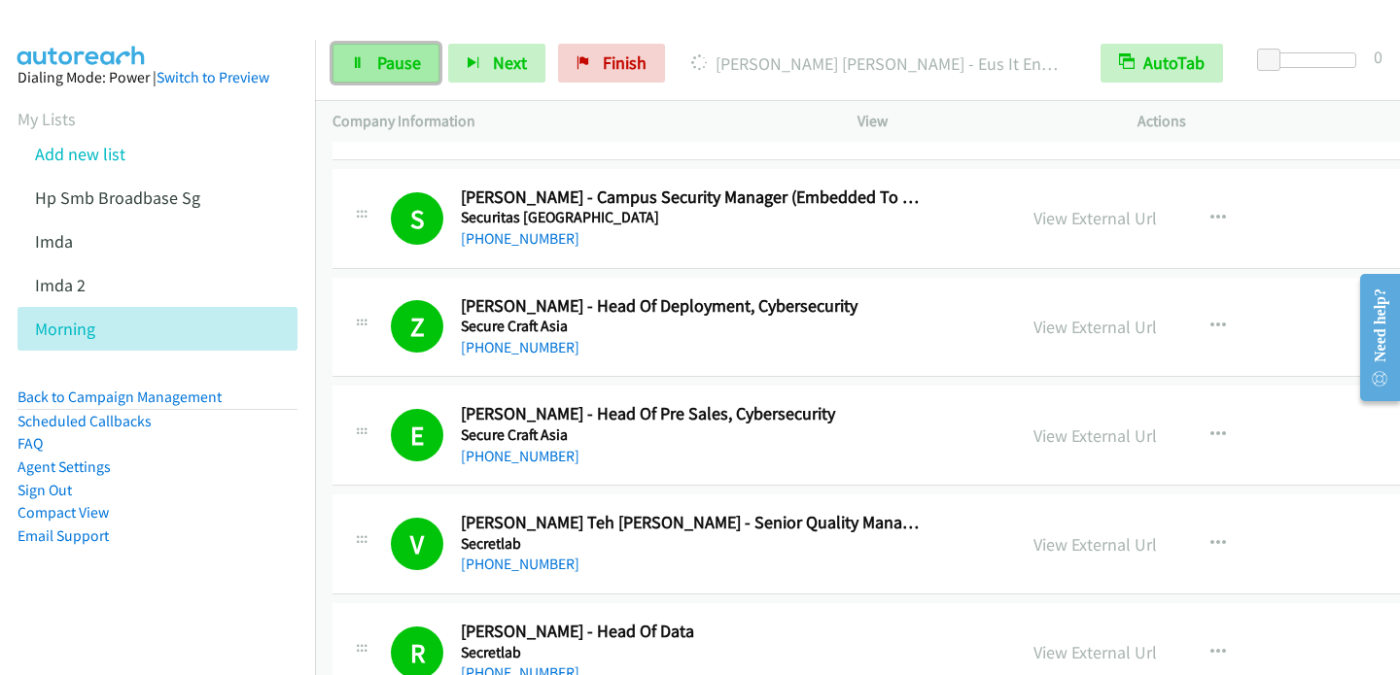
click at [377, 56] on span "Pause" at bounding box center [399, 63] width 44 height 22
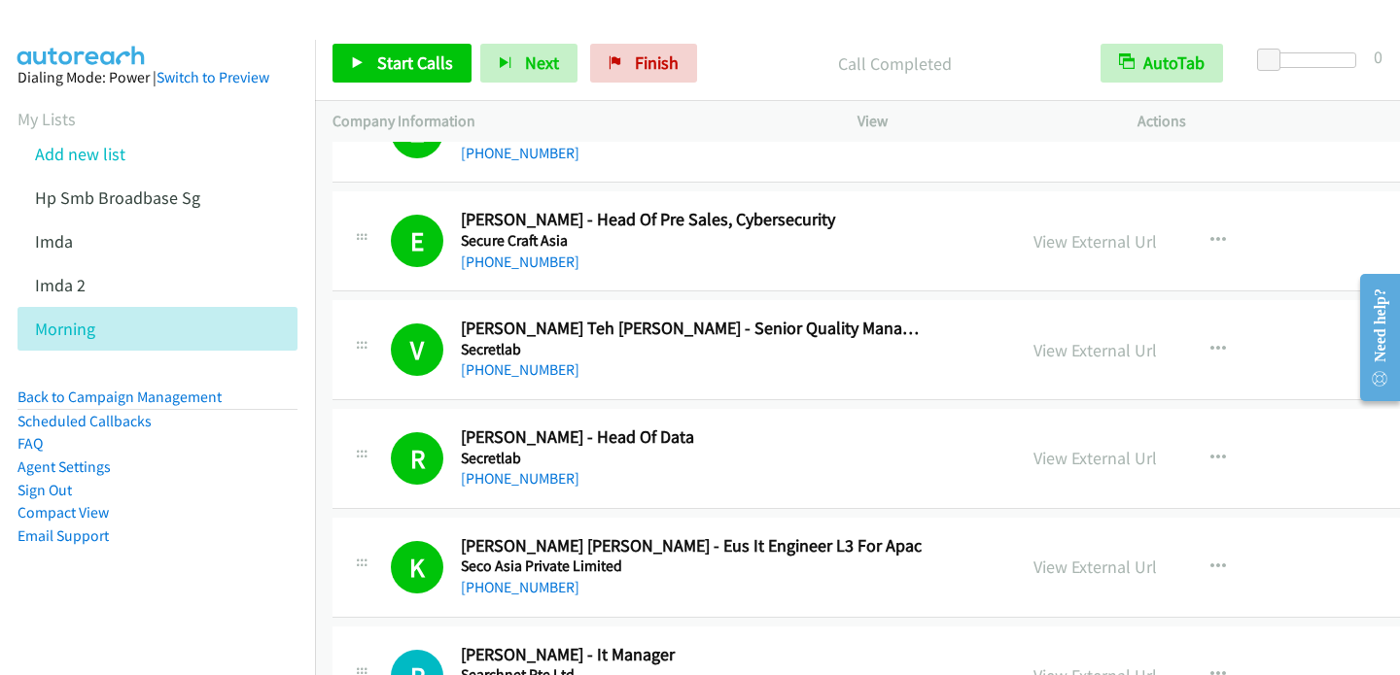
scroll to position [5439, 0]
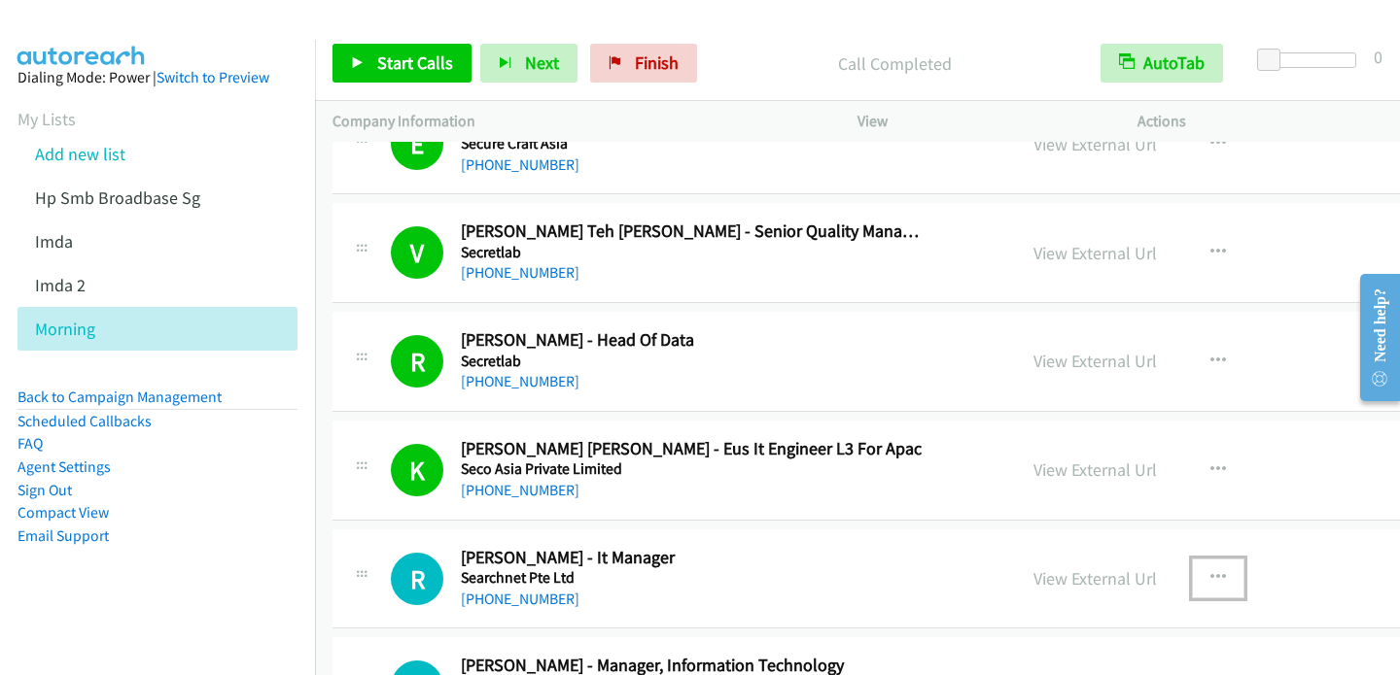
click at [1210, 571] on icon "button" at bounding box center [1218, 579] width 16 height 16
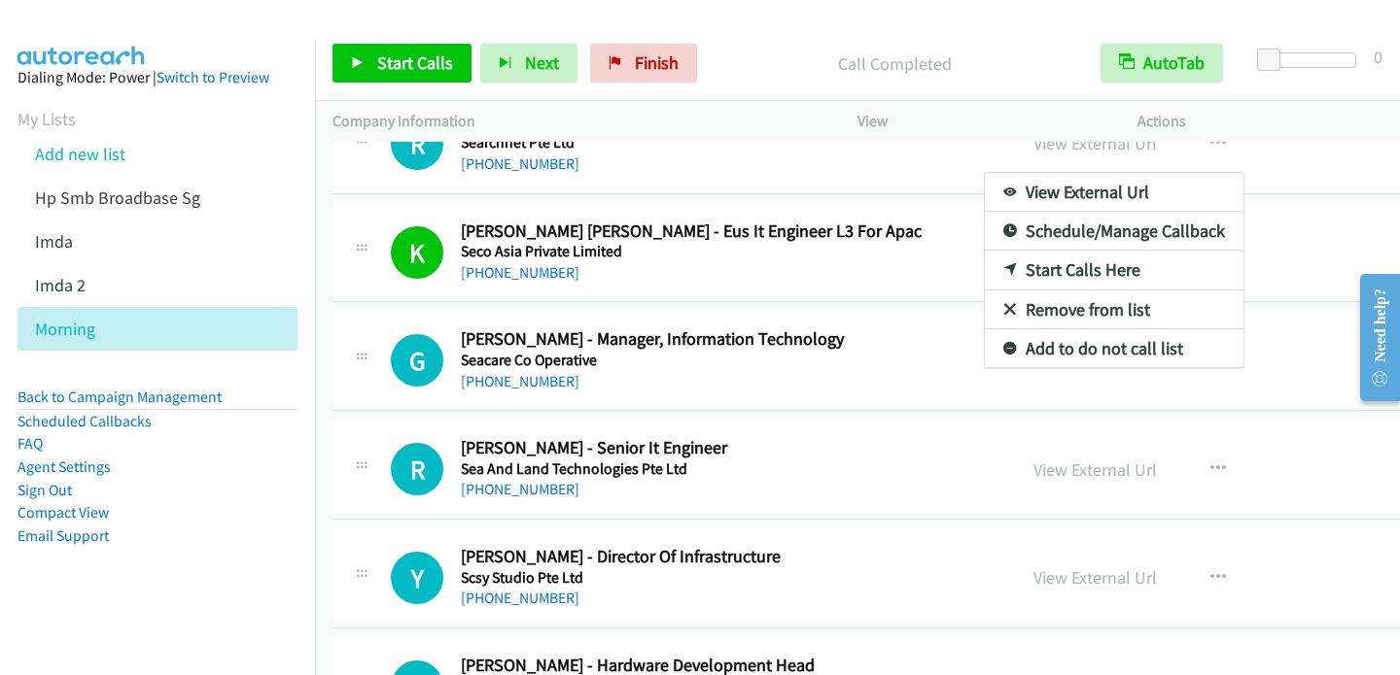
scroll to position [5769, 0]
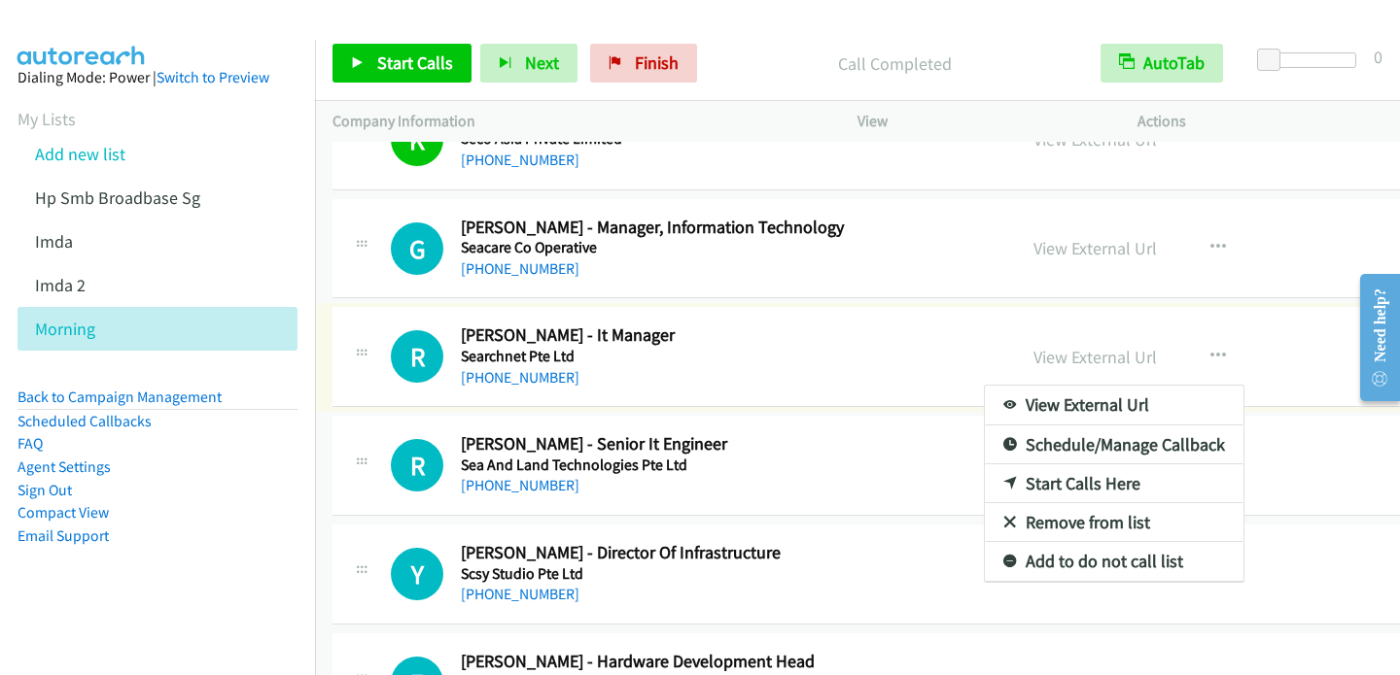
click at [722, 364] on div at bounding box center [700, 337] width 1400 height 675
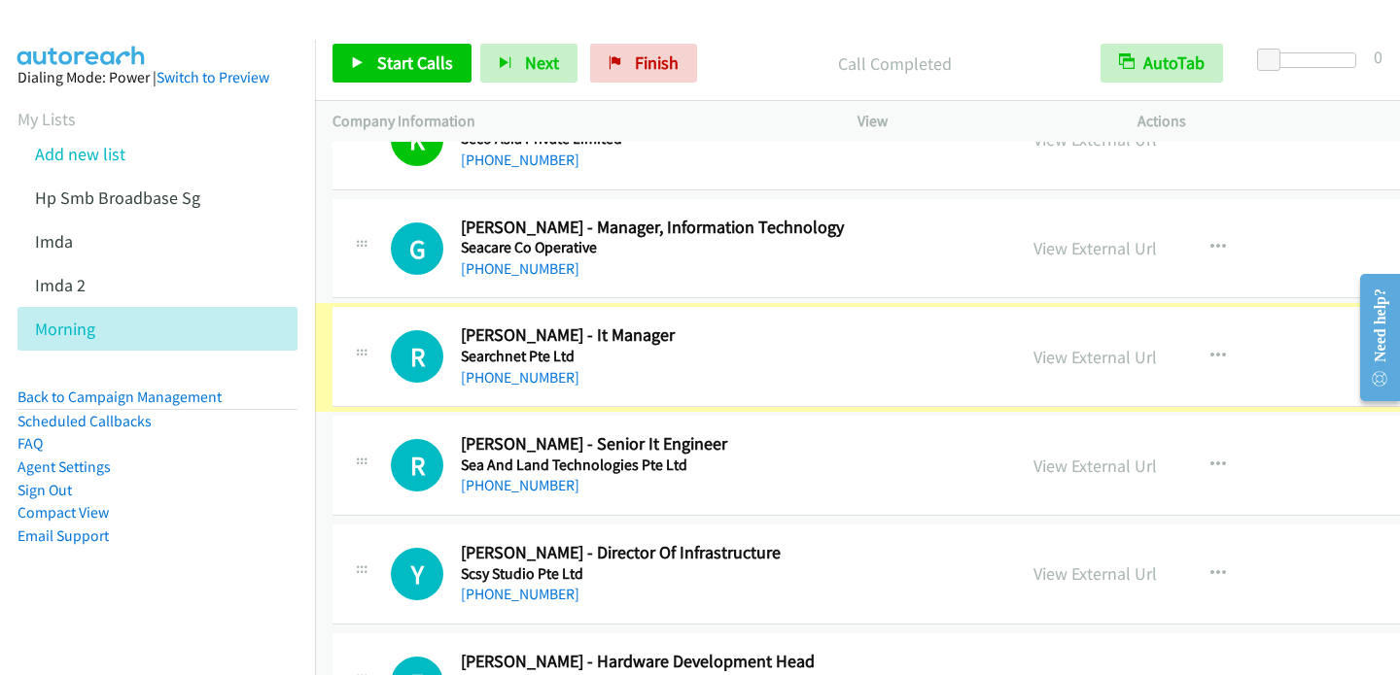
scroll to position [5661, 0]
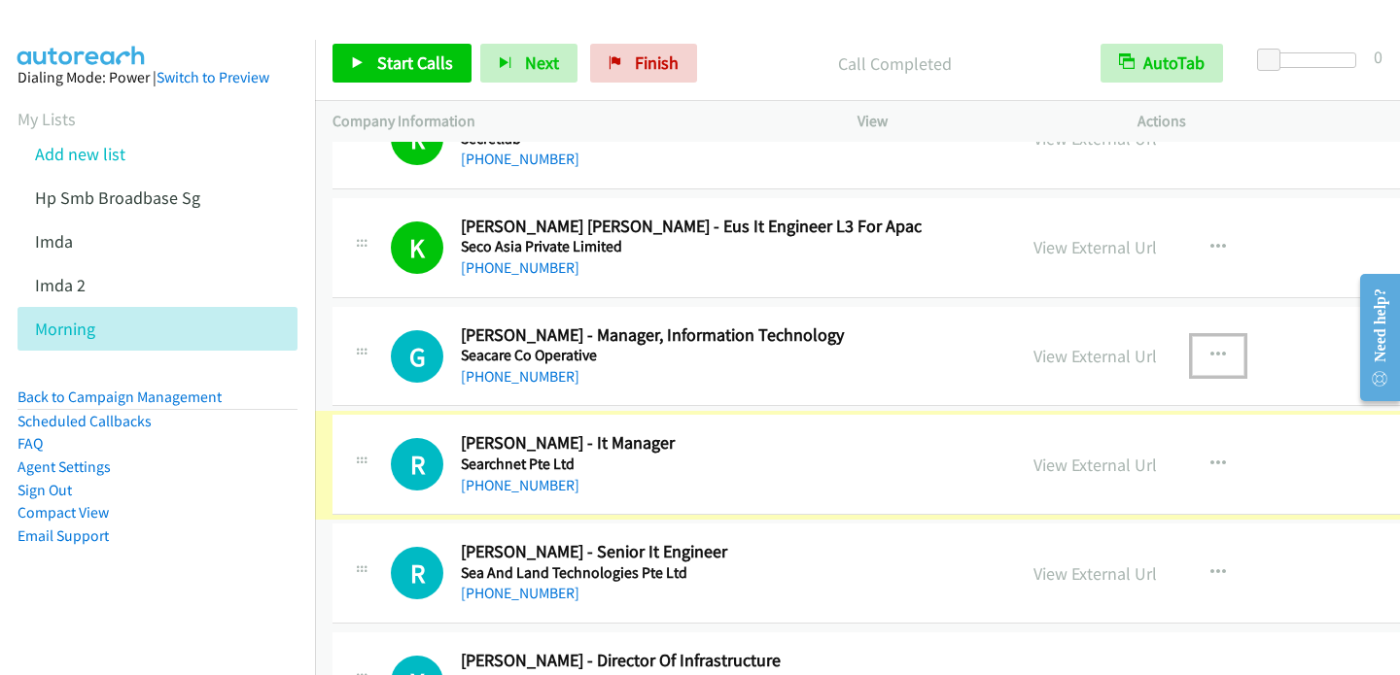
click at [1210, 348] on icon "button" at bounding box center [1218, 356] width 16 height 16
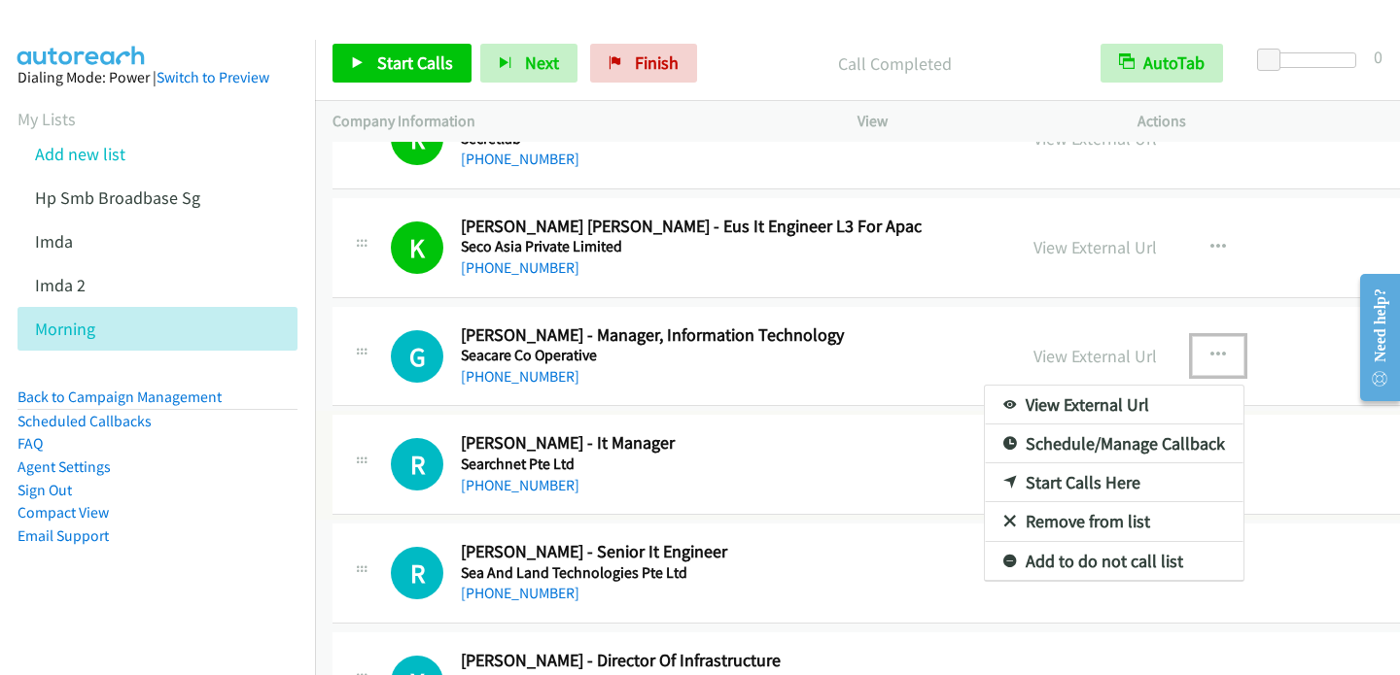
click at [1021, 469] on link "Start Calls Here" at bounding box center [1114, 483] width 259 height 39
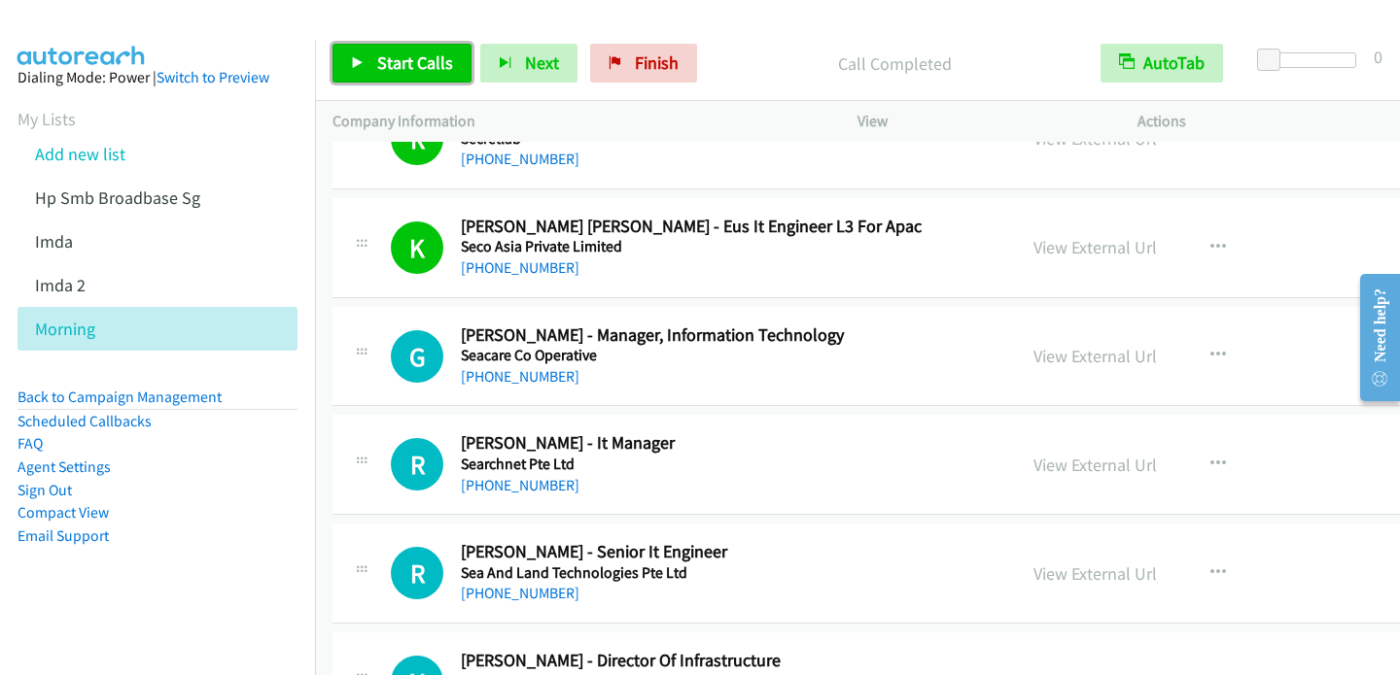
click at [410, 54] on span "Start Calls" at bounding box center [415, 63] width 76 height 22
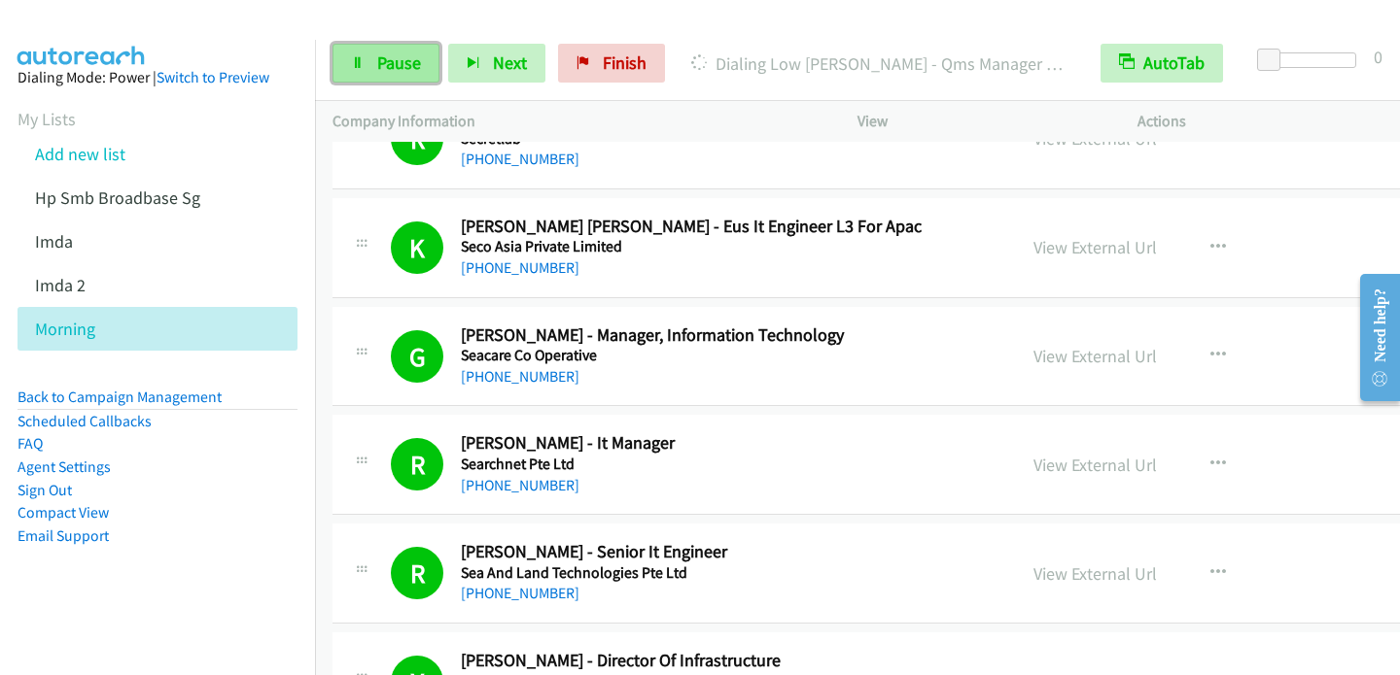
click at [398, 73] on span "Pause" at bounding box center [399, 63] width 44 height 22
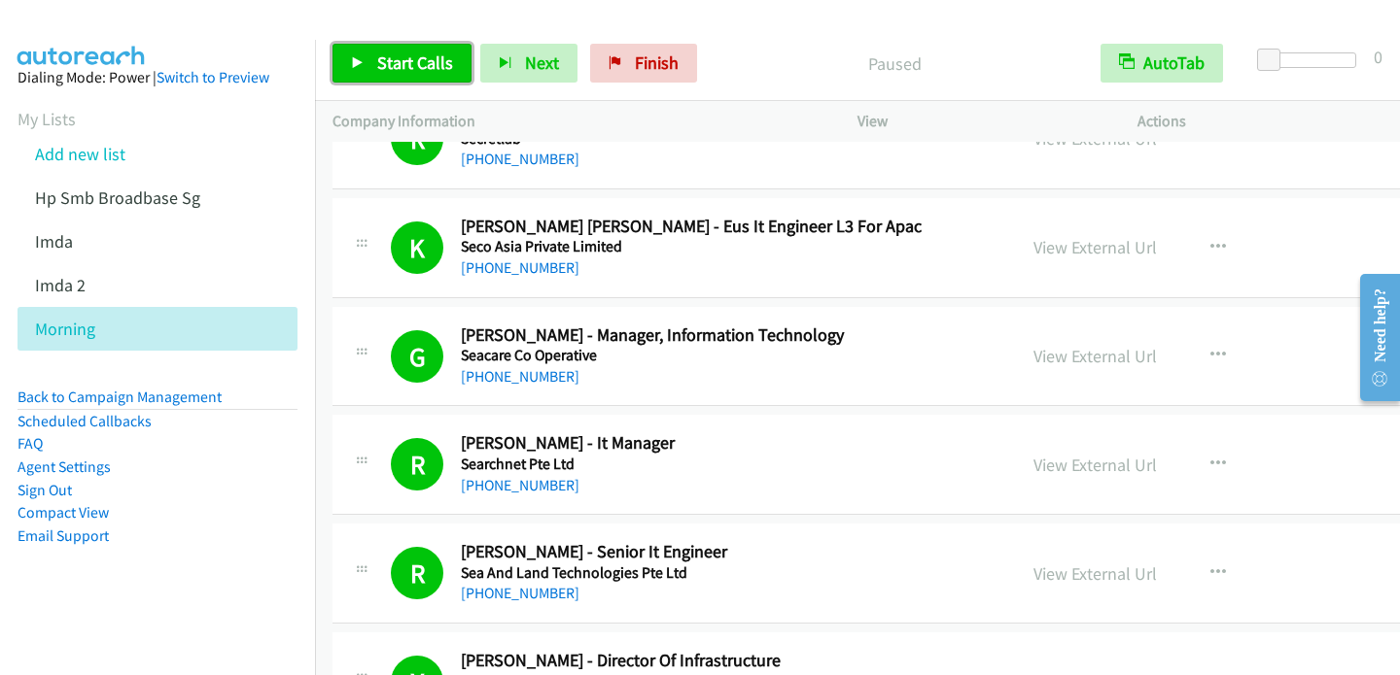
click at [400, 53] on span "Start Calls" at bounding box center [415, 63] width 76 height 22
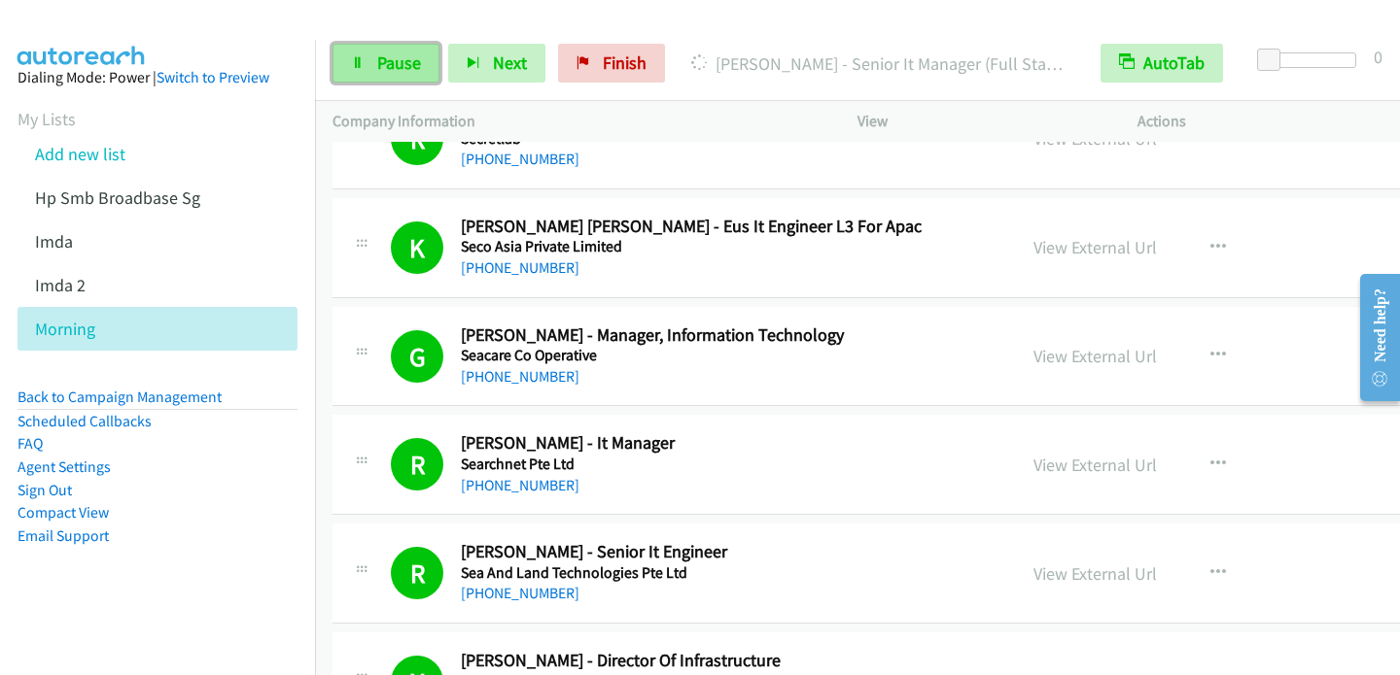
click at [362, 74] on link "Pause" at bounding box center [385, 63] width 107 height 39
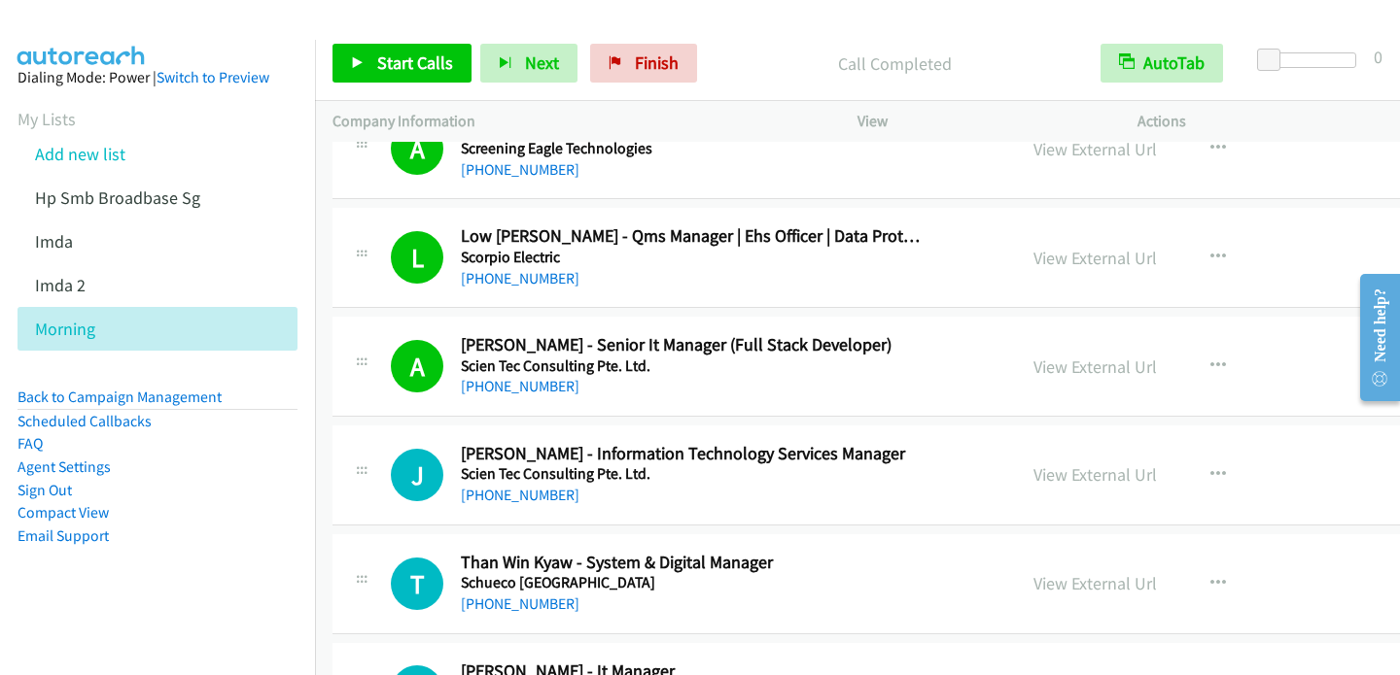
scroll to position [6633, 0]
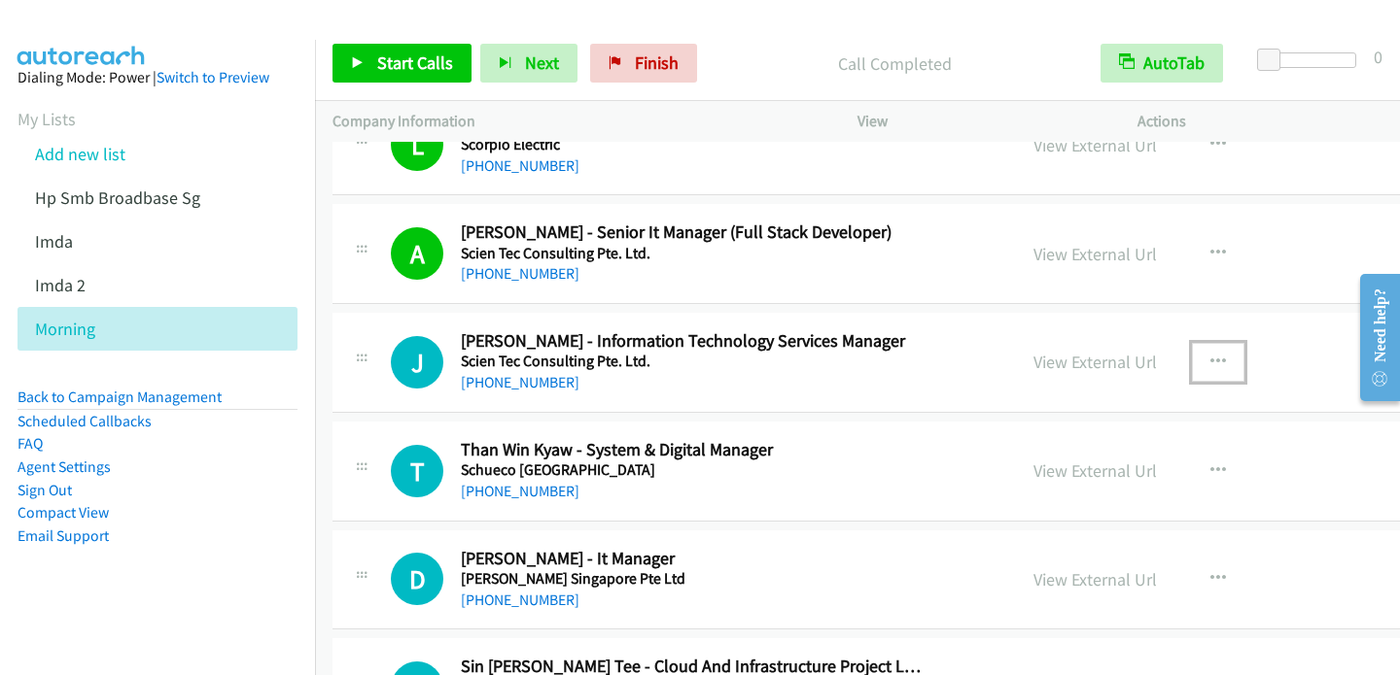
click at [1210, 355] on icon "button" at bounding box center [1218, 363] width 16 height 16
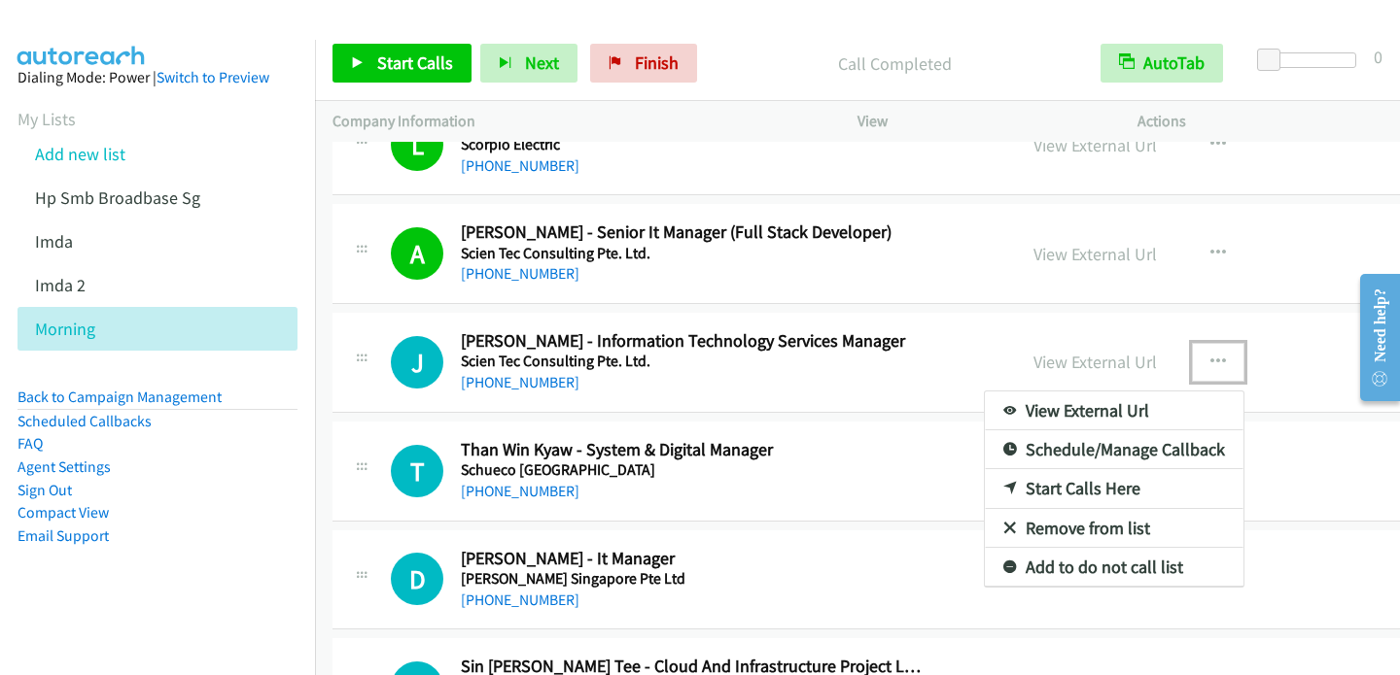
click at [1007, 473] on link "Start Calls Here" at bounding box center [1114, 488] width 259 height 39
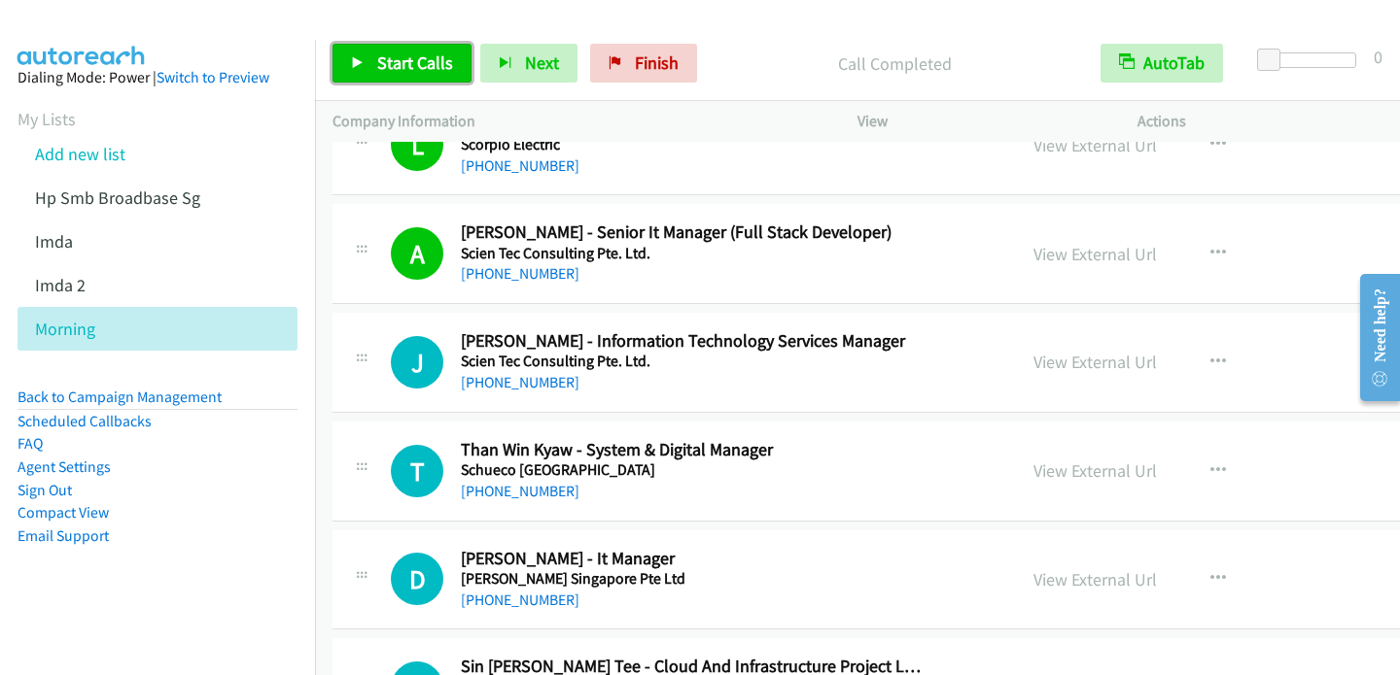
click at [364, 63] on link "Start Calls" at bounding box center [401, 63] width 139 height 39
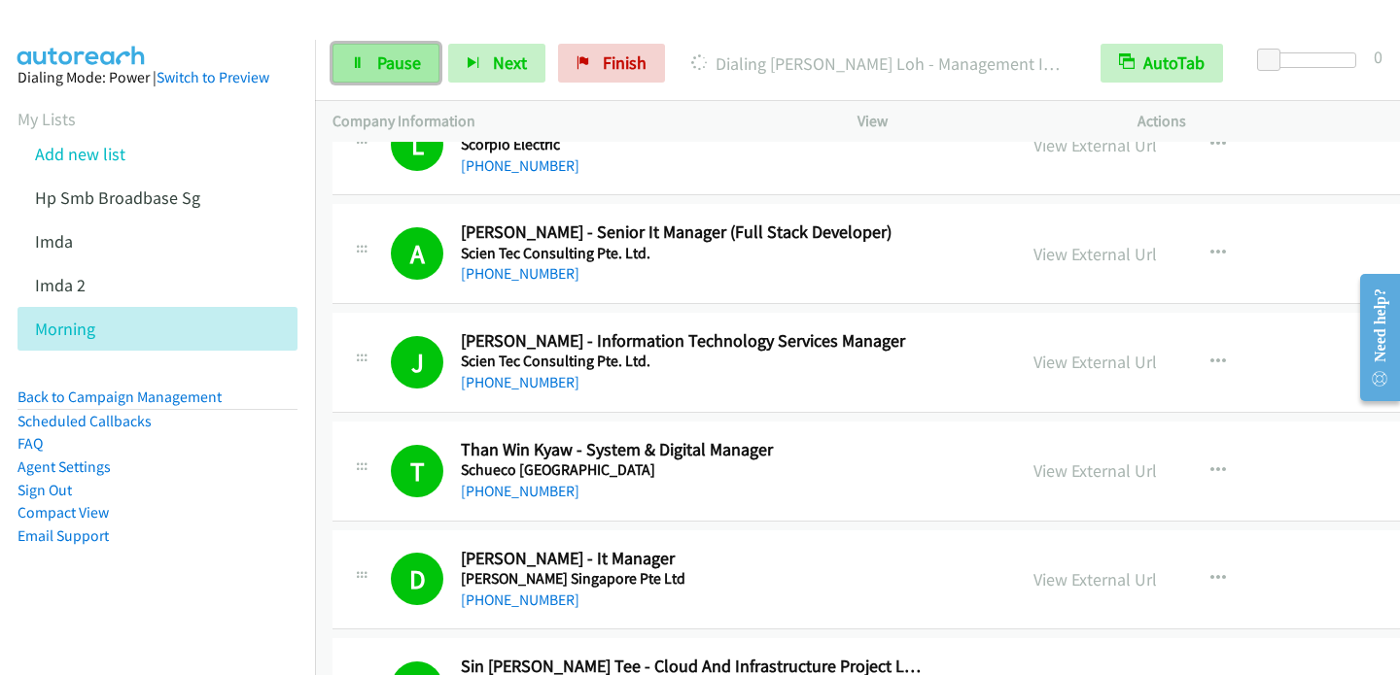
click at [360, 69] on icon at bounding box center [358, 64] width 14 height 14
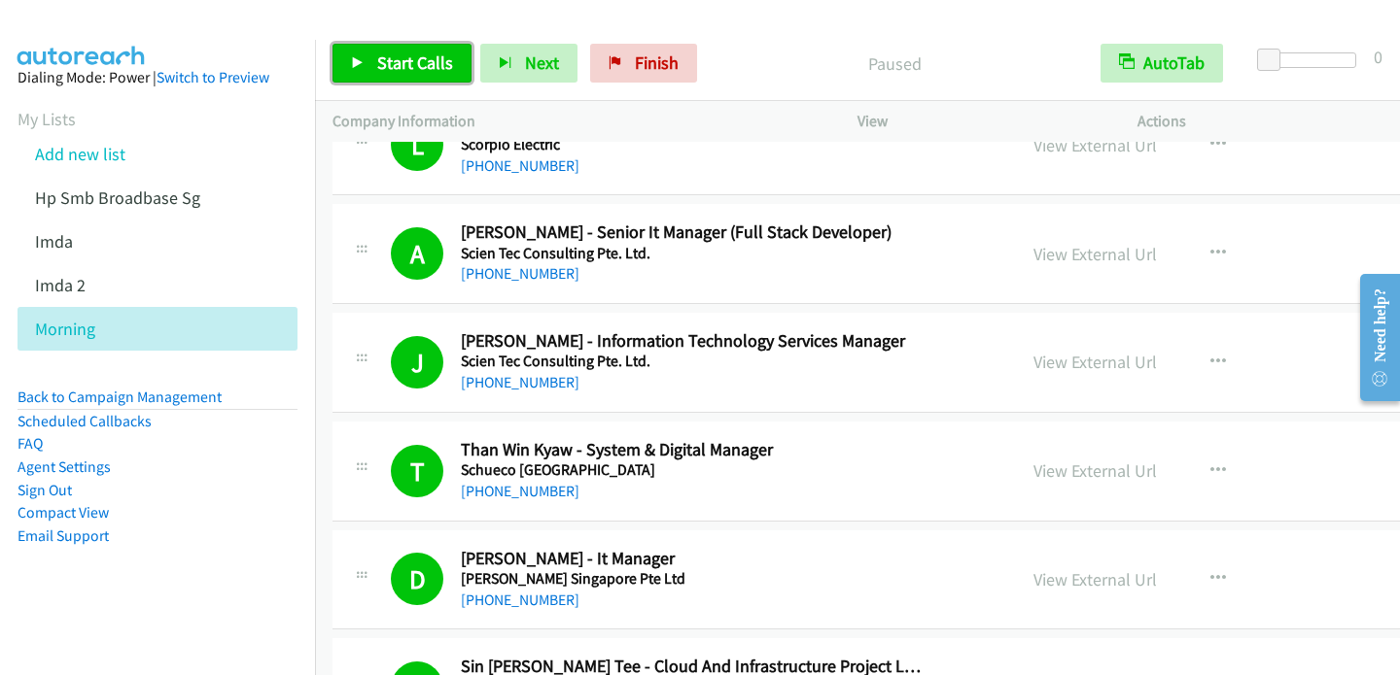
click at [409, 61] on span "Start Calls" at bounding box center [415, 63] width 76 height 22
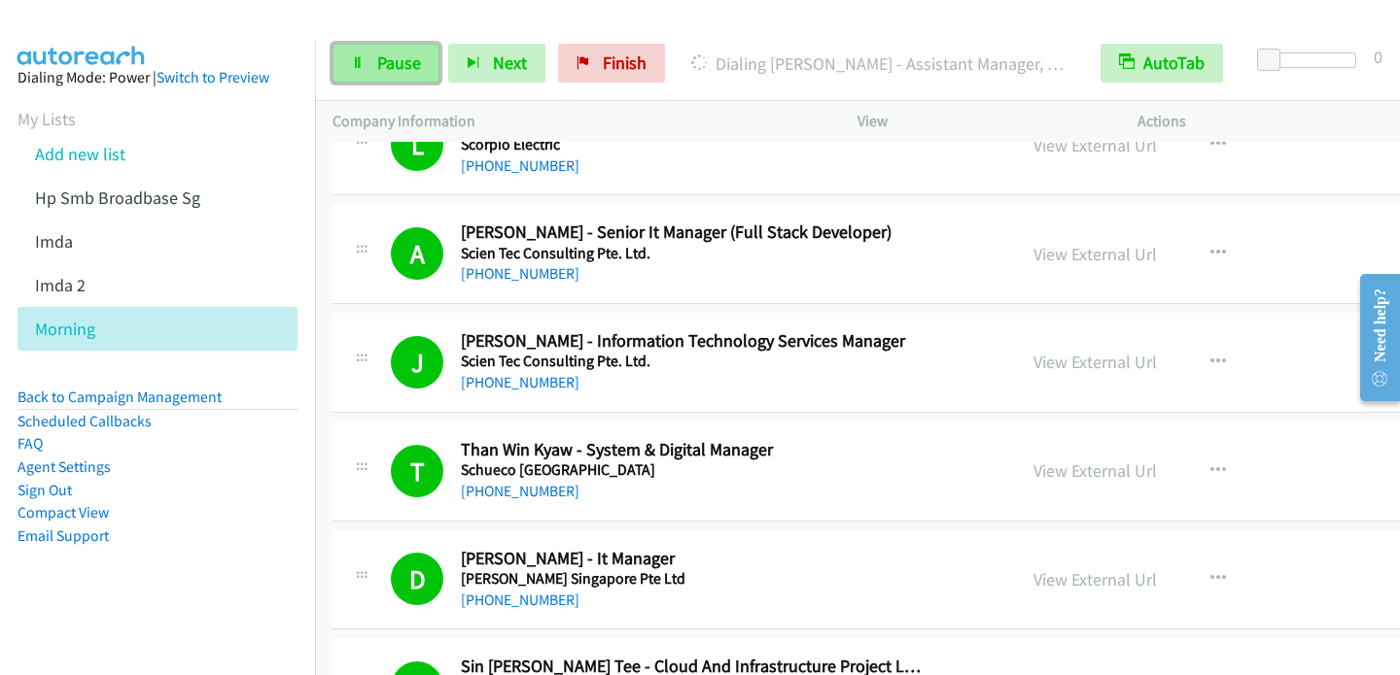
click at [373, 67] on link "Pause" at bounding box center [385, 63] width 107 height 39
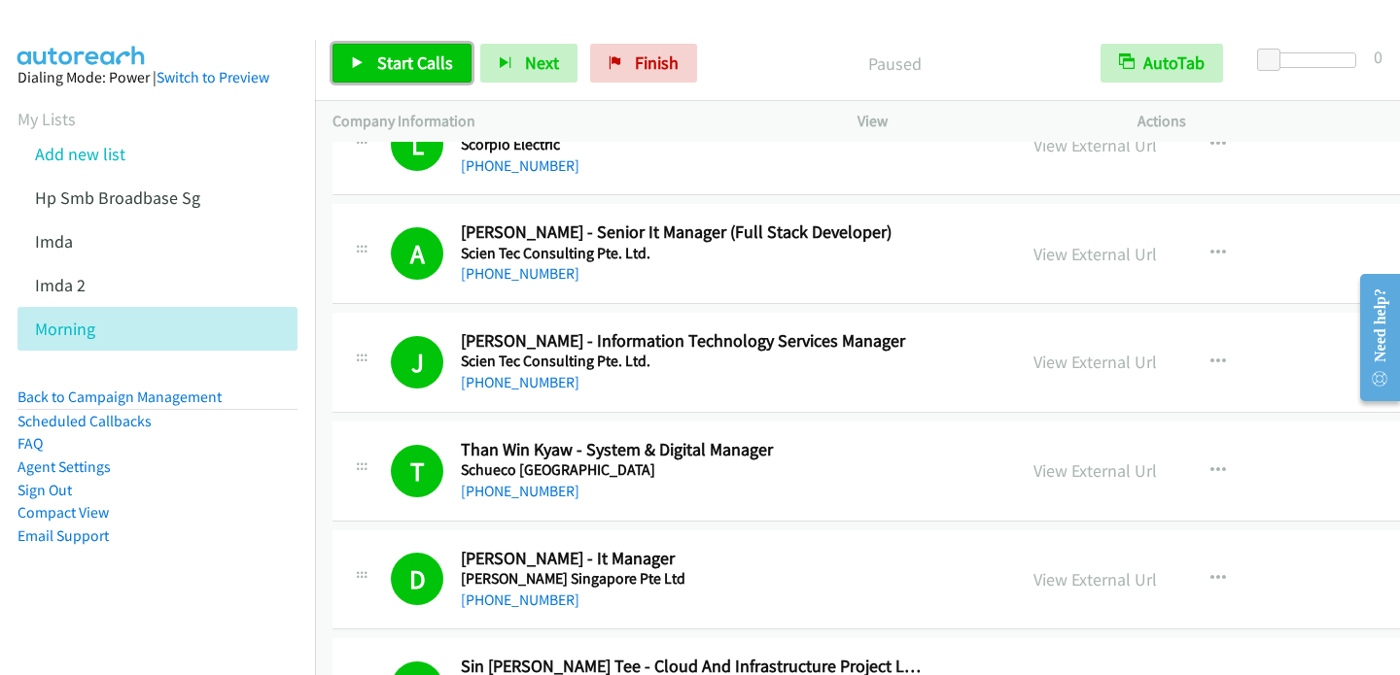
click at [387, 65] on span "Start Calls" at bounding box center [415, 63] width 76 height 22
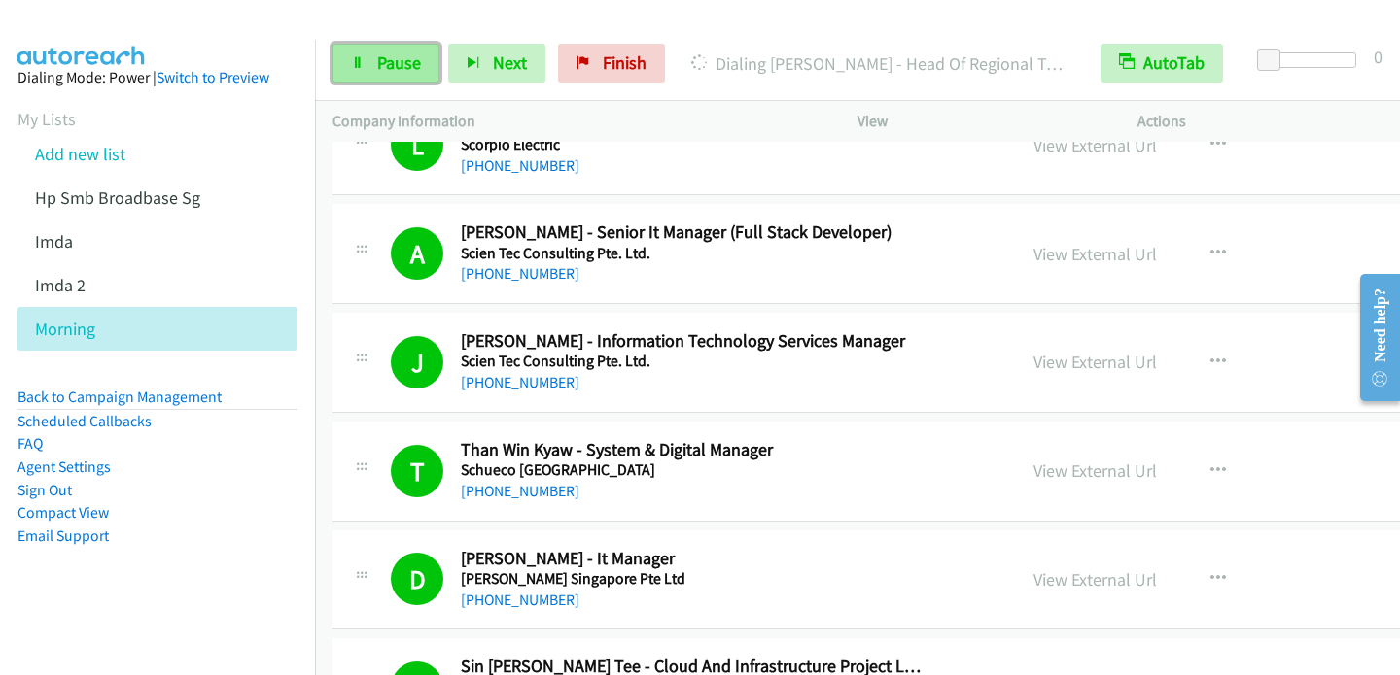
click at [354, 62] on icon at bounding box center [358, 64] width 14 height 14
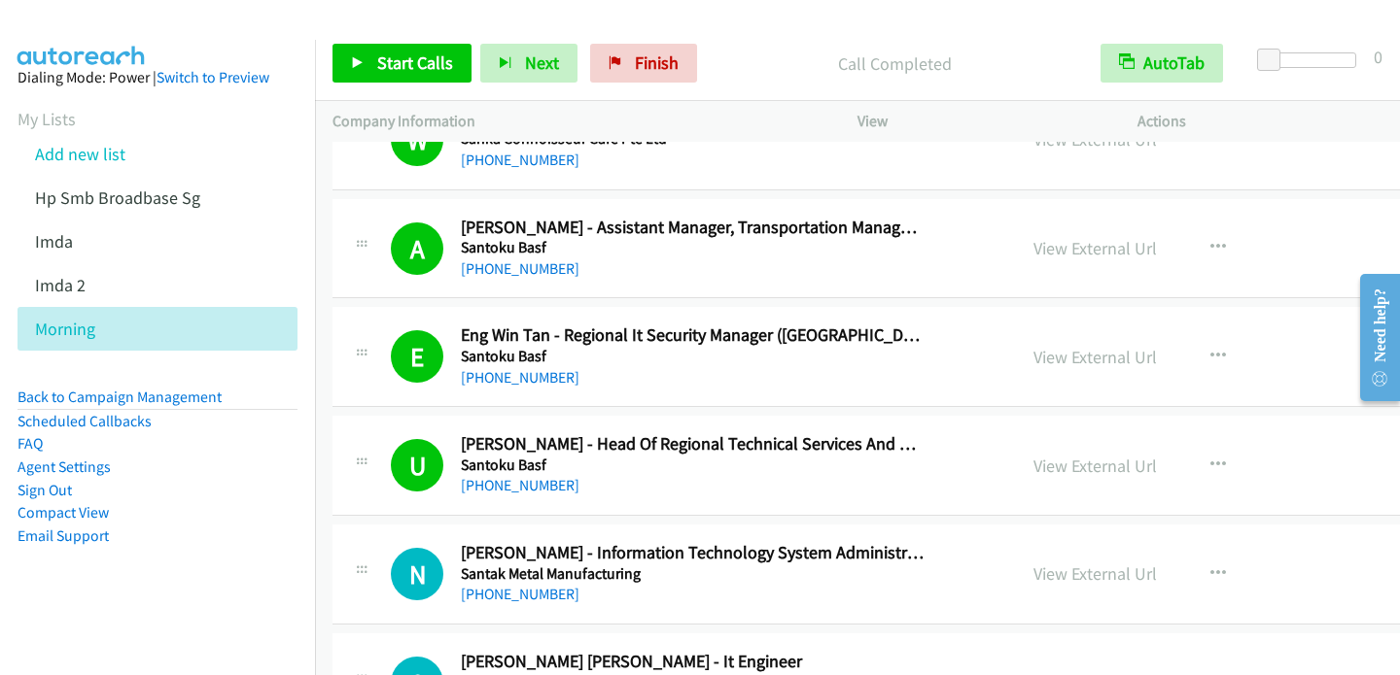
scroll to position [7605, 0]
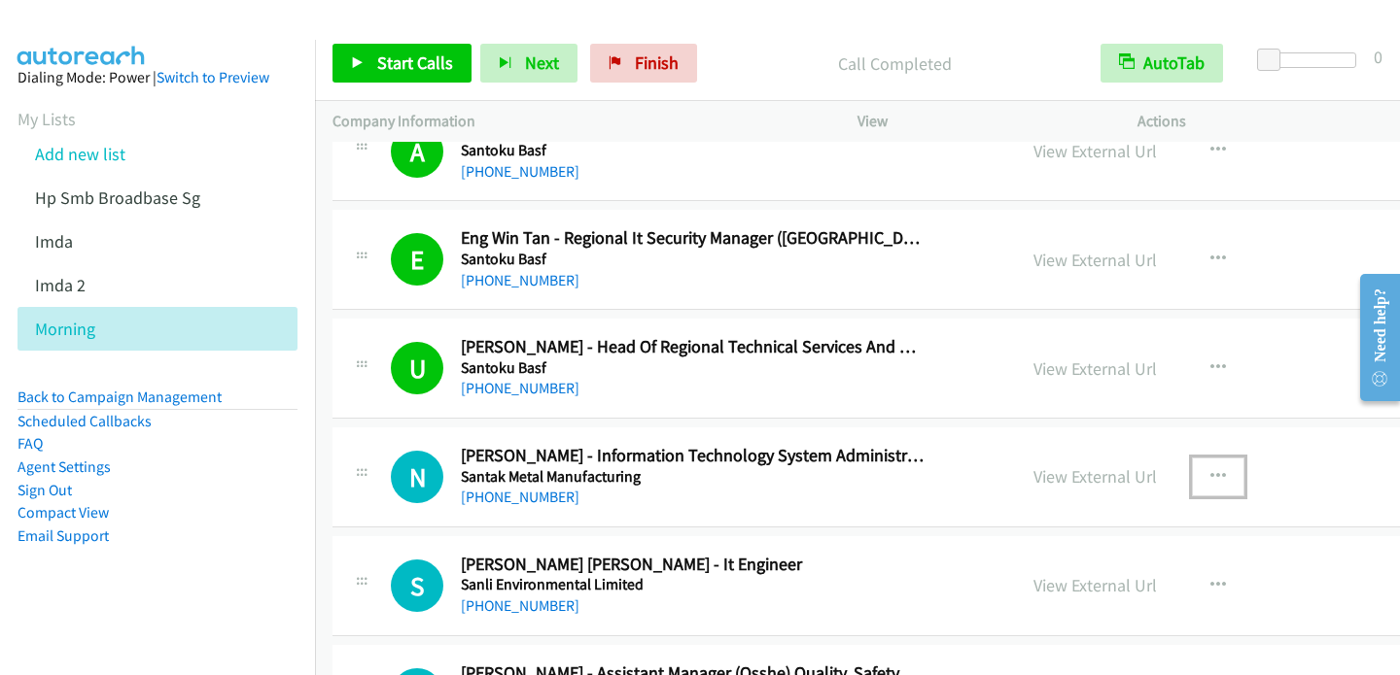
click at [1192, 462] on button "button" at bounding box center [1218, 477] width 52 height 39
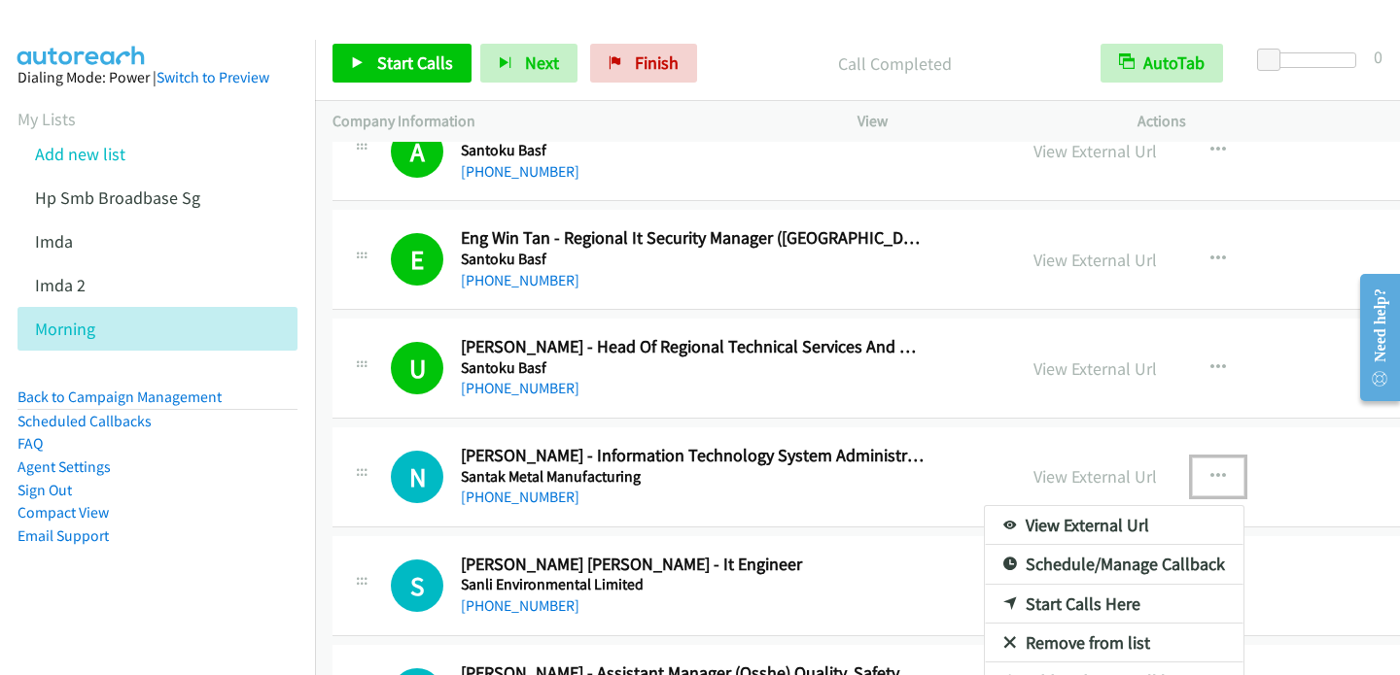
click at [1010, 590] on link "Start Calls Here" at bounding box center [1114, 604] width 259 height 39
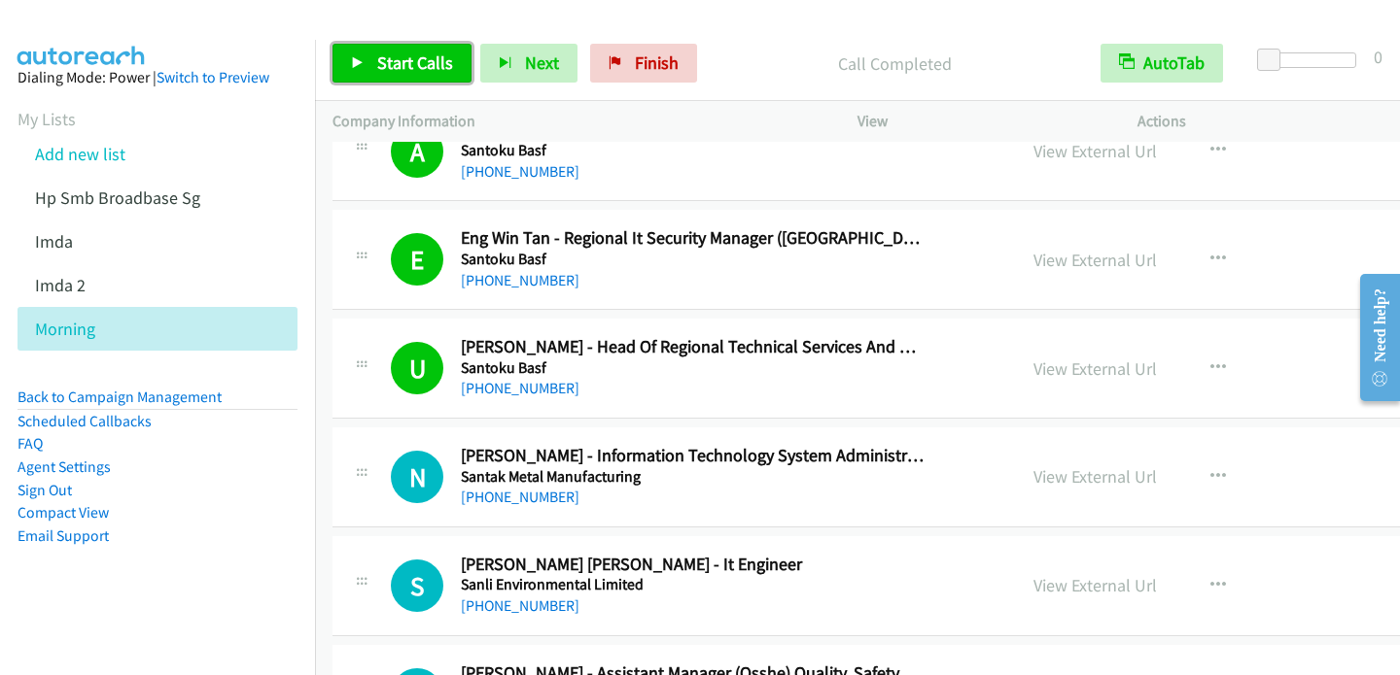
click at [377, 59] on span "Start Calls" at bounding box center [415, 63] width 76 height 22
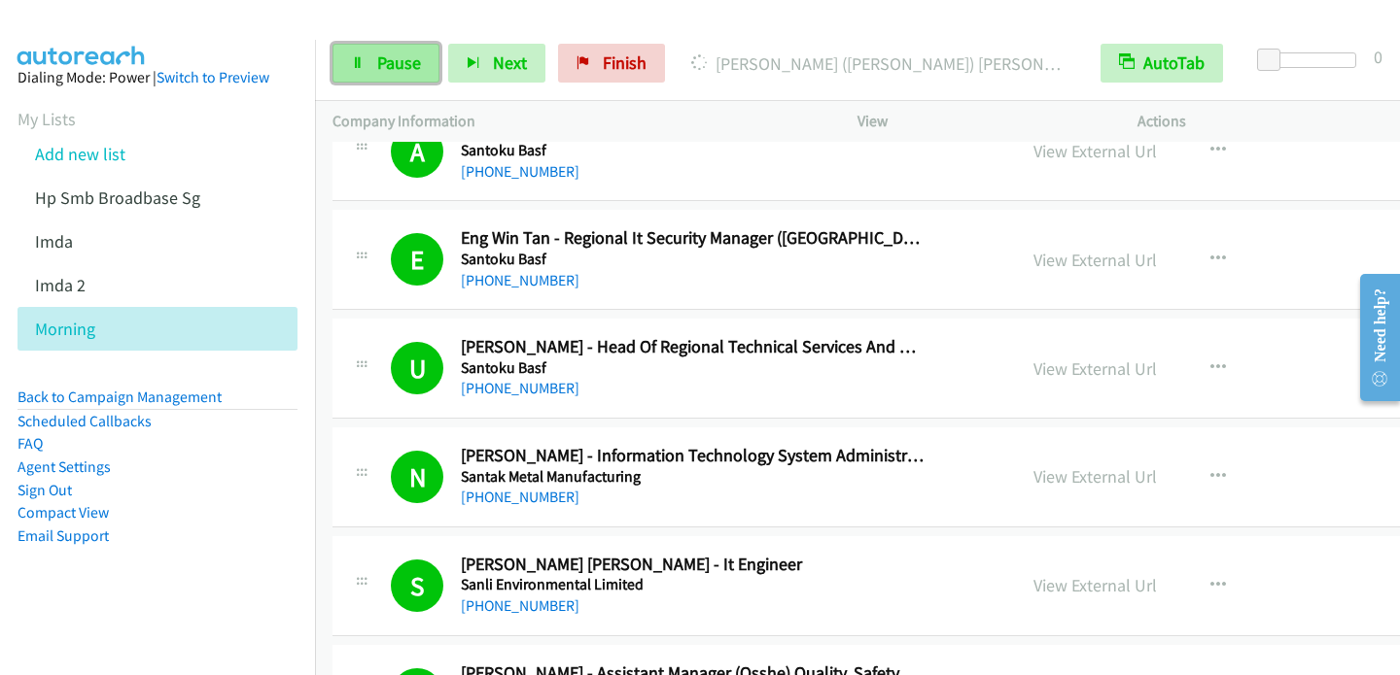
click at [384, 69] on span "Pause" at bounding box center [399, 63] width 44 height 22
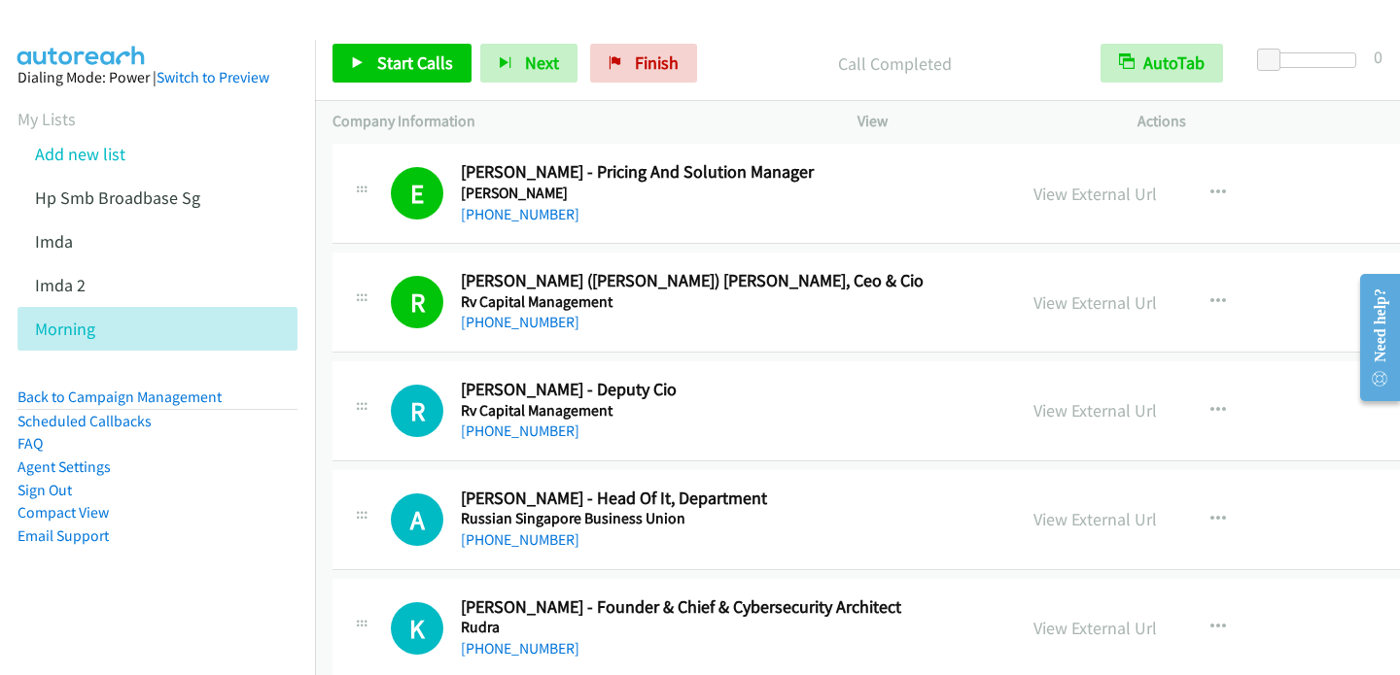
scroll to position [8869, 0]
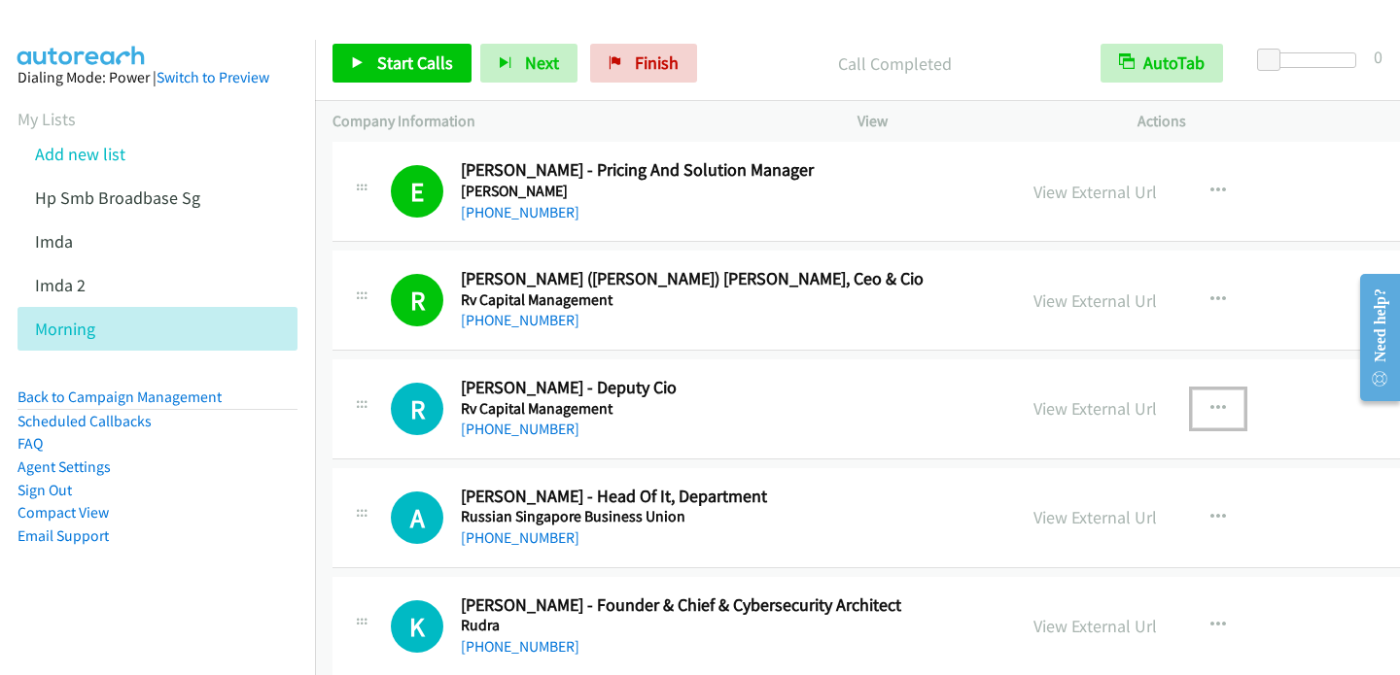
click at [1210, 401] on icon "button" at bounding box center [1218, 409] width 16 height 16
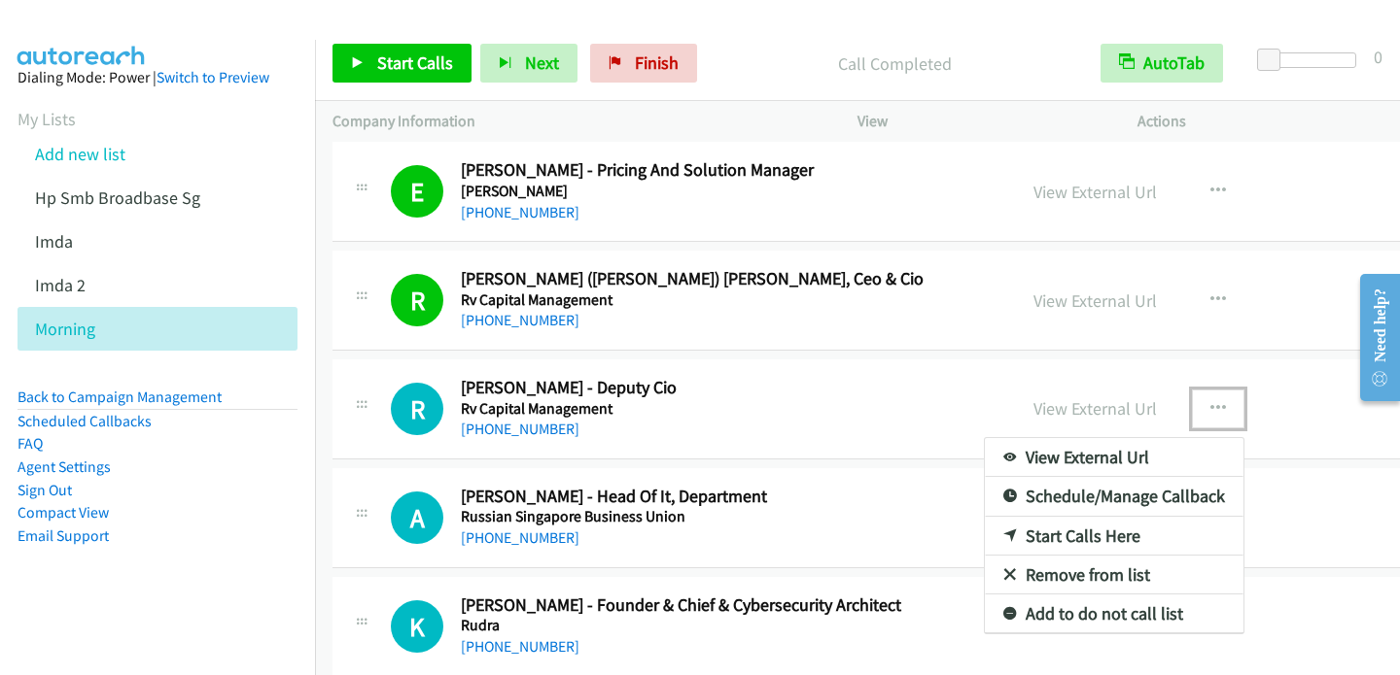
click at [1032, 518] on link "Start Calls Here" at bounding box center [1114, 536] width 259 height 39
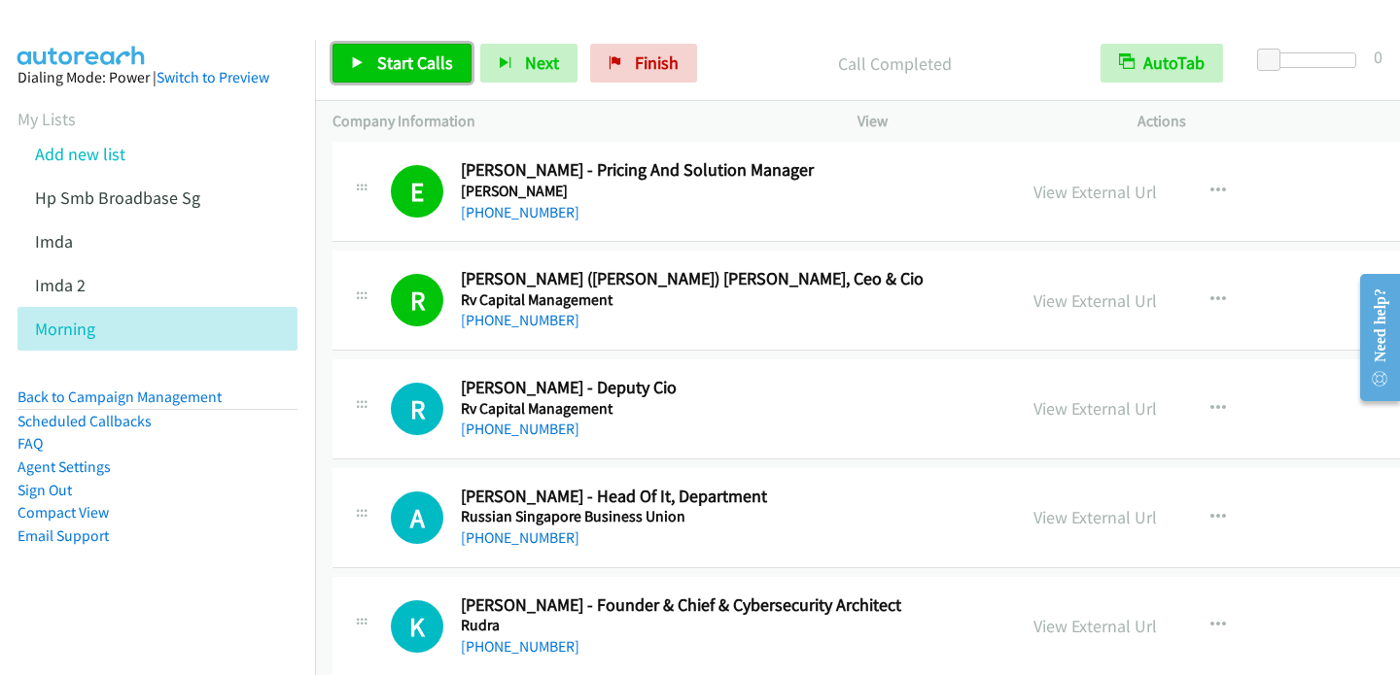
click at [404, 49] on link "Start Calls" at bounding box center [401, 63] width 139 height 39
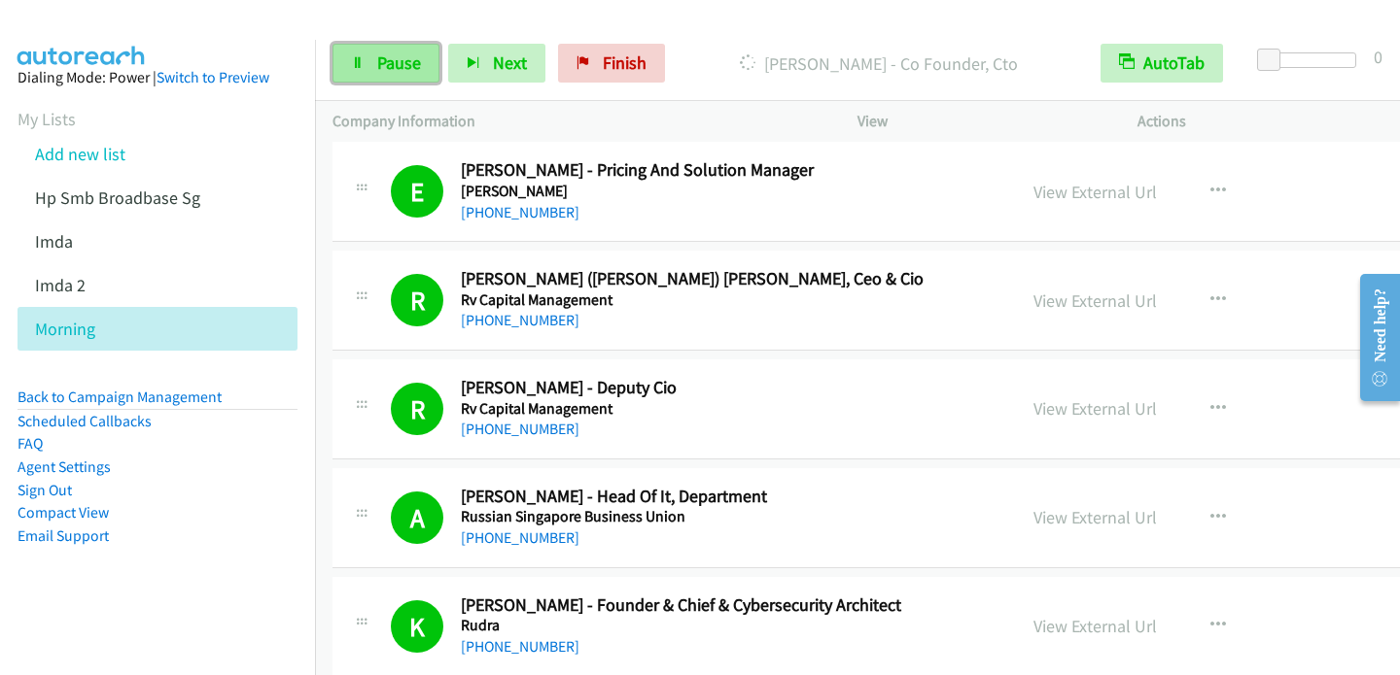
click at [393, 72] on span "Pause" at bounding box center [399, 63] width 44 height 22
